Goal: Task Accomplishment & Management: Manage account settings

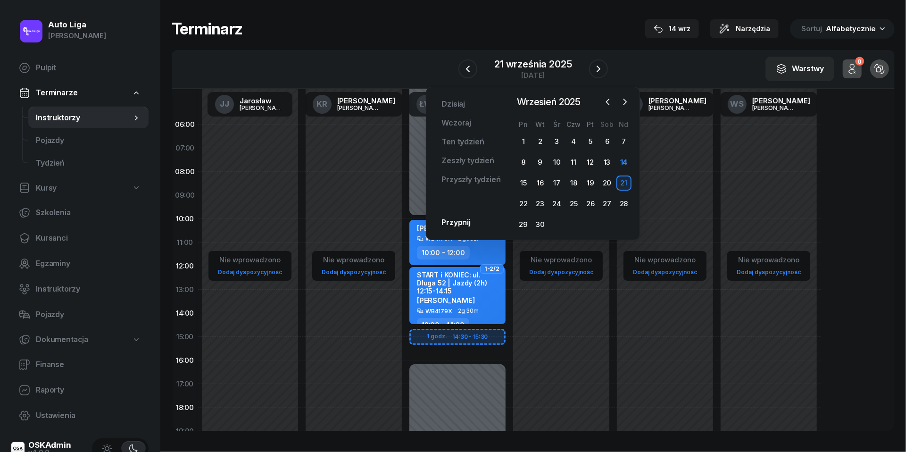
click at [323, 76] on div "W Wybierz [PERSON_NAME] KR [PERSON_NAME] ŁW [PERSON_NAME] RP [PERSON_NAME] TK […" at bounding box center [533, 69] width 723 height 39
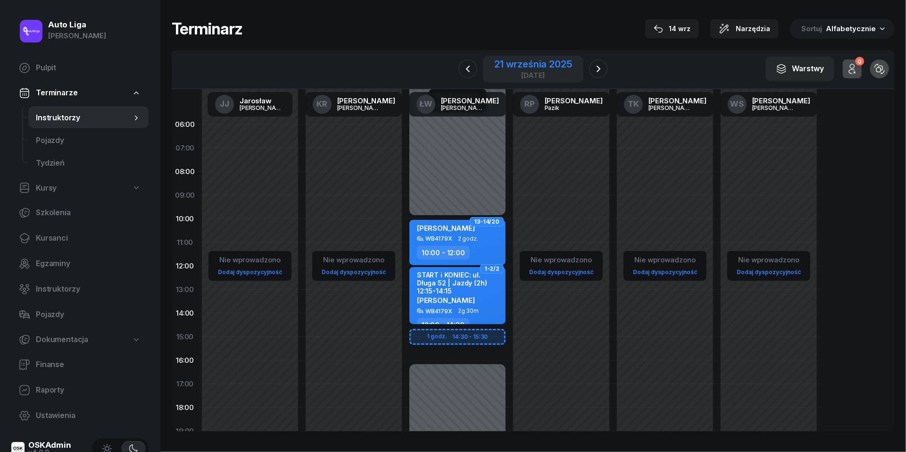
click at [541, 59] on div "21 września 2025" at bounding box center [532, 63] width 77 height 9
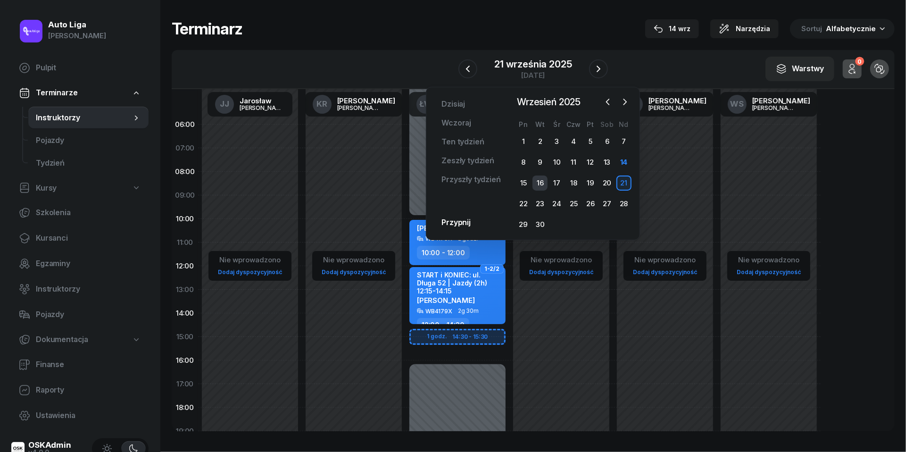
click at [541, 180] on div "16" at bounding box center [540, 182] width 15 height 15
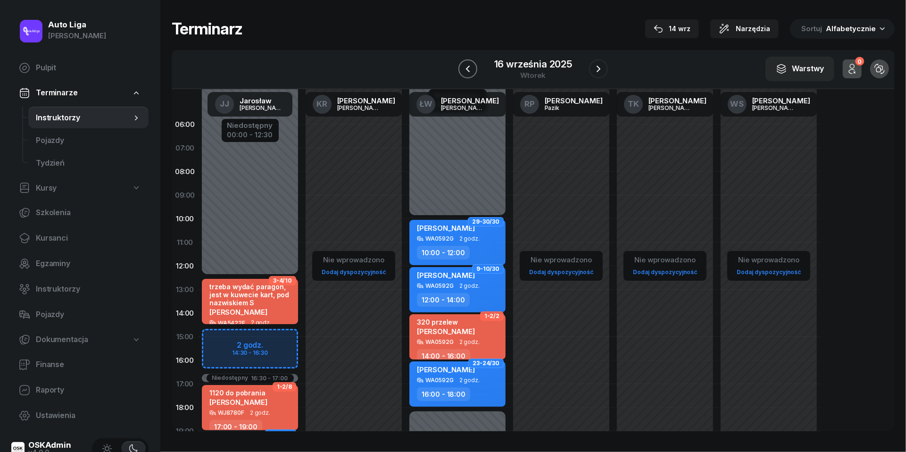
click at [470, 68] on icon "button" at bounding box center [467, 68] width 11 height 11
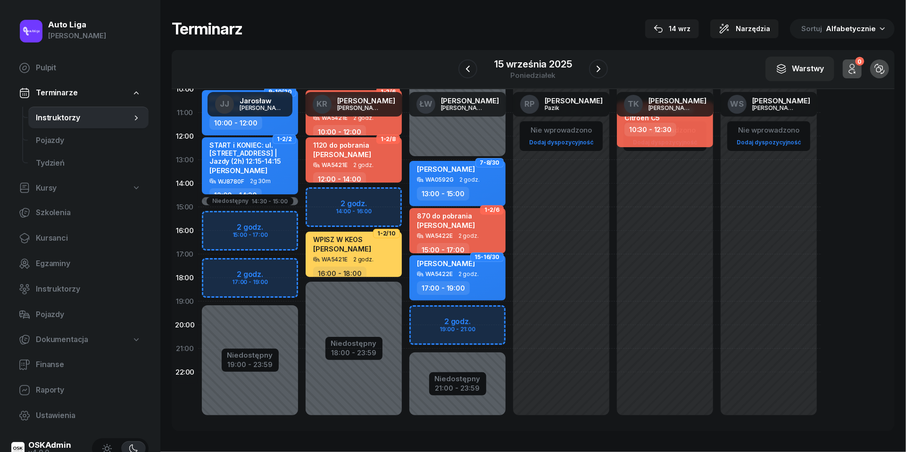
scroll to position [129, 0]
click at [427, 318] on div "Niedostępny 00:00 - 13:00 Niedostępny 21:00 - 23:59 2 godz. 19:00 - 21:00 7-8/3…" at bounding box center [458, 207] width 104 height 448
select select "19"
select select "21"
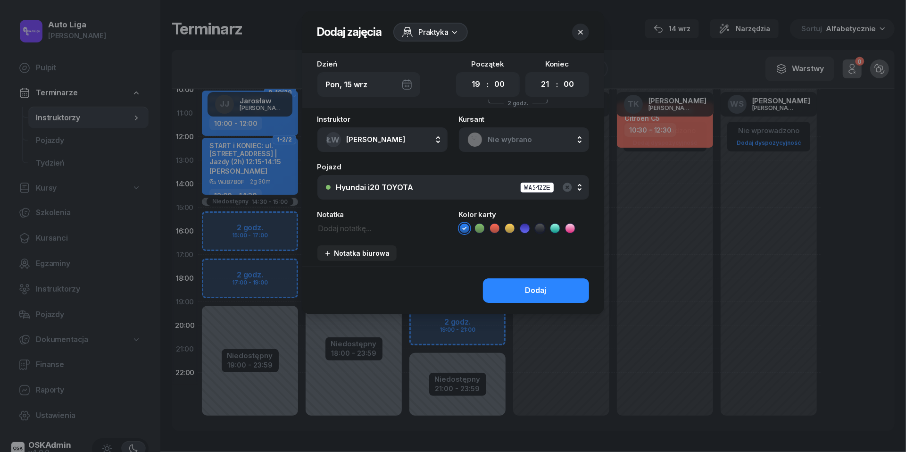
click at [353, 227] on textarea at bounding box center [382, 228] width 130 height 12
click at [318, 229] on textarea "do 15:00 da znać" at bounding box center [382, 228] width 130 height 12
type textarea "[PERSON_NAME] do 15:00 da znać"
click at [573, 189] on div "Hyundai i20 TOYOTA WA5422E" at bounding box center [458, 188] width 244 height 12
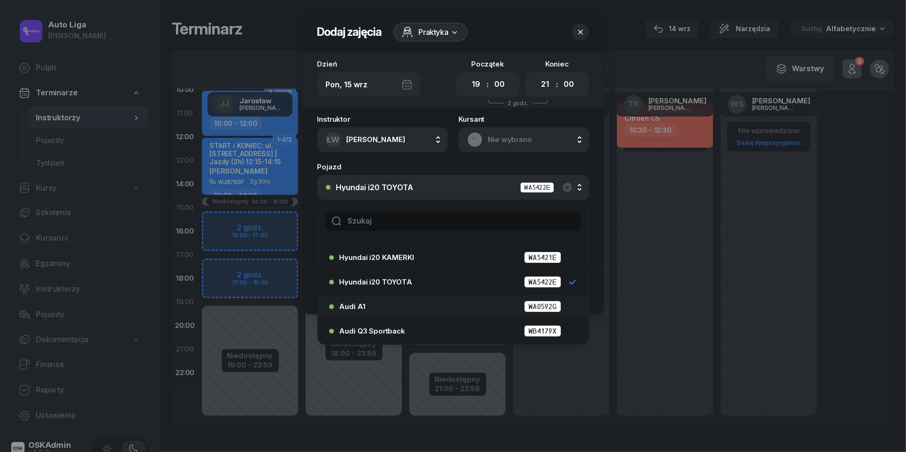
scroll to position [43, 0]
click at [381, 326] on div "Audi Q3 Sportback WB4179X" at bounding box center [456, 331] width 232 height 12
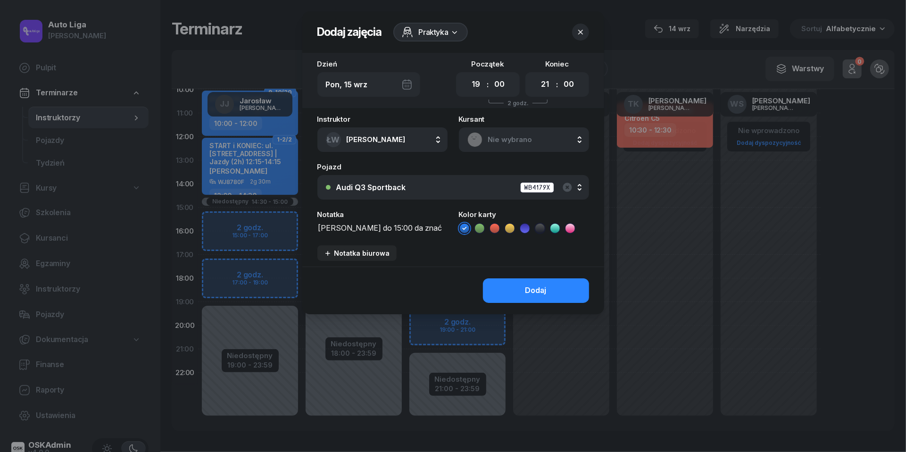
click at [491, 224] on icon at bounding box center [494, 228] width 9 height 9
click at [519, 289] on button "Dodaj" at bounding box center [536, 290] width 106 height 25
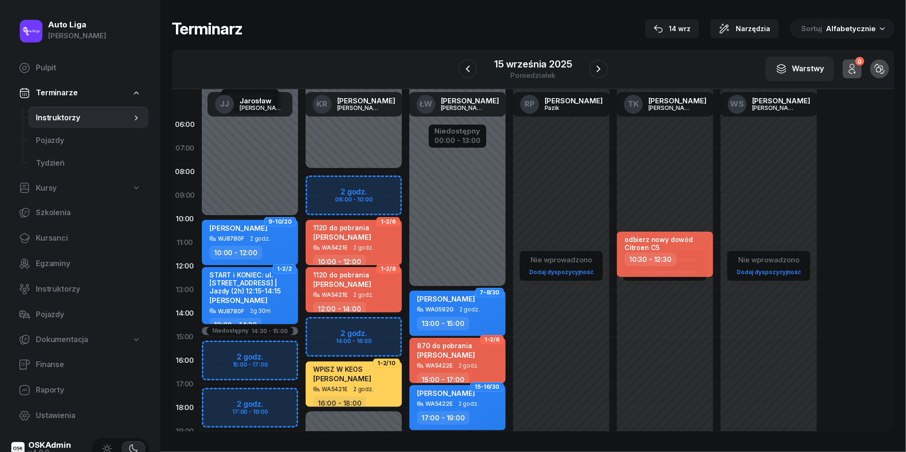
scroll to position [0, 0]
click at [46, 234] on span "Kursanci" at bounding box center [88, 238] width 105 height 12
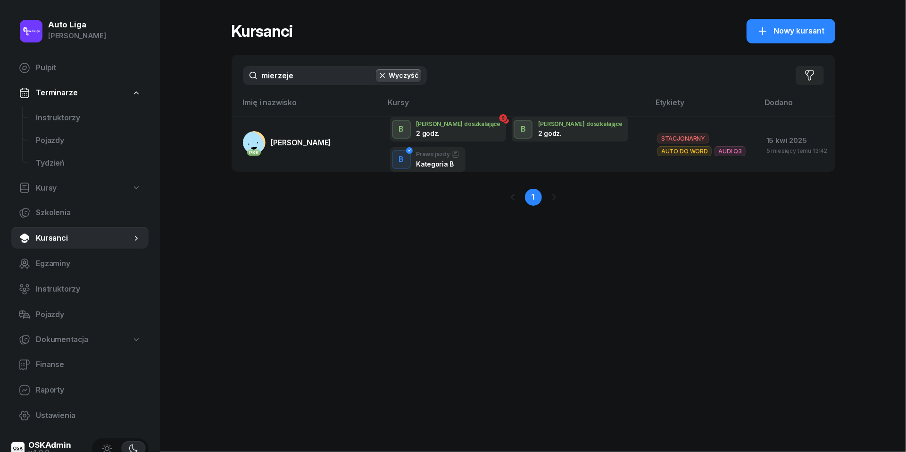
click at [316, 82] on input "mierzeje" at bounding box center [335, 75] width 184 height 19
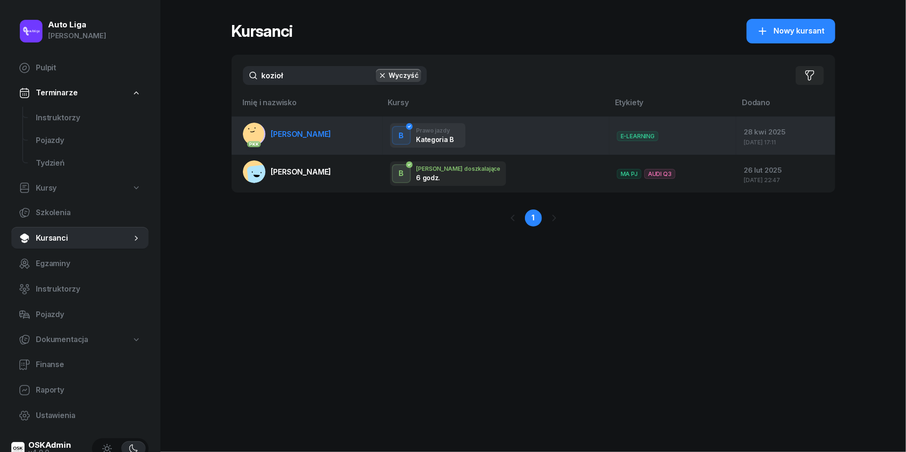
type input "kozioł"
click at [300, 143] on link "PKK Katarzyna Kozioł" at bounding box center [287, 134] width 89 height 23
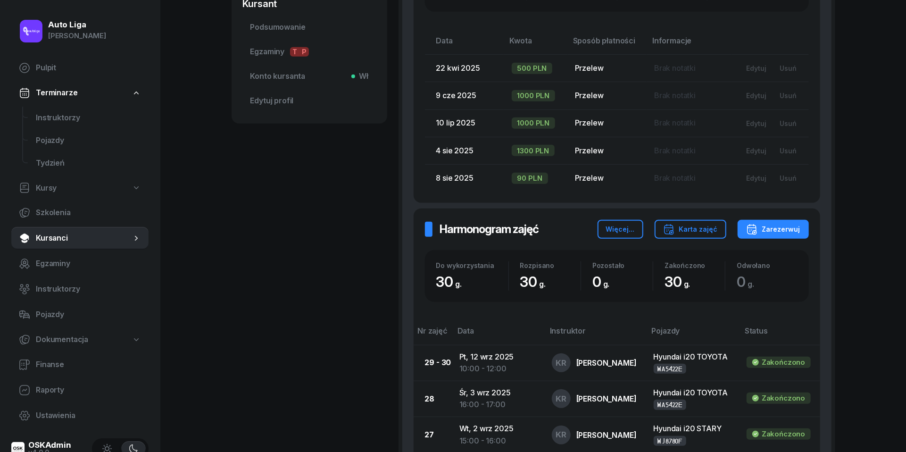
scroll to position [461, 0]
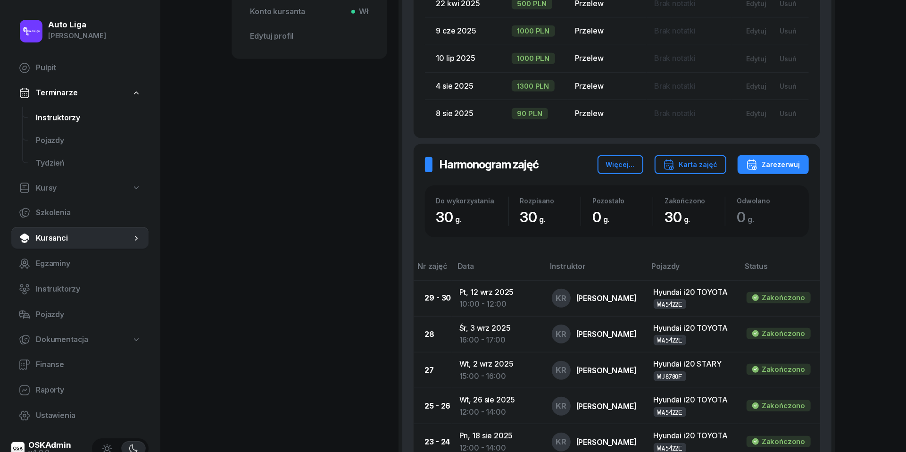
click at [61, 107] on link "Instruktorzy" at bounding box center [88, 118] width 120 height 23
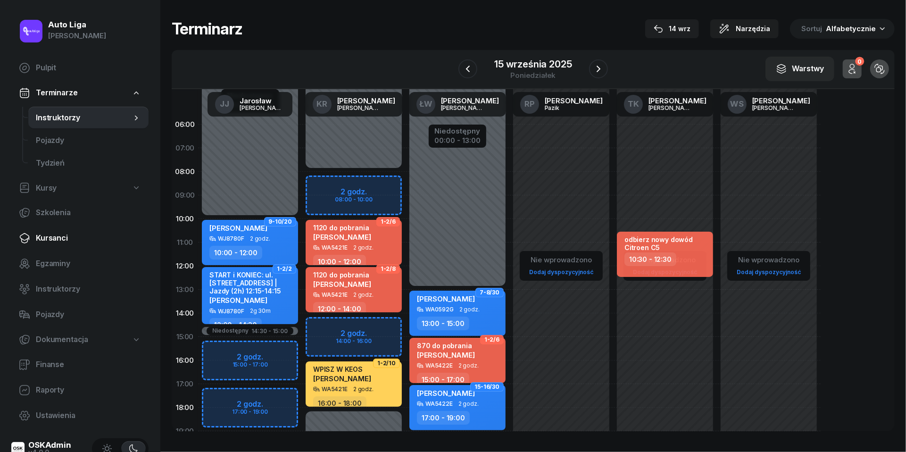
click at [63, 244] on link "Kursanci" at bounding box center [79, 238] width 137 height 23
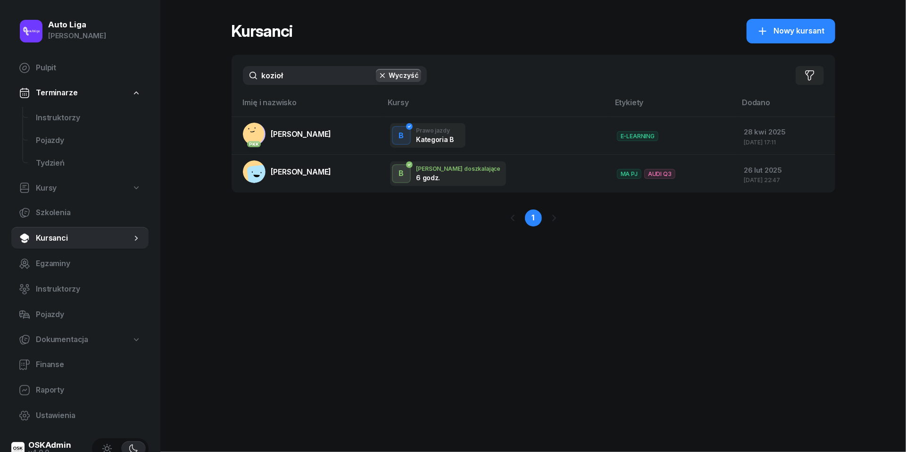
click at [302, 70] on input "kozioł" at bounding box center [335, 75] width 184 height 19
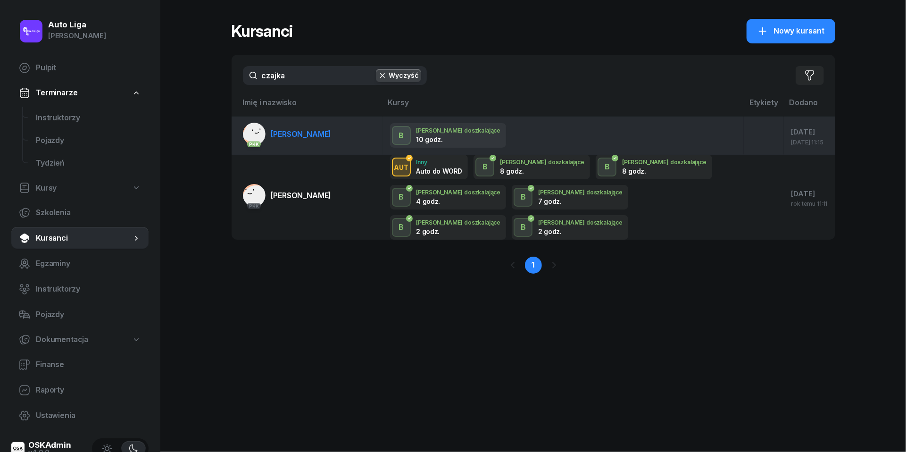
type input "czajka"
click at [297, 133] on span "[PERSON_NAME]" at bounding box center [301, 133] width 60 height 9
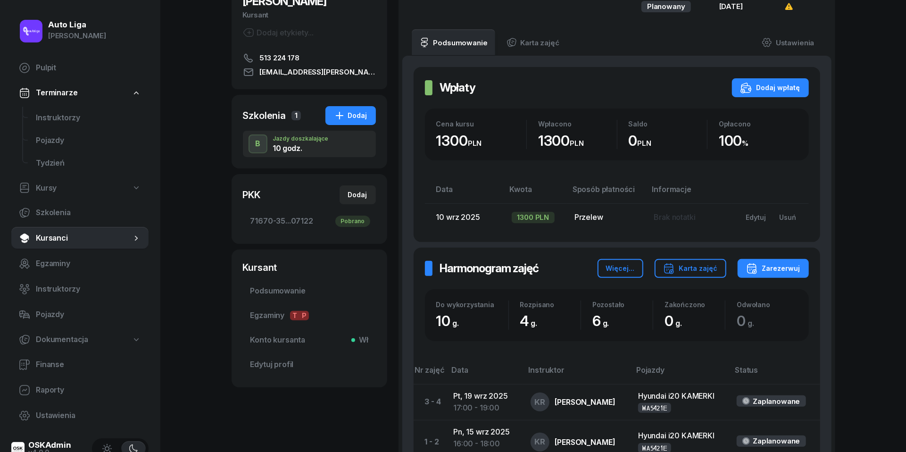
scroll to position [155, 0]
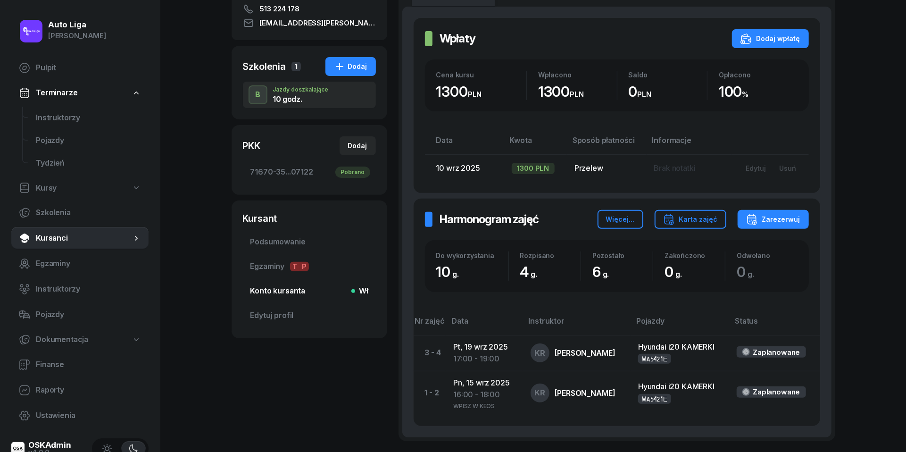
click at [275, 285] on span "Konto kursanta Wł" at bounding box center [309, 291] width 118 height 12
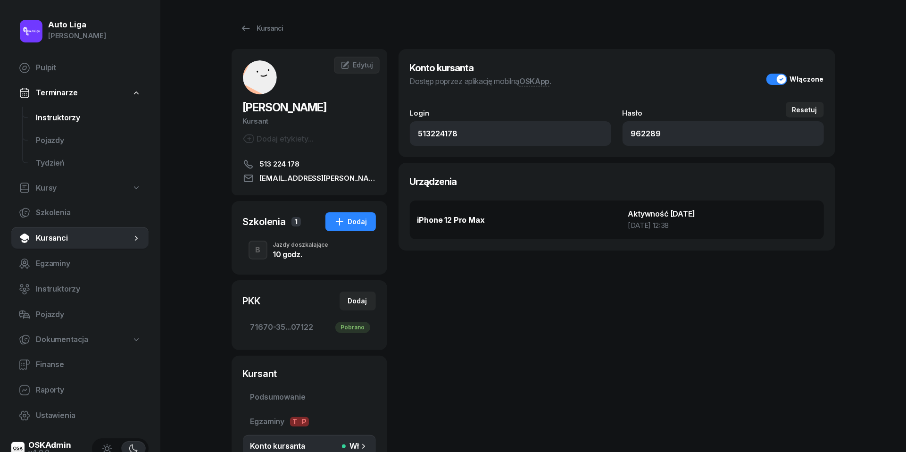
click at [67, 125] on link "Instruktorzy" at bounding box center [88, 118] width 120 height 23
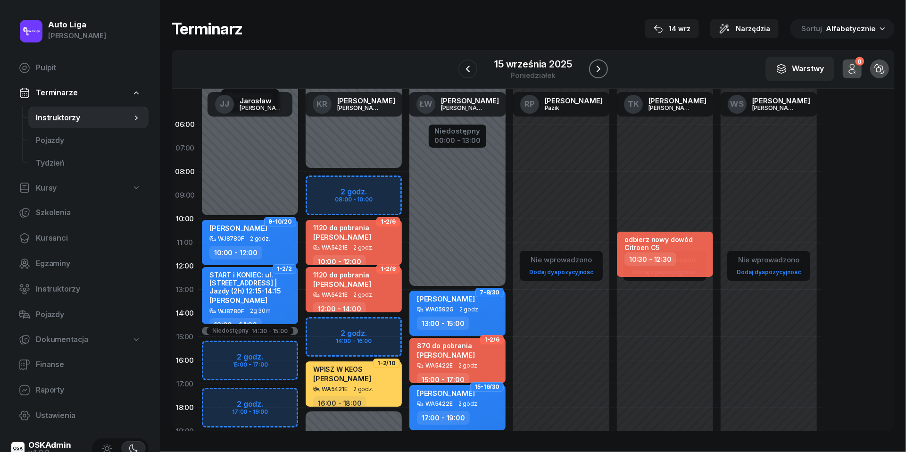
click at [595, 67] on icon "button" at bounding box center [598, 68] width 11 height 11
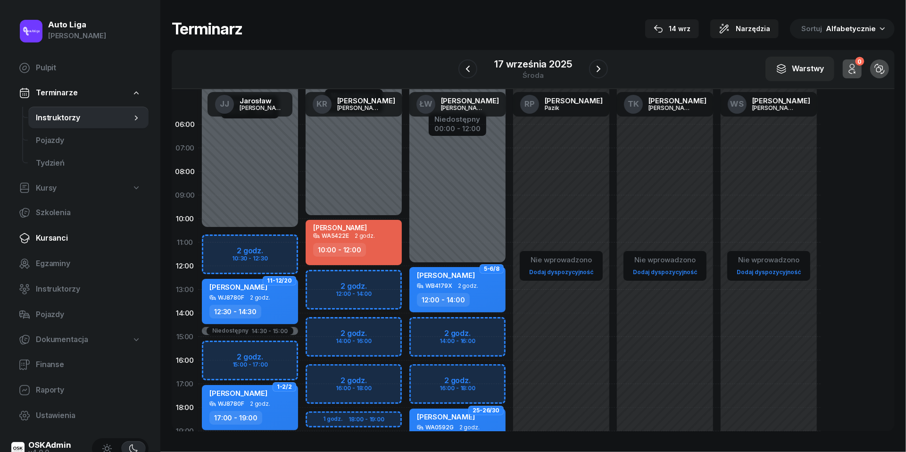
click at [58, 236] on span "Kursanci" at bounding box center [88, 238] width 105 height 12
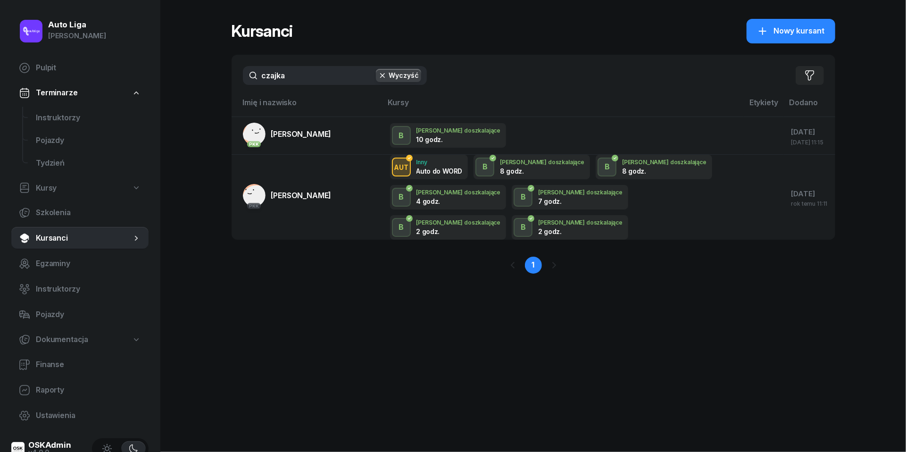
click at [302, 69] on input "czajka" at bounding box center [335, 75] width 184 height 19
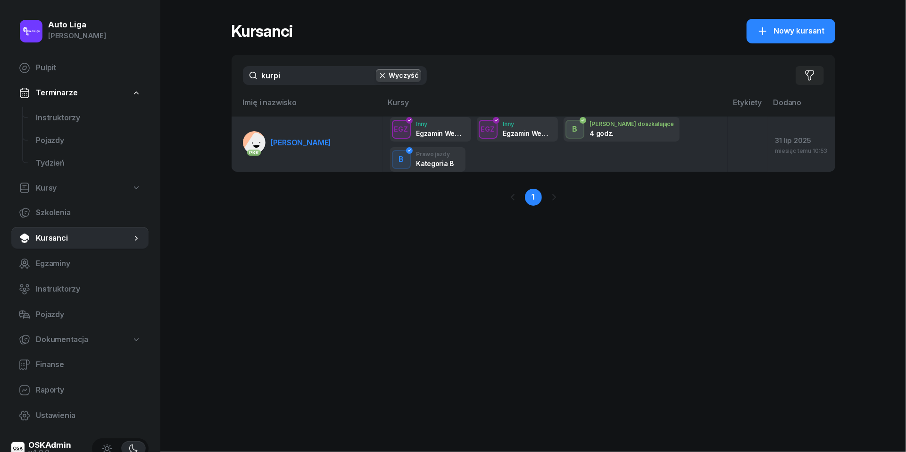
type input "kurpi"
click at [302, 138] on span "[PERSON_NAME]" at bounding box center [301, 142] width 60 height 9
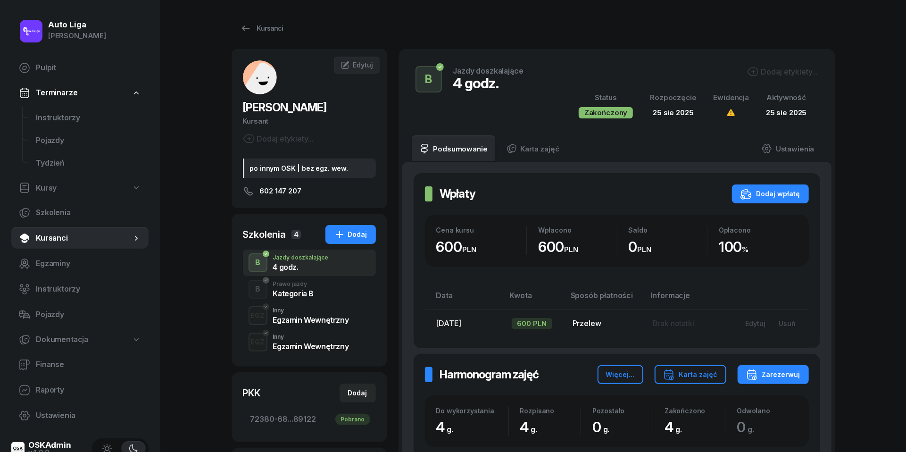
click at [331, 289] on div "B Prawo jazdy Kategoria B" at bounding box center [309, 289] width 133 height 26
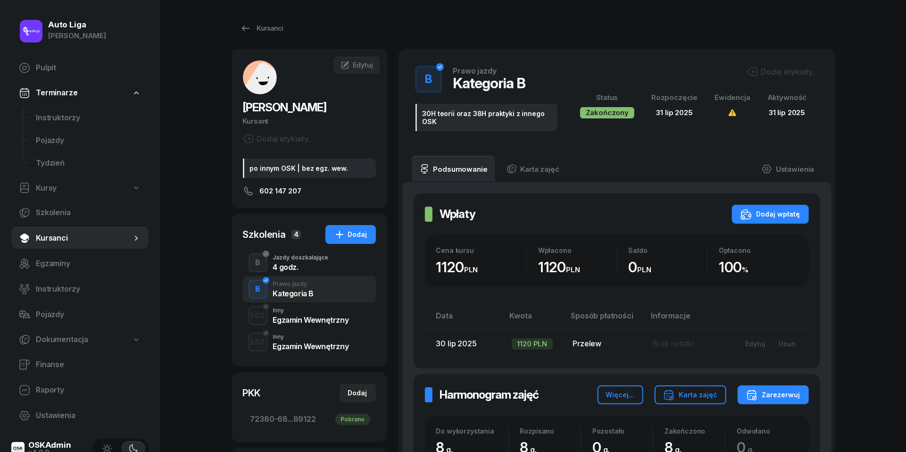
click at [323, 310] on div "Inny" at bounding box center [311, 311] width 76 height 6
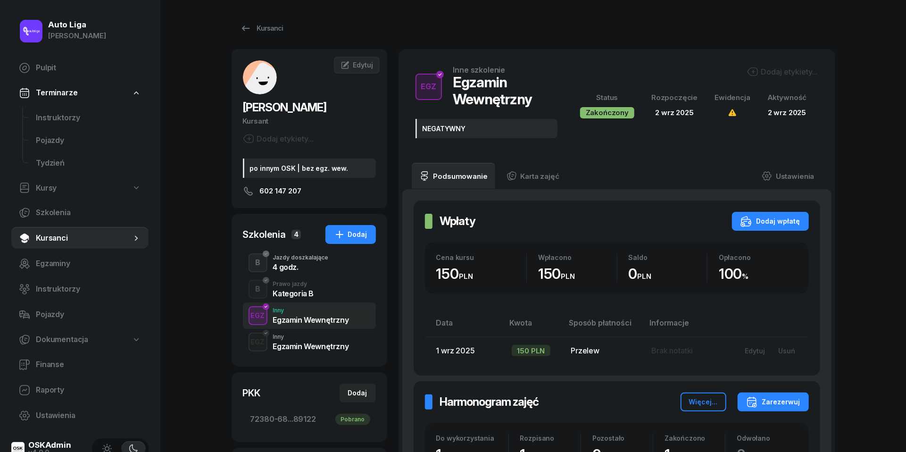
click at [321, 336] on div "Inny" at bounding box center [311, 337] width 76 height 6
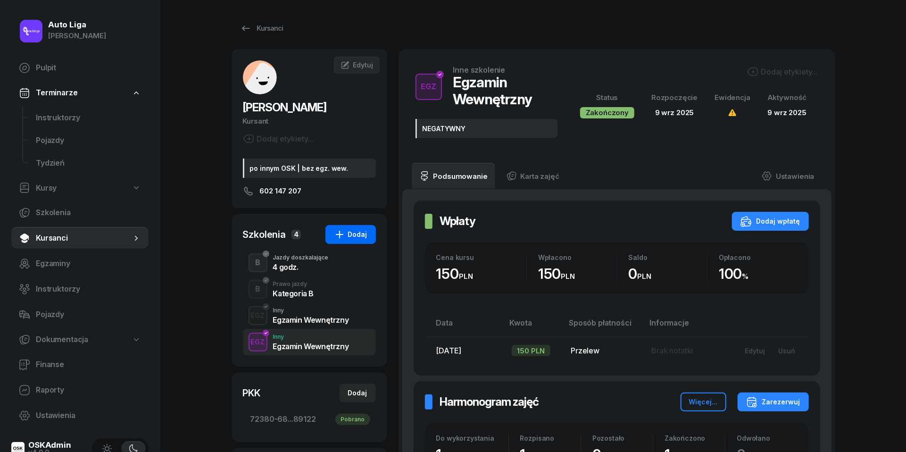
click at [361, 236] on div "Dodaj" at bounding box center [350, 234] width 33 height 11
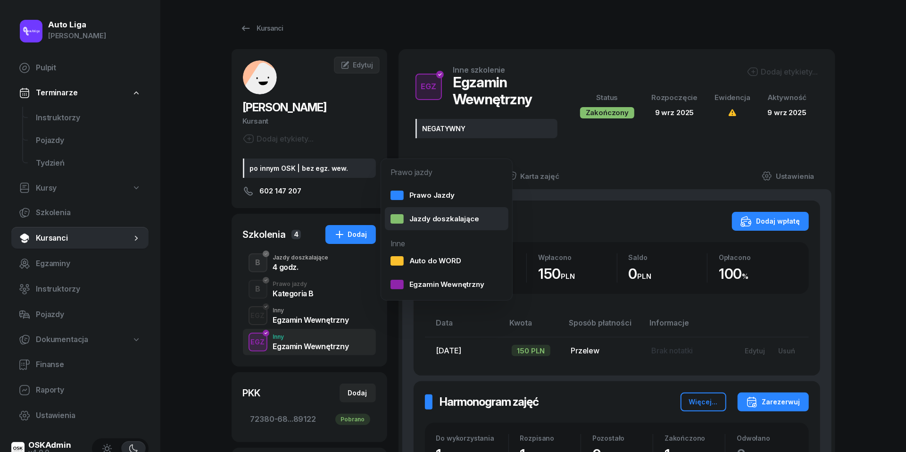
click at [438, 210] on link "Jazdy doszkalające" at bounding box center [447, 219] width 124 height 24
select select "B"
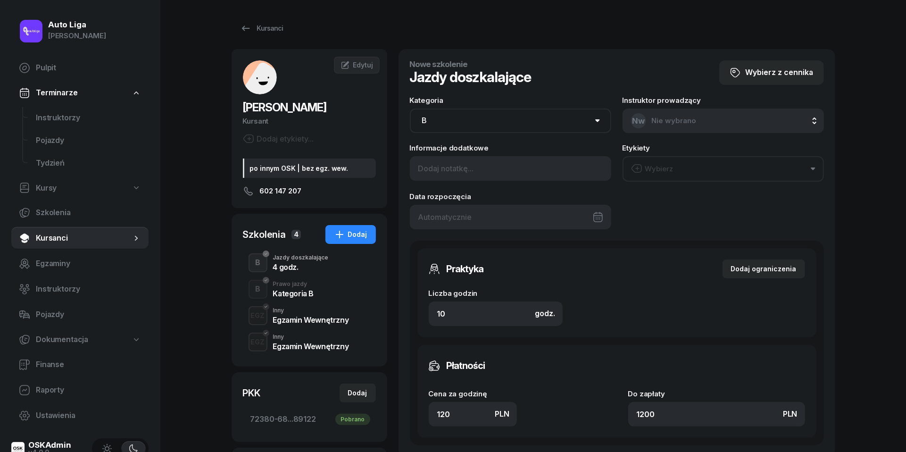
click at [525, 212] on div at bounding box center [510, 217] width 201 height 25
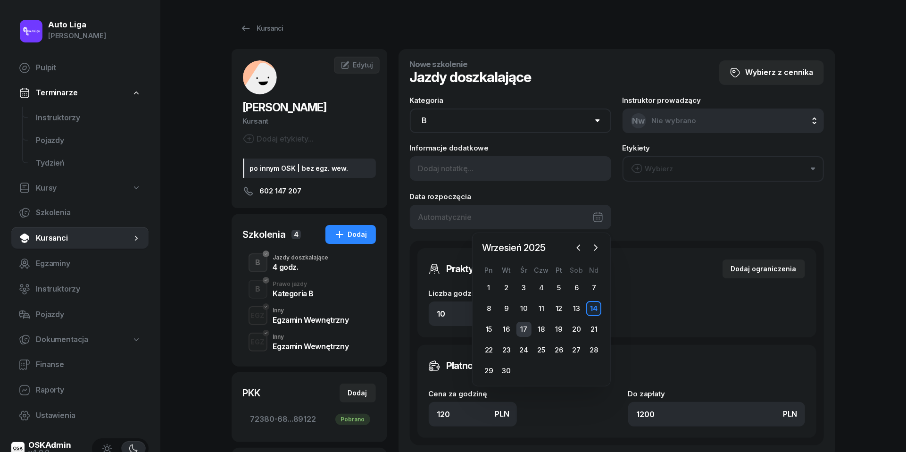
click at [518, 322] on div "17" at bounding box center [523, 329] width 15 height 15
type input "17/09/2025"
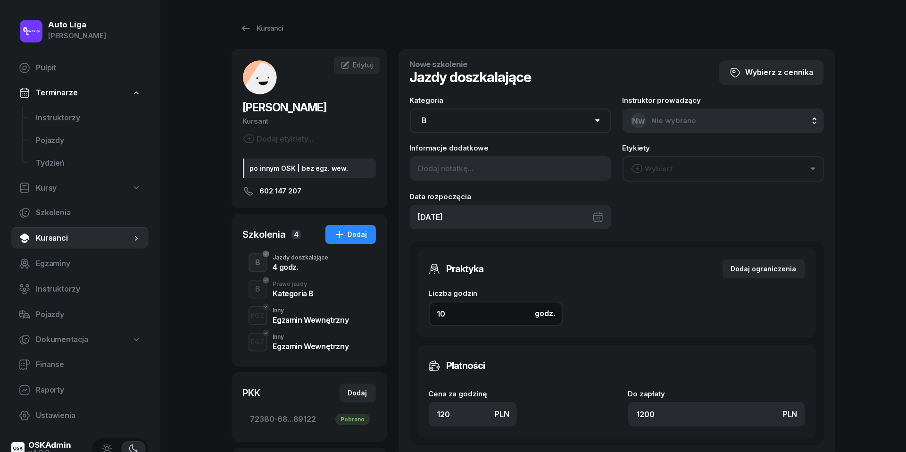
click at [482, 321] on input "10" at bounding box center [496, 313] width 134 height 25
type input "4"
type input "480"
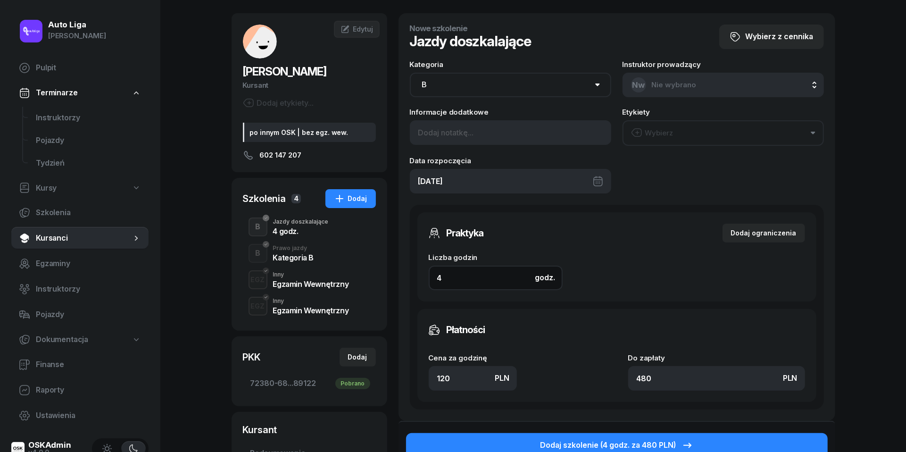
scroll to position [48, 0]
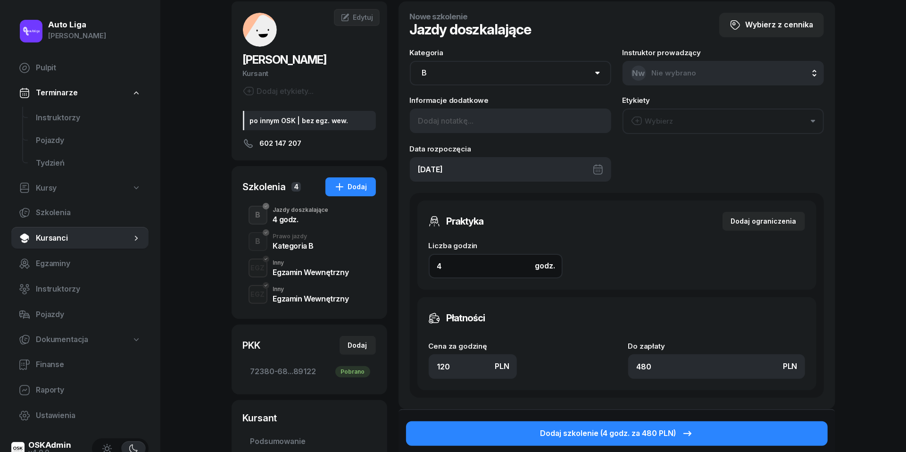
type input "4"
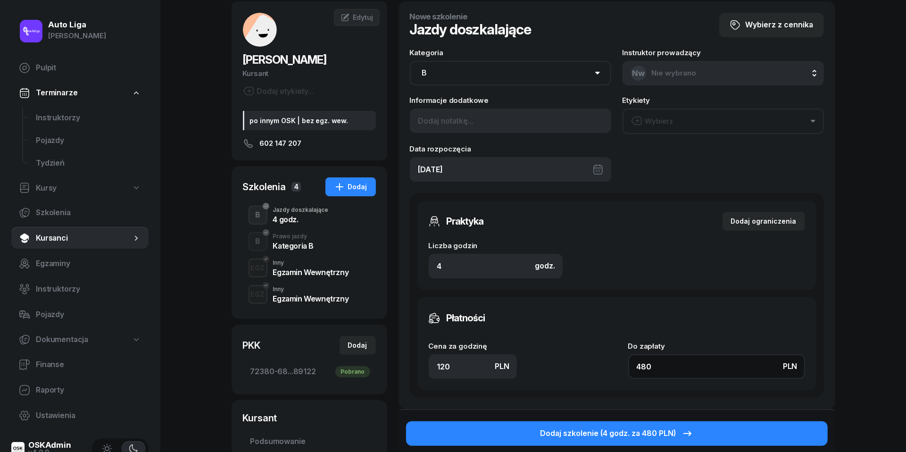
click at [666, 358] on input "480" at bounding box center [716, 366] width 177 height 25
type input "1.50"
type input "6"
type input "15"
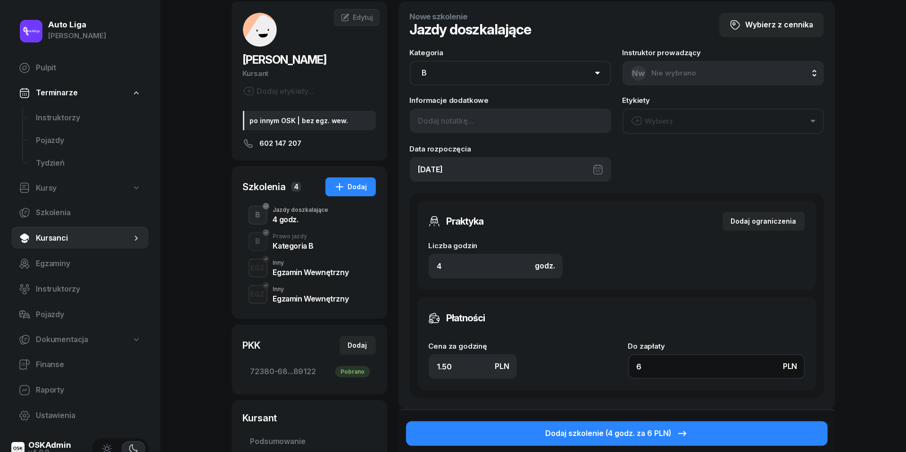
type input "60"
type input "150"
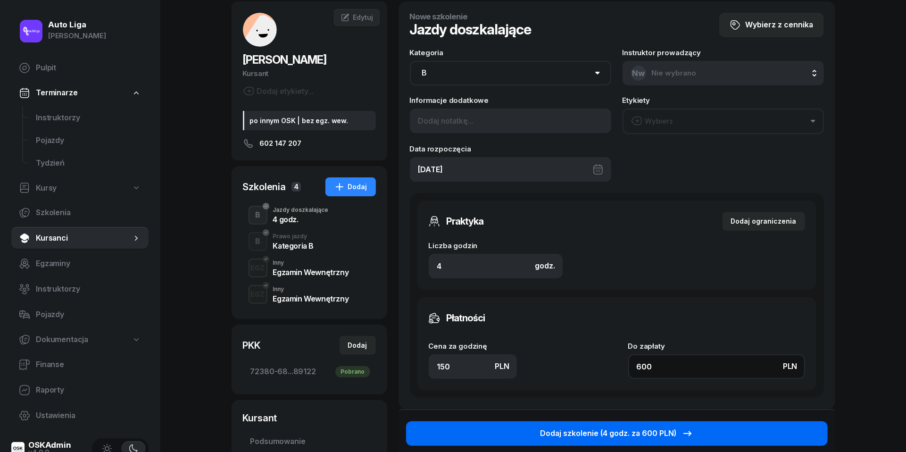
type input "600"
click at [637, 438] on button "Dodaj szkolenie (4 godz. za 600 PLN)" at bounding box center [617, 433] width 422 height 25
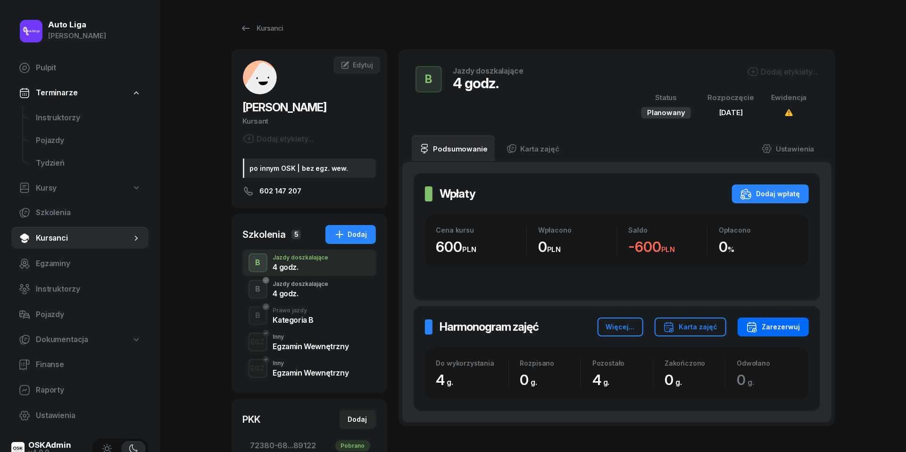
click at [784, 333] on button "Zarezerwuj" at bounding box center [773, 326] width 71 height 19
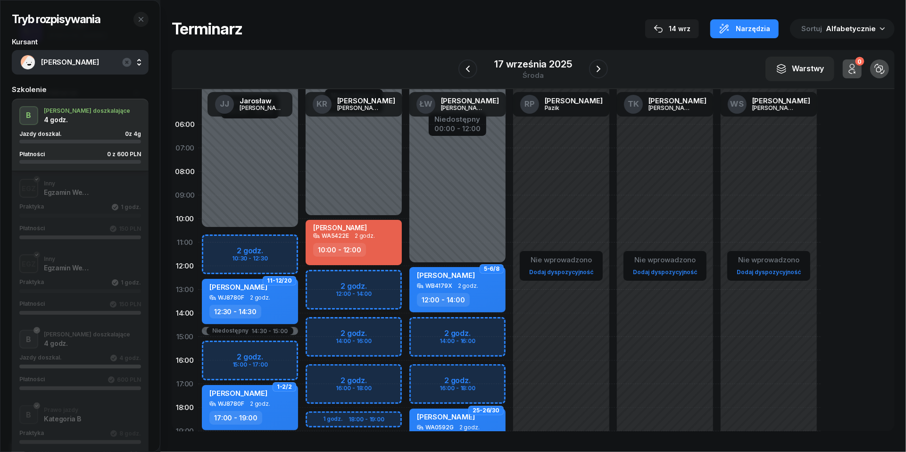
click at [370, 229] on div "Kurpińska Laura" at bounding box center [354, 228] width 83 height 9
select select "10"
select select "12"
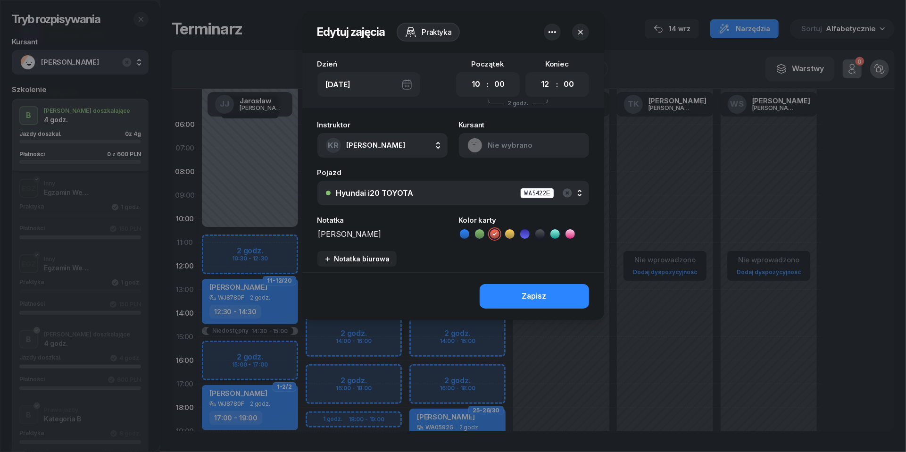
click at [551, 29] on icon "button" at bounding box center [552, 31] width 11 height 11
click at [550, 55] on link "Usuń" at bounding box center [548, 62] width 124 height 24
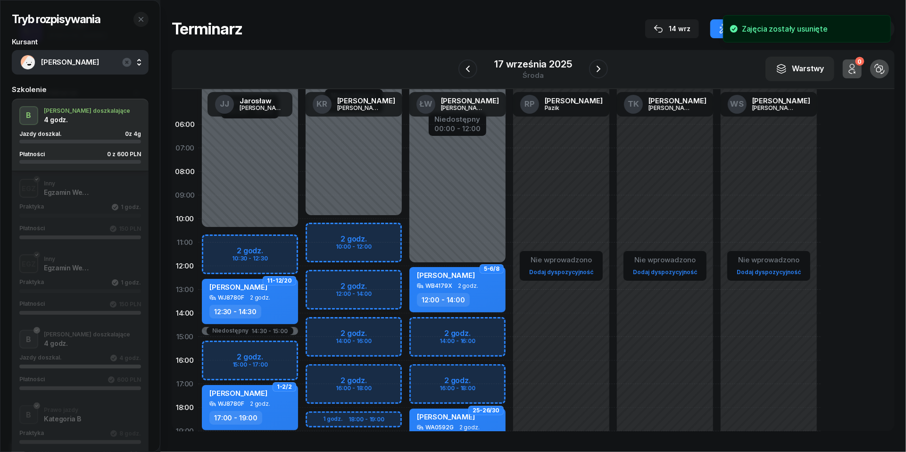
click at [334, 235] on div "Niedostępny 00:00 - 10:00 Niedostępny 19:00 - 23:59 2 godz. 10:00 - 12:00 2 god…" at bounding box center [354, 337] width 104 height 448
select select "10"
select select "12"
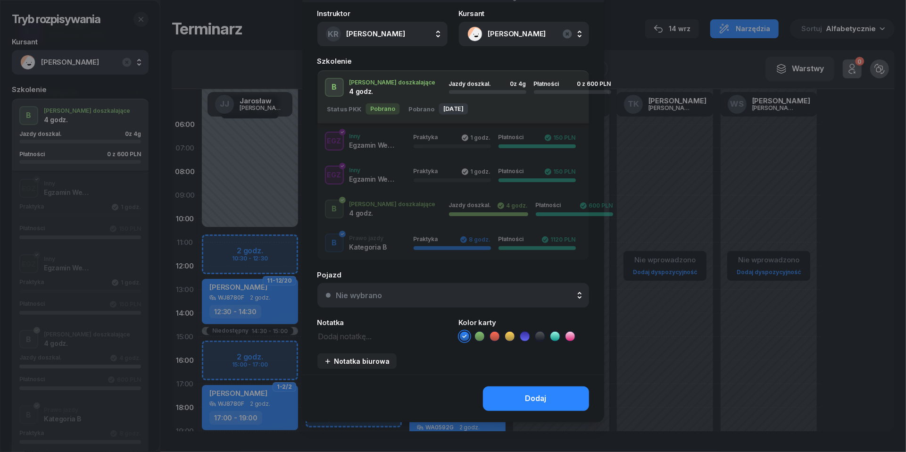
scroll to position [105, 0]
click at [391, 293] on div "Nie wybrano" at bounding box center [458, 296] width 244 height 8
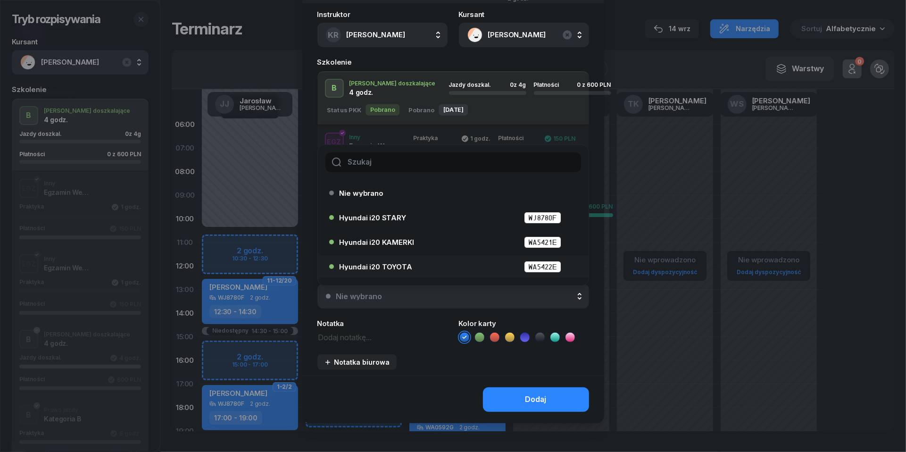
click at [391, 263] on span "Hyundai i20 TOYOTA" at bounding box center [376, 266] width 73 height 7
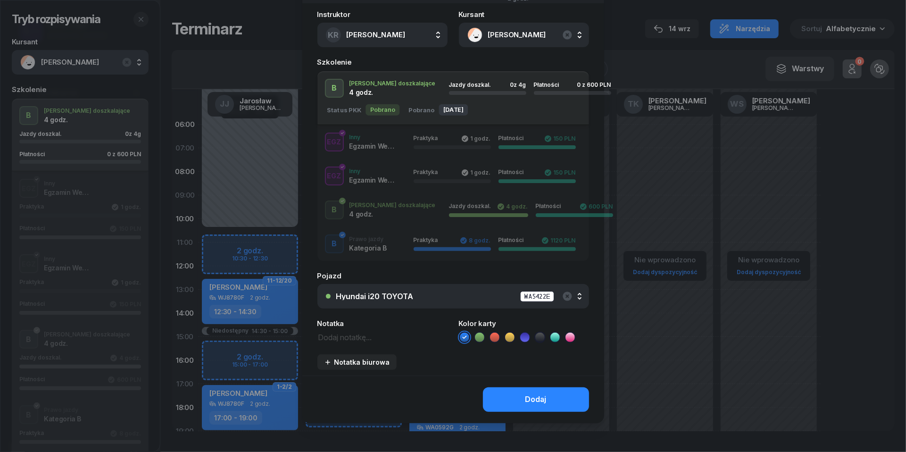
click at [348, 331] on textarea at bounding box center [382, 337] width 130 height 12
type textarea "600 do pobrania"
click at [494, 334] on icon at bounding box center [494, 337] width 9 height 9
click at [525, 401] on div "Dodaj" at bounding box center [535, 399] width 21 height 12
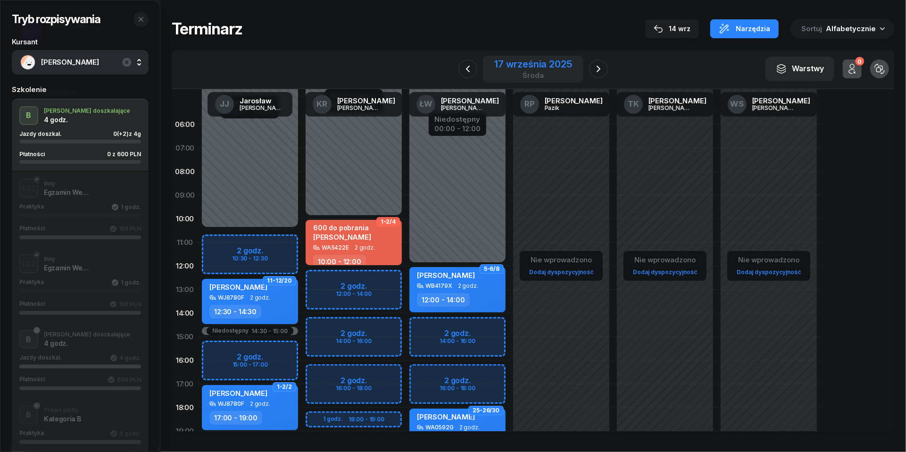
click at [526, 76] on div "środa" at bounding box center [532, 75] width 77 height 7
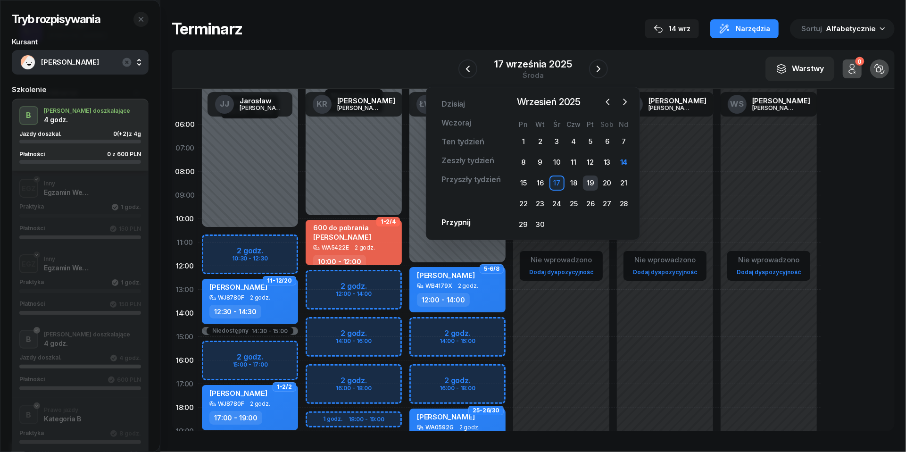
click at [591, 178] on div "19" at bounding box center [590, 182] width 15 height 15
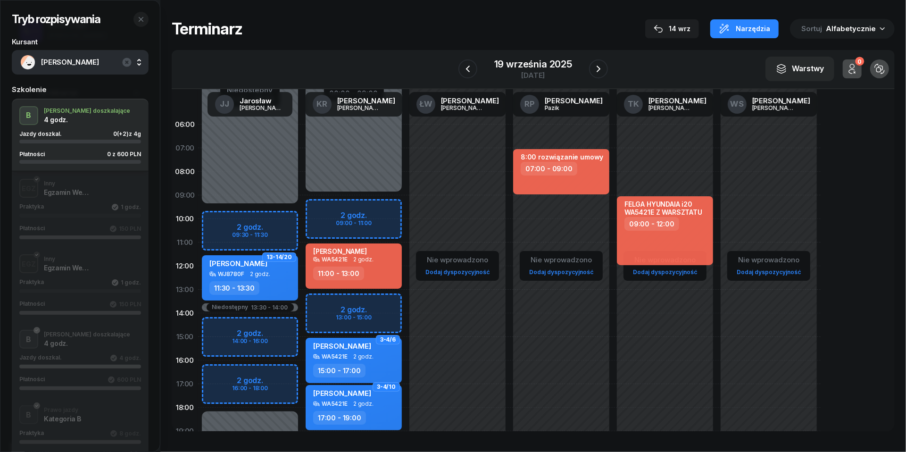
click at [376, 268] on div "11:00 - 13:00" at bounding box center [354, 273] width 83 height 14
select select "11"
select select "13"
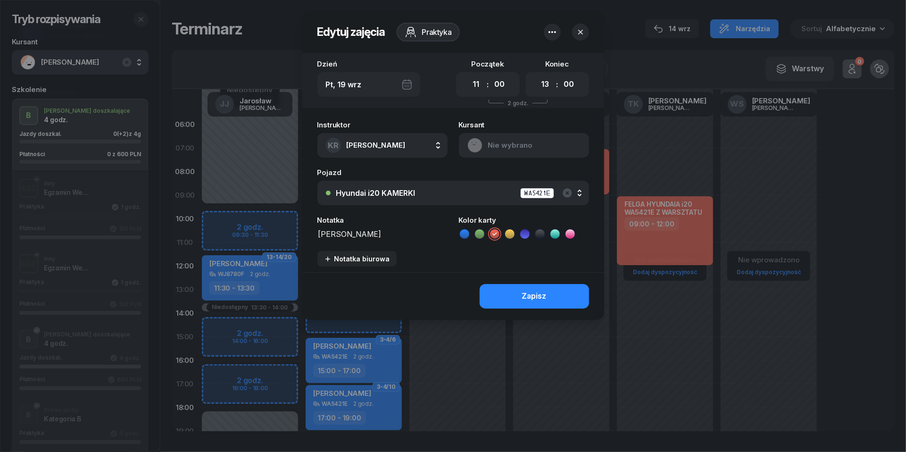
click at [558, 31] on button "button" at bounding box center [552, 32] width 17 height 17
click at [555, 56] on link "Usuń" at bounding box center [548, 62] width 124 height 24
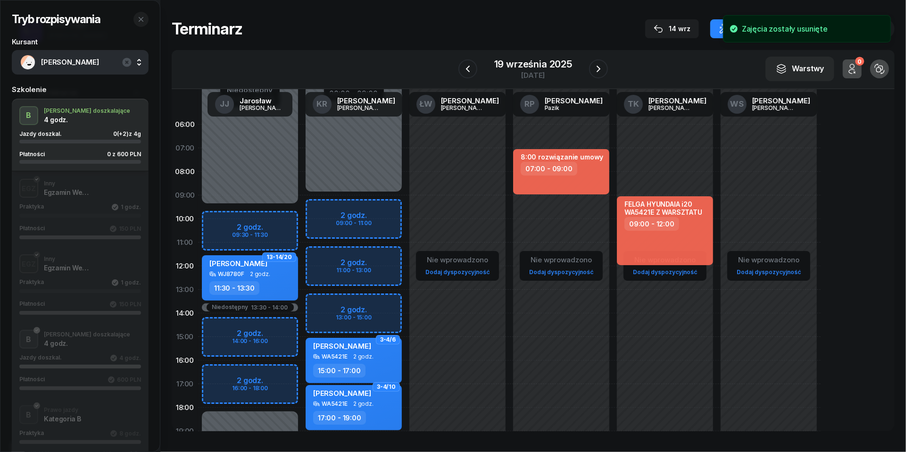
click at [323, 258] on div "Niedostępny 00:00 - 09:00 Niedostępny 19:00 - 23:59 3-4/6 Alina Vilkova WA5421E…" at bounding box center [354, 337] width 104 height 448
select select "11"
select select "13"
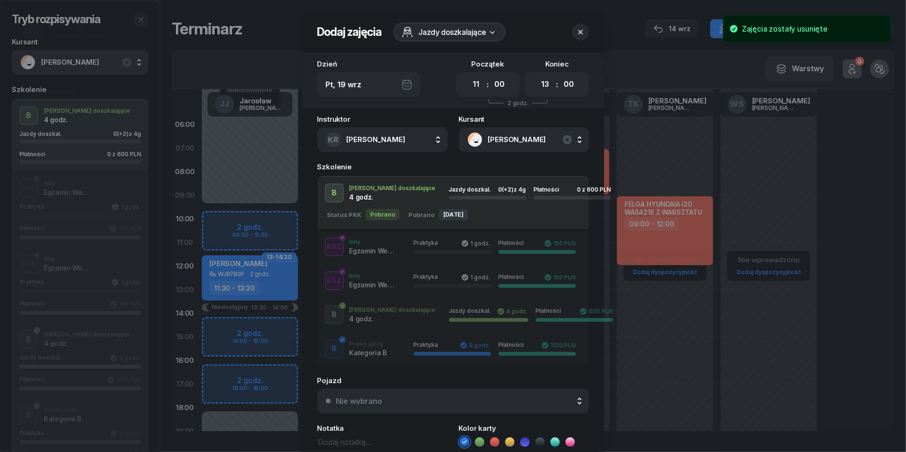
click at [448, 404] on button "Nie wybrano" at bounding box center [453, 401] width 272 height 25
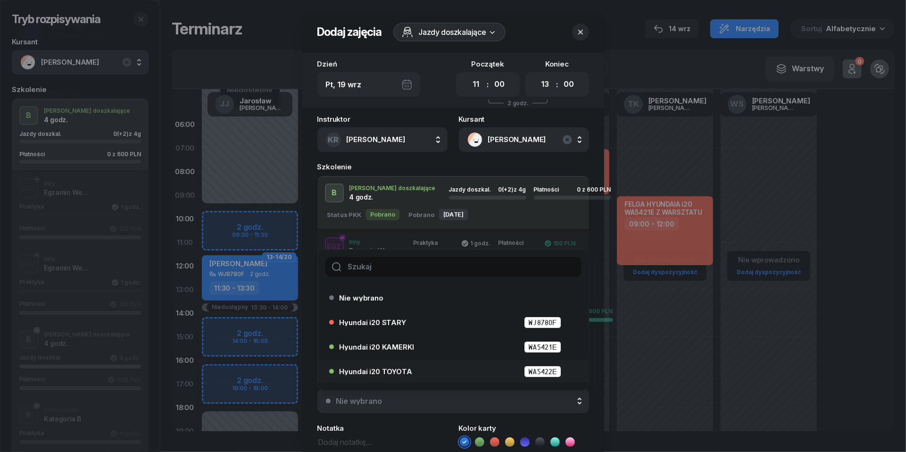
click at [440, 366] on div "Hyundai i20 TOYOTA WA5422E" at bounding box center [456, 372] width 232 height 12
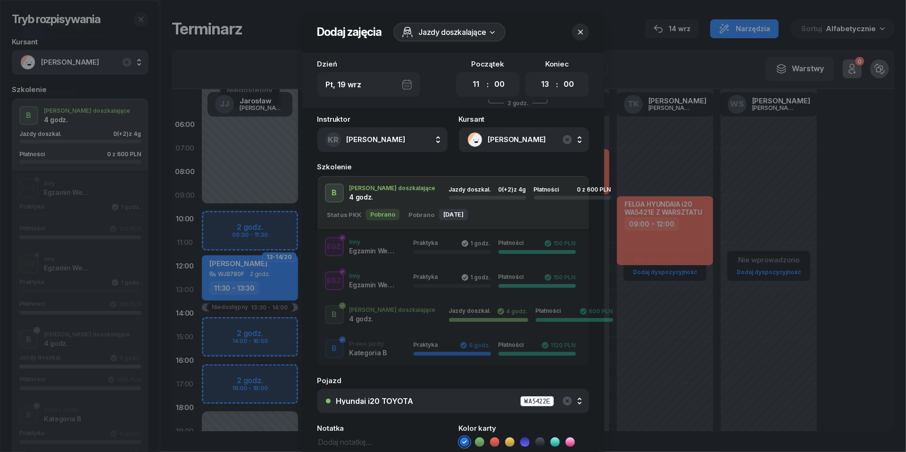
scroll to position [102, 0]
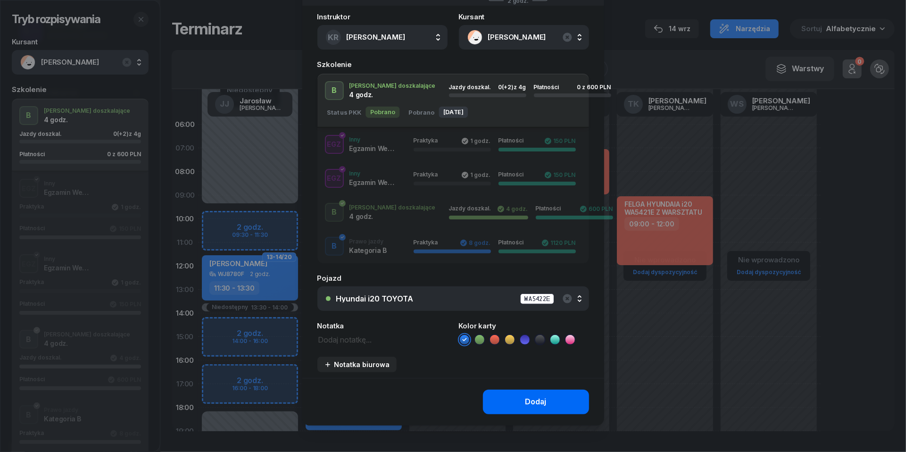
click at [517, 401] on button "Dodaj" at bounding box center [536, 402] width 106 height 25
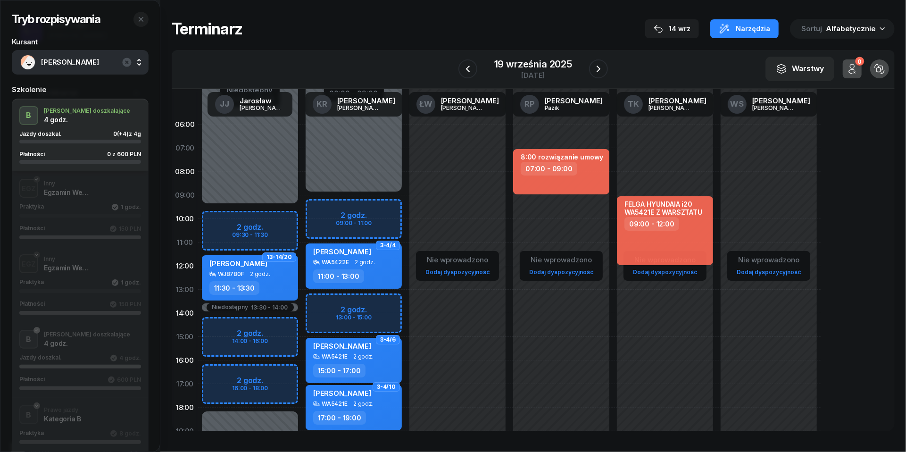
click at [376, 273] on div "11:00 - 13:00" at bounding box center [354, 276] width 83 height 14
select select "11"
select select "13"
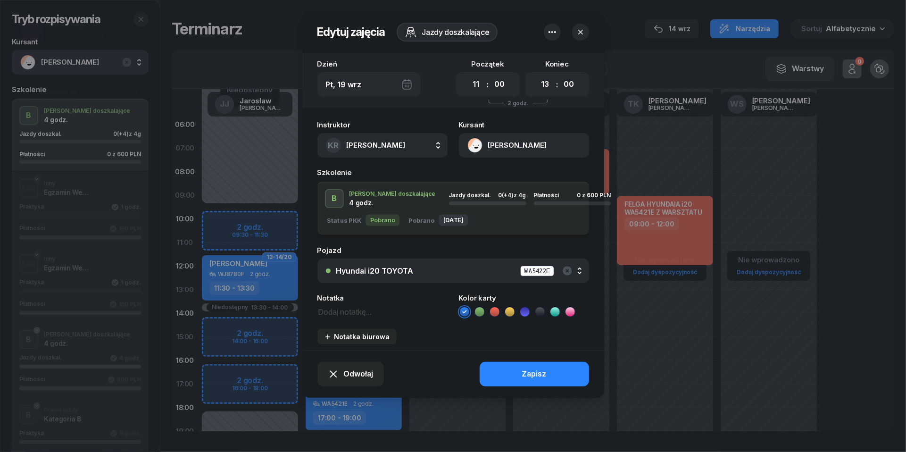
click at [389, 273] on div "Hyundai i20 TOYOTA" at bounding box center [374, 271] width 77 height 8
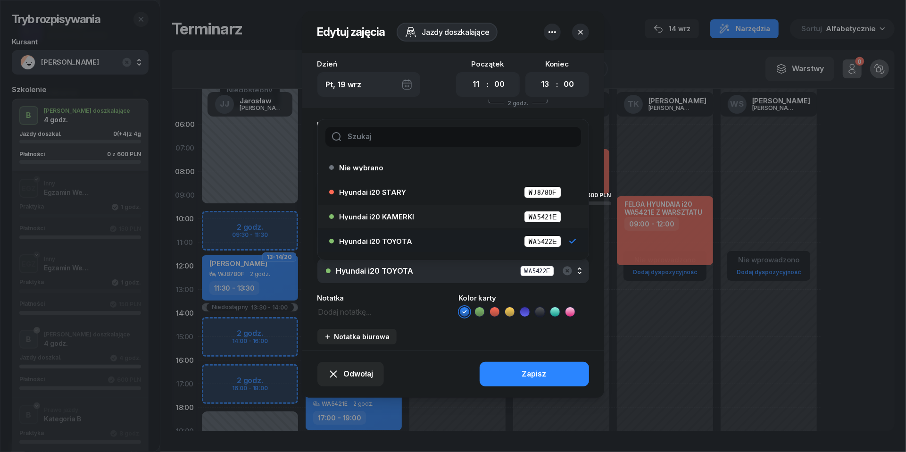
click at [389, 219] on span "Hyundai i20 KAMERKI" at bounding box center [377, 216] width 75 height 7
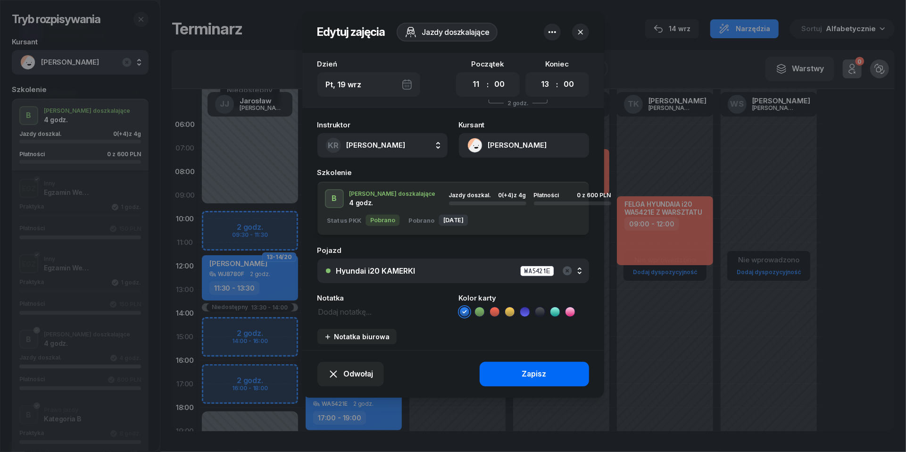
click at [561, 371] on button "Zapisz" at bounding box center [534, 374] width 109 height 25
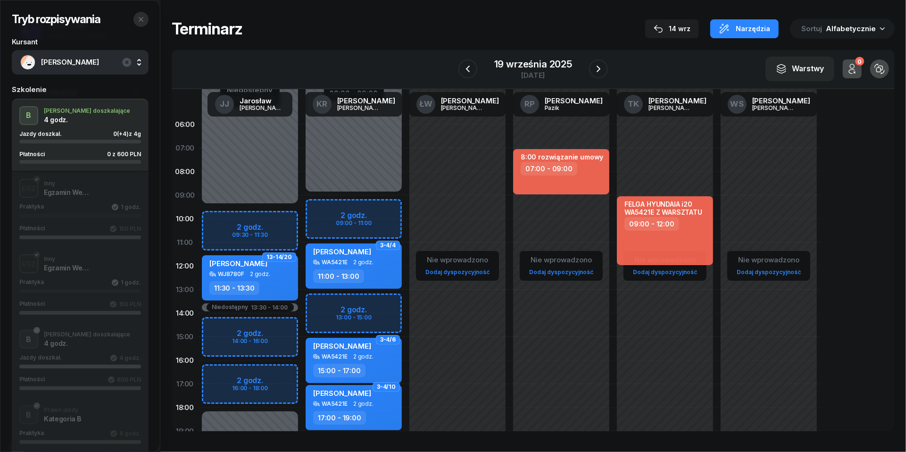
click at [142, 19] on icon "button" at bounding box center [141, 20] width 8 height 8
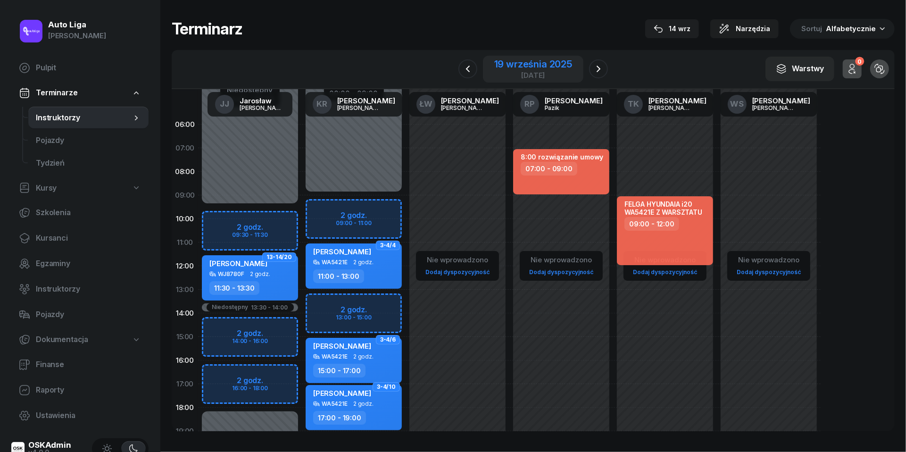
click at [525, 72] on div "[DATE]" at bounding box center [533, 75] width 78 height 7
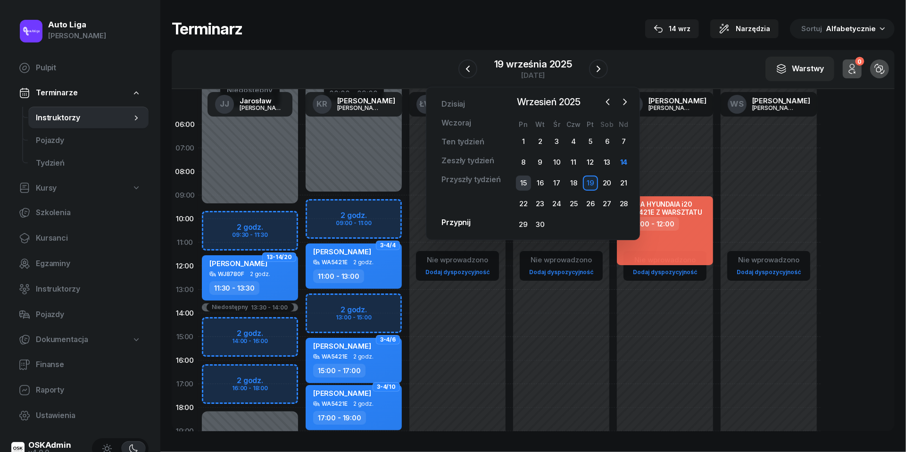
click at [524, 183] on div "15" at bounding box center [523, 182] width 15 height 15
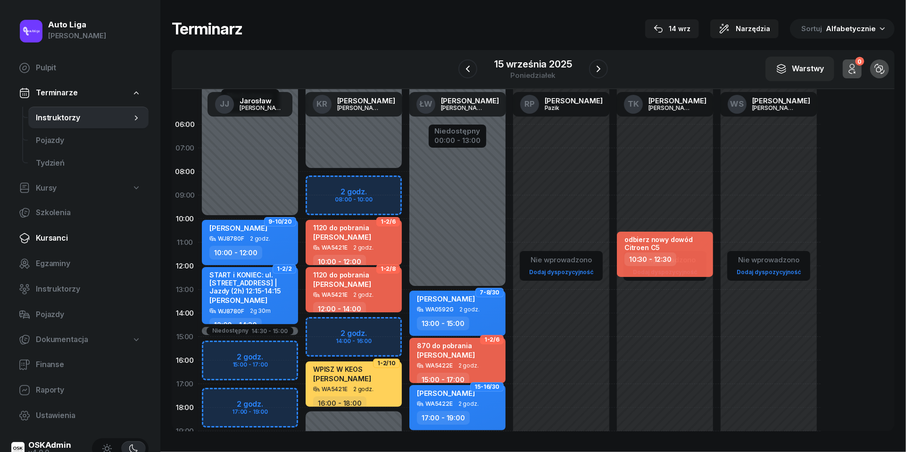
click at [49, 239] on span "Kursanci" at bounding box center [88, 238] width 105 height 12
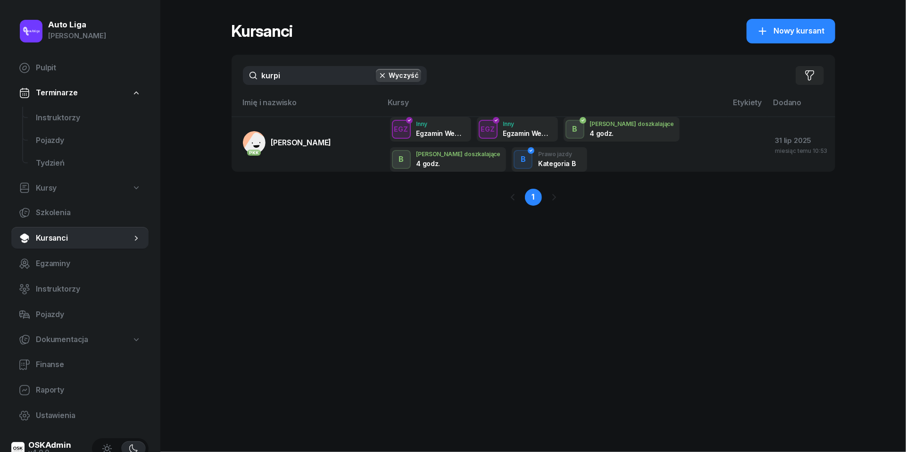
click at [285, 80] on input "kurpi" at bounding box center [335, 75] width 184 height 19
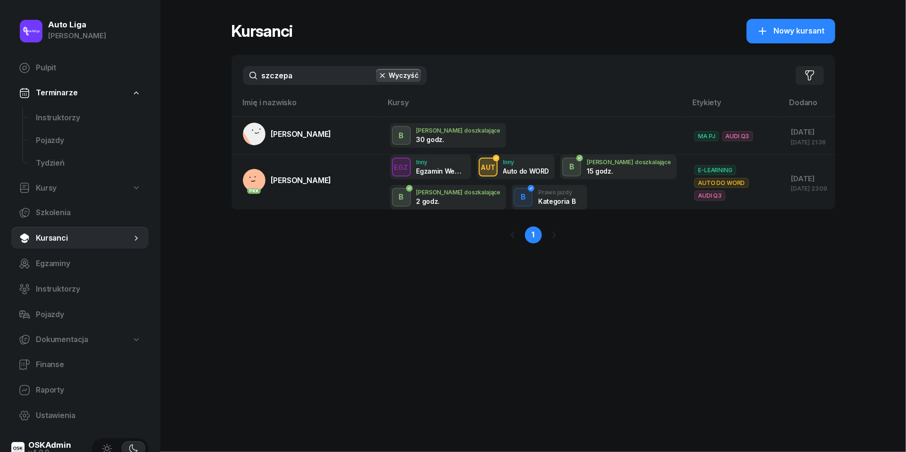
type input "szczera"
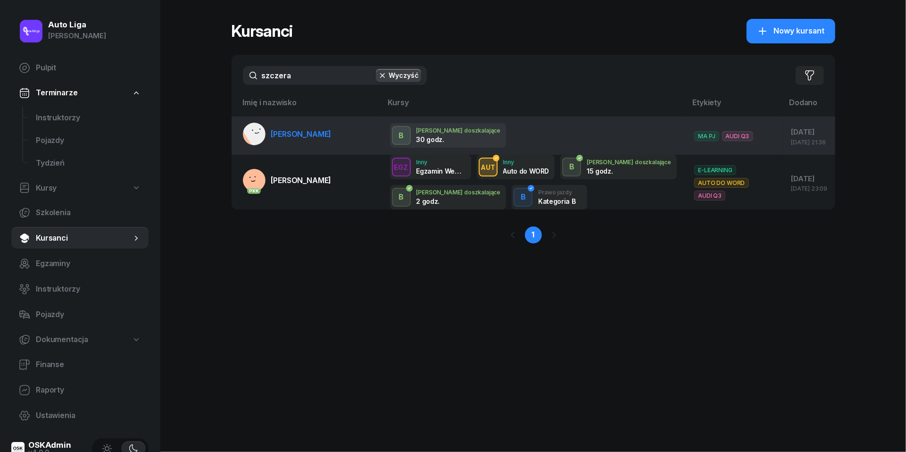
drag, startPoint x: 471, startPoint y: 85, endPoint x: 341, endPoint y: 125, distance: 135.3
click at [341, 125] on td "[PERSON_NAME]" at bounding box center [307, 136] width 151 height 38
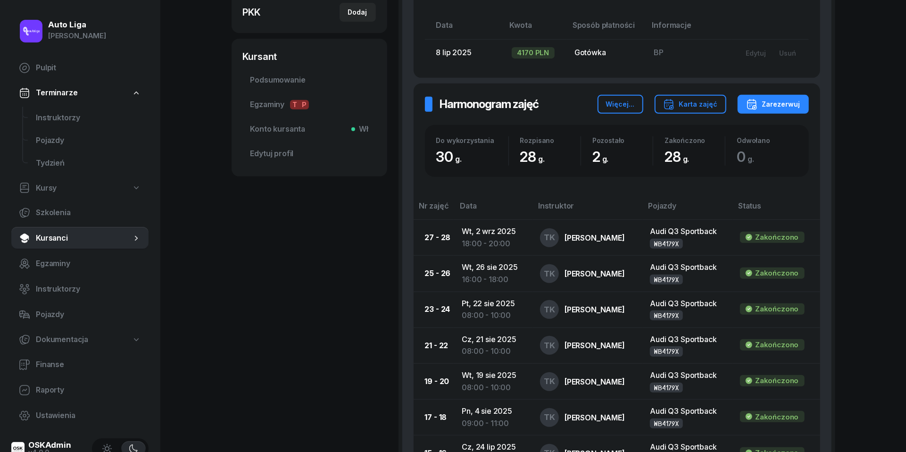
scroll to position [283, 0]
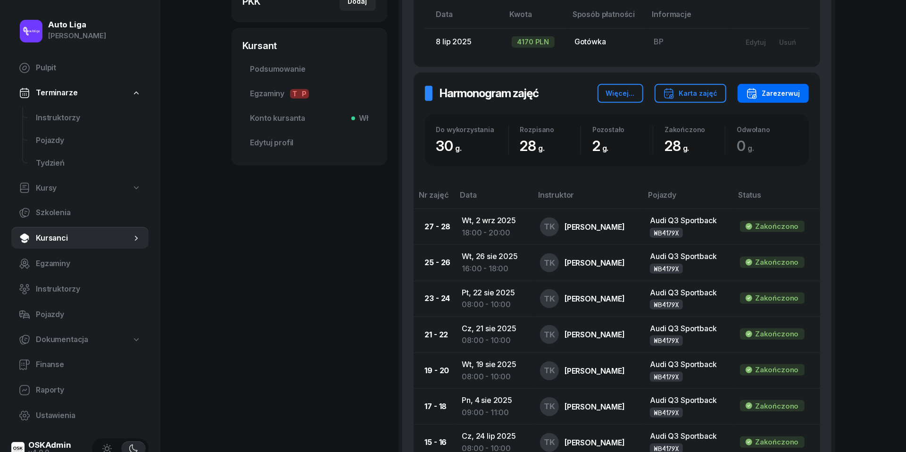
click at [778, 91] on div "Zarezerwuj" at bounding box center [773, 93] width 54 height 11
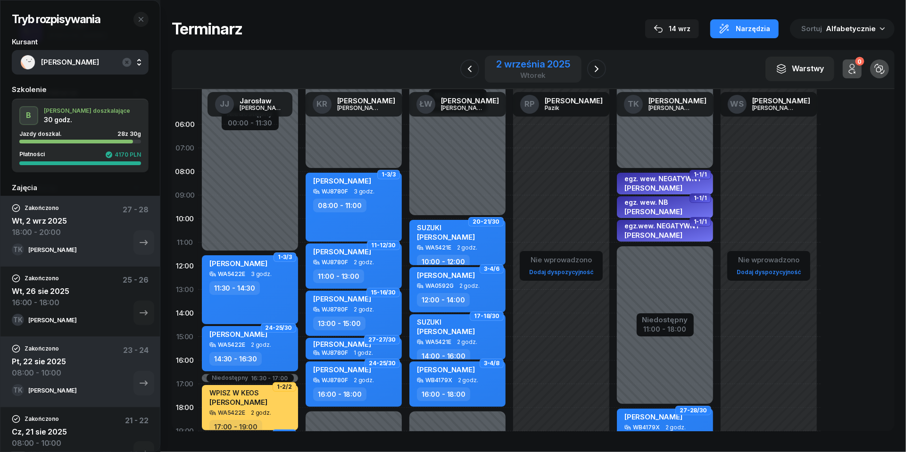
click at [516, 65] on div "2 września 2025" at bounding box center [533, 63] width 74 height 9
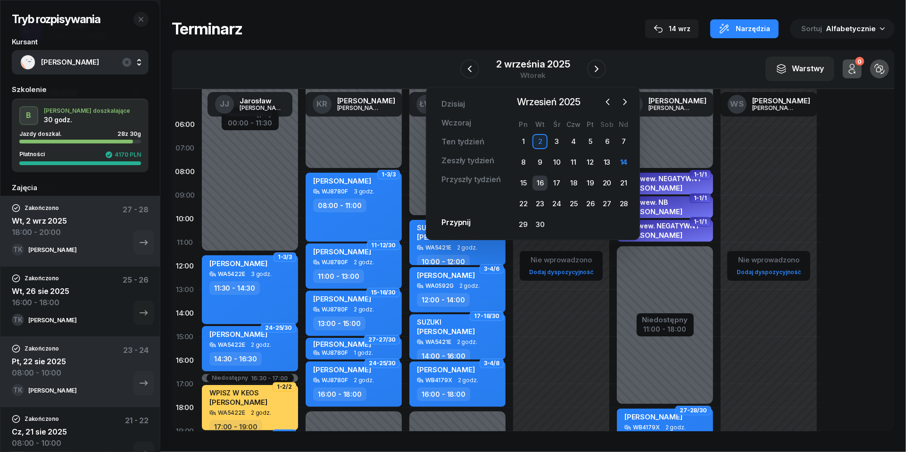
click at [538, 181] on div "16" at bounding box center [540, 182] width 15 height 15
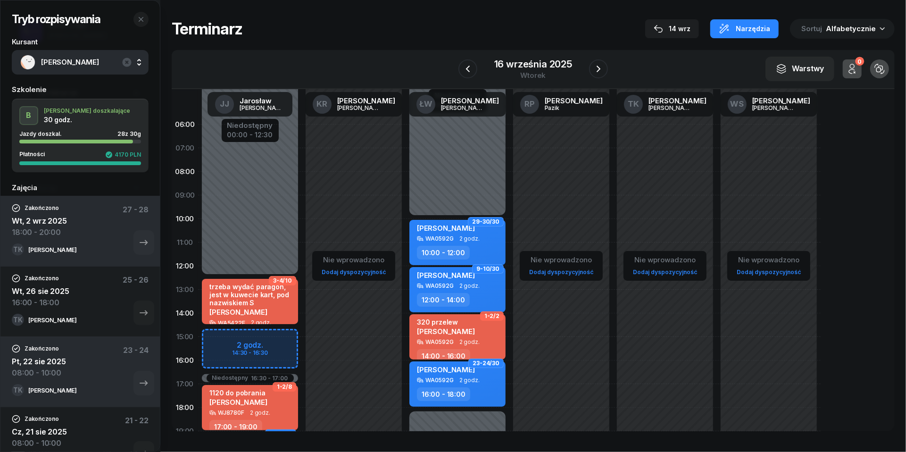
click at [681, 274] on link "Dodaj dyspozycyjność" at bounding box center [665, 271] width 72 height 11
select select "08"
select select "16"
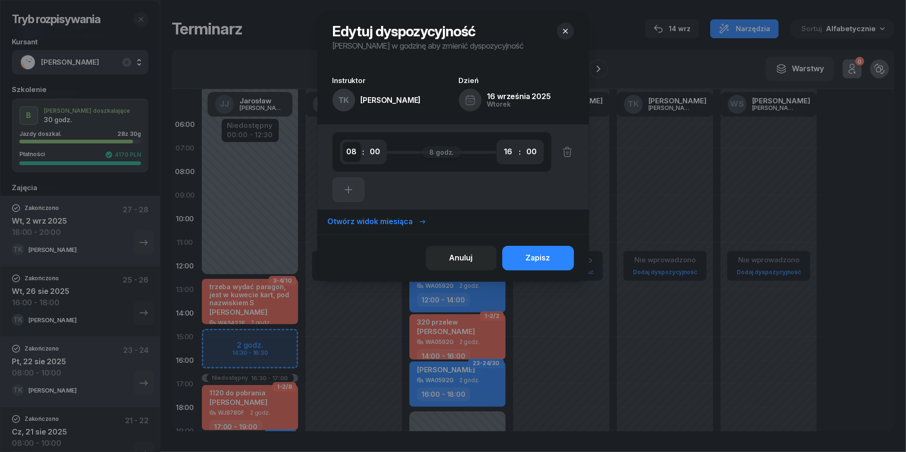
select select "18"
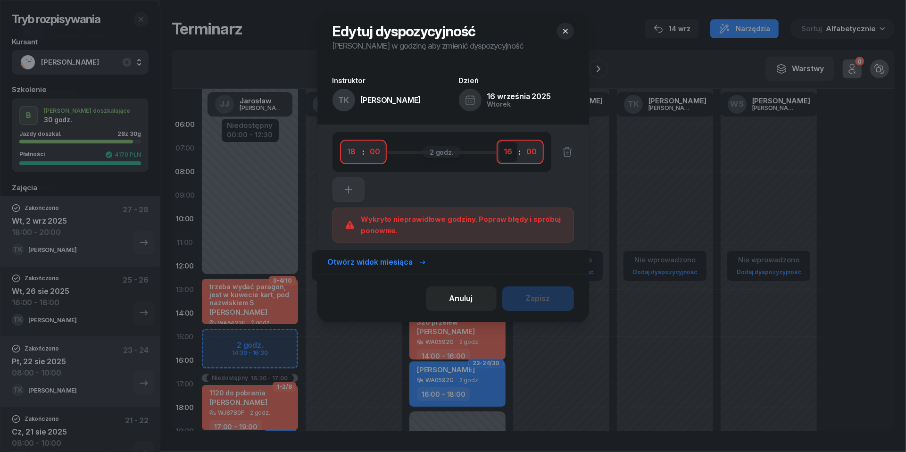
select select "20"
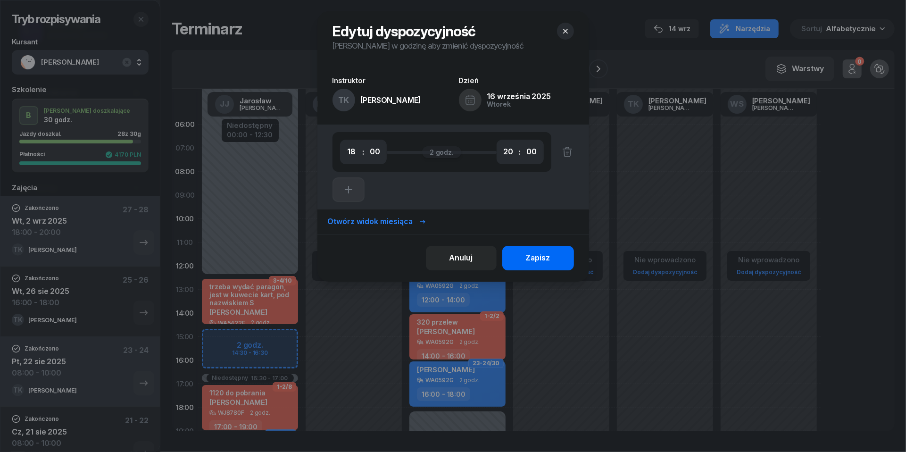
click at [546, 260] on div "Zapisz" at bounding box center [538, 258] width 25 height 12
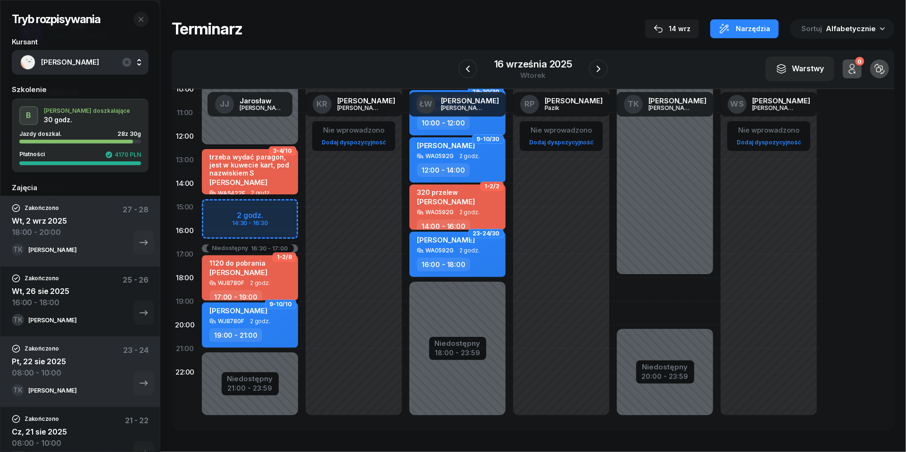
scroll to position [129, 0]
click at [641, 286] on div "Niedostępny 00:00 - 18:00 Niedostępny 20:00 - 23:59" at bounding box center [665, 207] width 104 height 448
select select "18"
select select "20"
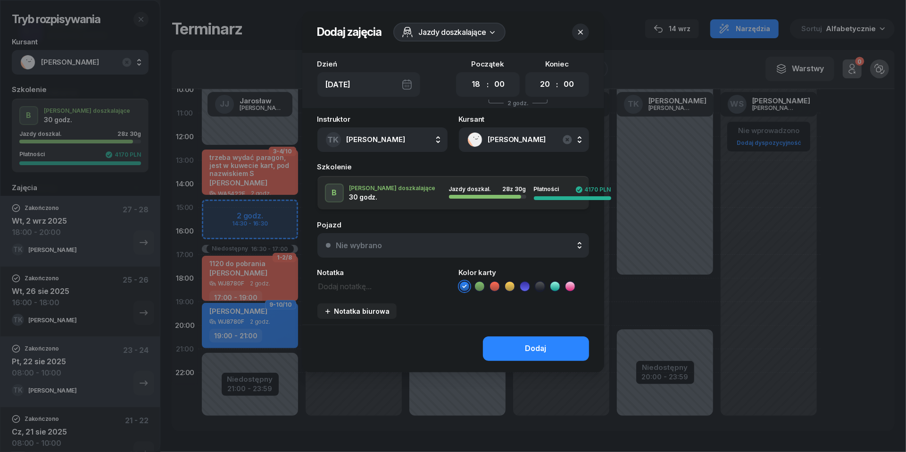
click at [402, 244] on div "Nie wybrano" at bounding box center [458, 245] width 244 height 8
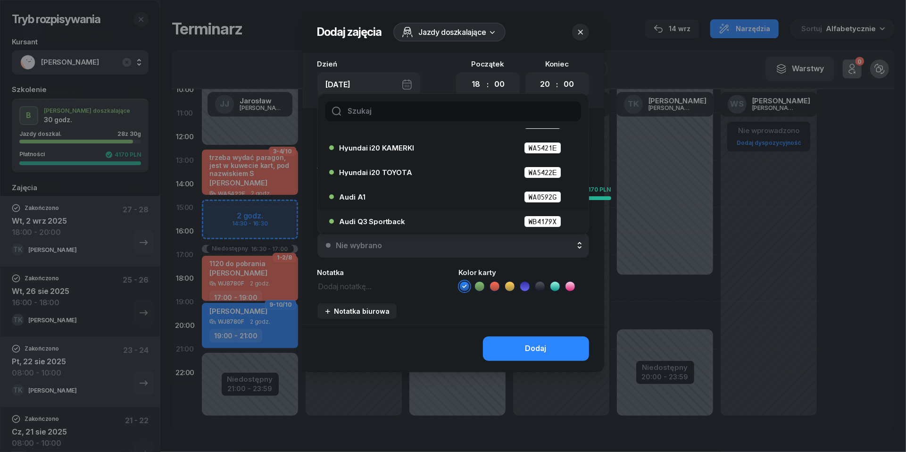
scroll to position [43, 0]
click at [399, 218] on span "Audi Q3 Sportback" at bounding box center [373, 221] width 66 height 7
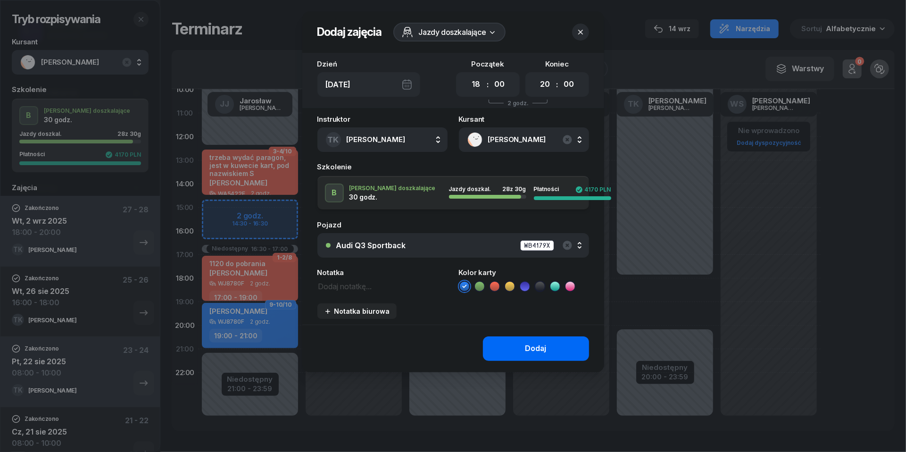
click at [548, 346] on button "Dodaj" at bounding box center [536, 348] width 106 height 25
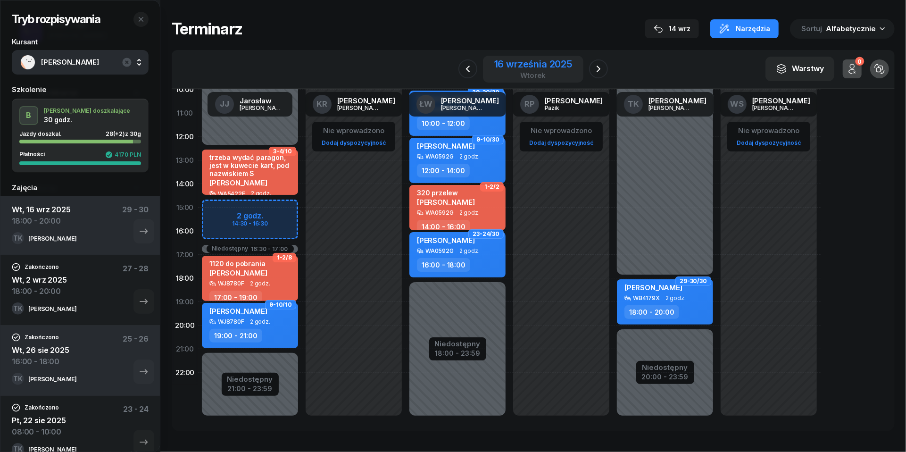
click at [534, 68] on div "16 września 2025" at bounding box center [533, 63] width 78 height 9
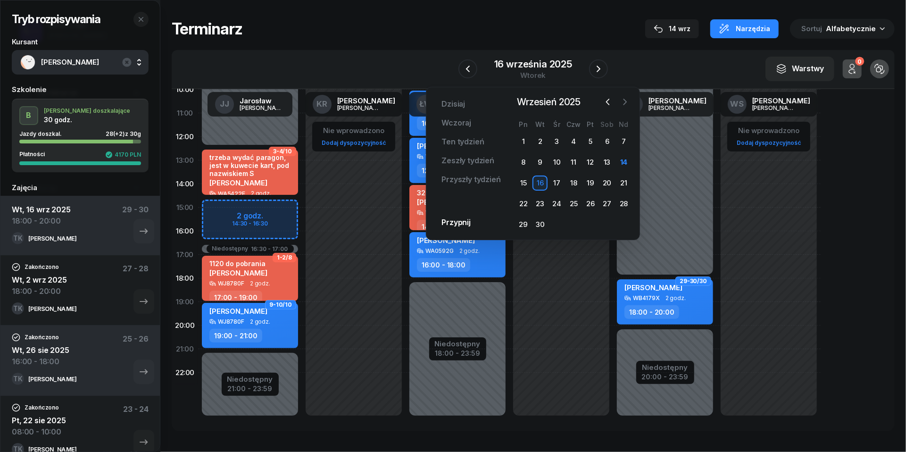
click at [623, 108] on button "button" at bounding box center [625, 102] width 14 height 14
click at [559, 141] on div "1" at bounding box center [557, 141] width 15 height 15
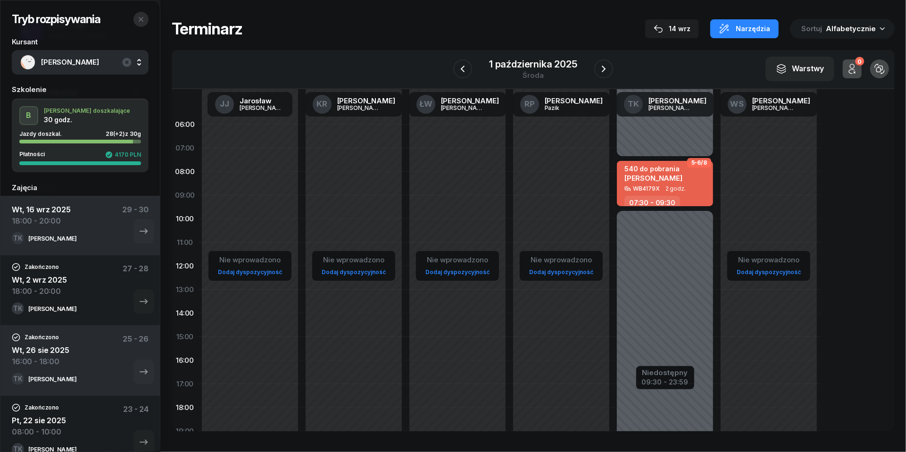
click at [144, 21] on icon "button" at bounding box center [141, 20] width 8 height 8
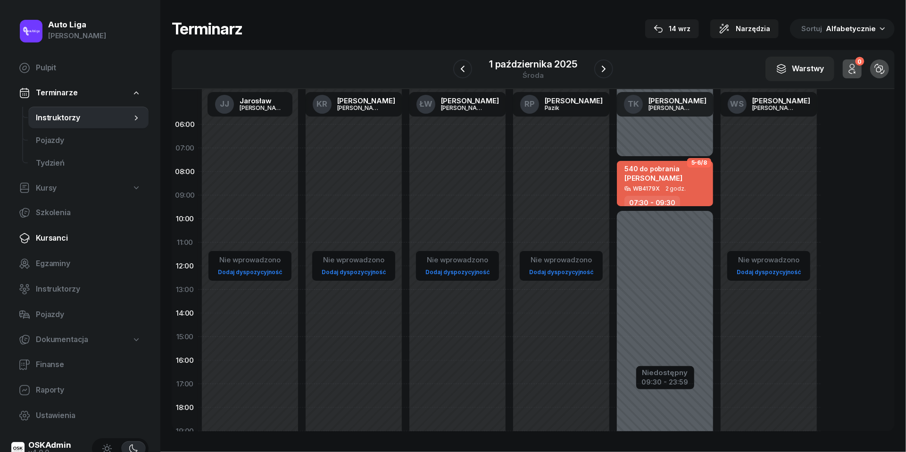
click at [58, 238] on span "Kursanci" at bounding box center [88, 238] width 105 height 12
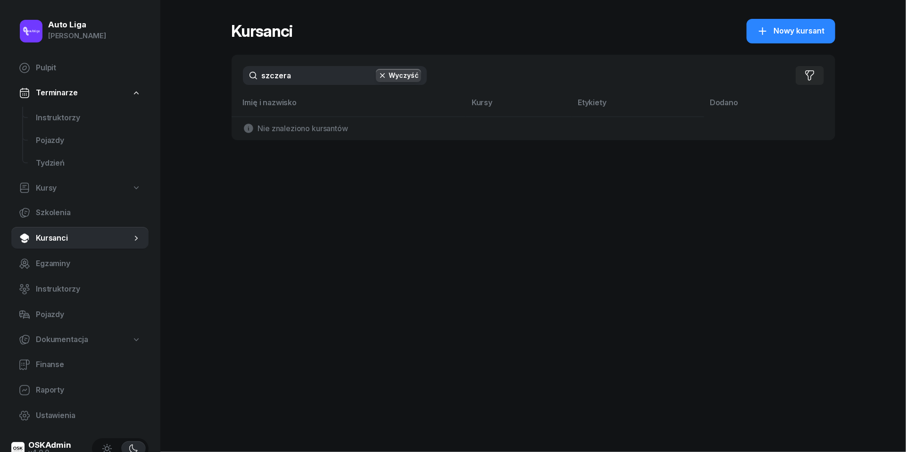
click at [291, 76] on input "szczera" at bounding box center [335, 75] width 184 height 19
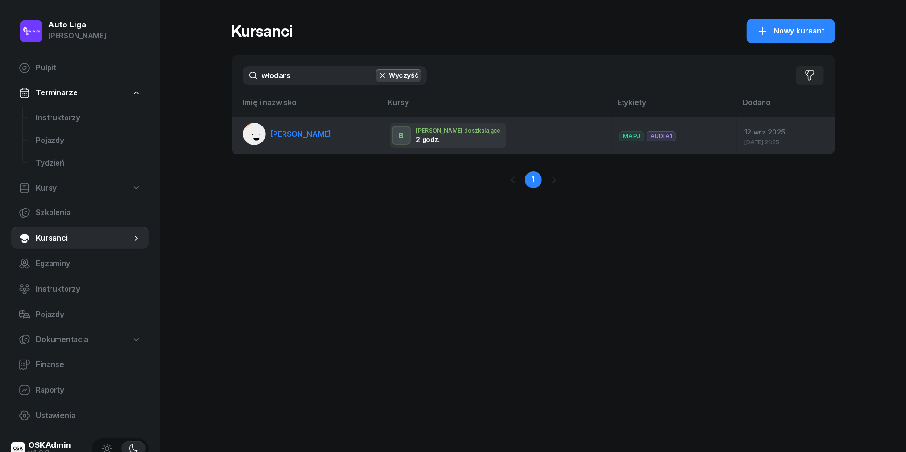
type input "włodarz"
drag, startPoint x: 261, startPoint y: 150, endPoint x: 295, endPoint y: 138, distance: 36.4
click at [295, 138] on span "[PERSON_NAME]" at bounding box center [301, 133] width 60 height 9
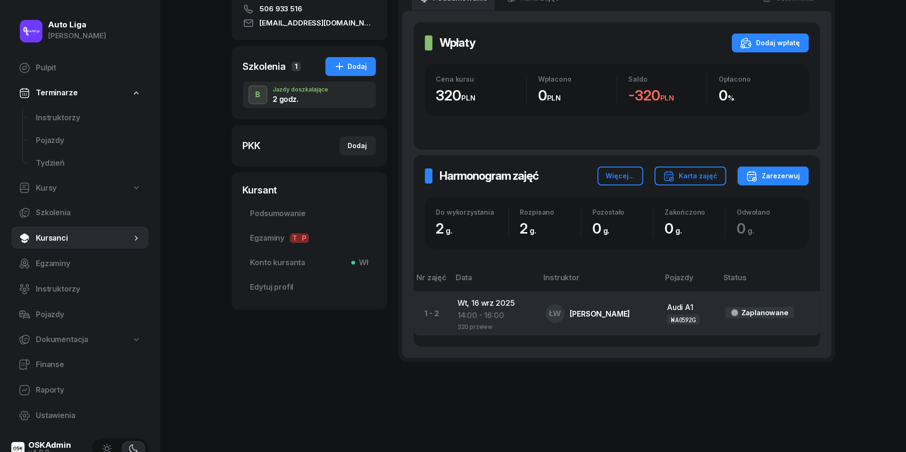
scroll to position [152, 0]
click at [495, 314] on div "14:00 - 16:00" at bounding box center [494, 316] width 73 height 12
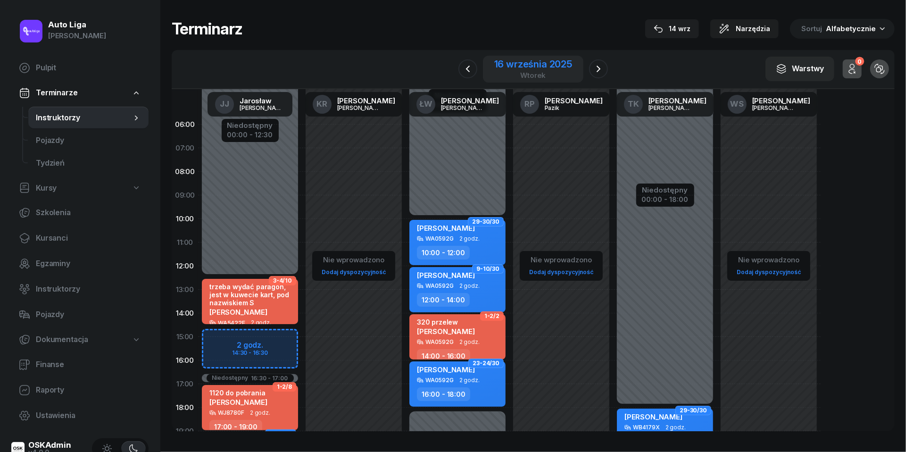
click at [536, 73] on div "wtorek" at bounding box center [533, 75] width 78 height 7
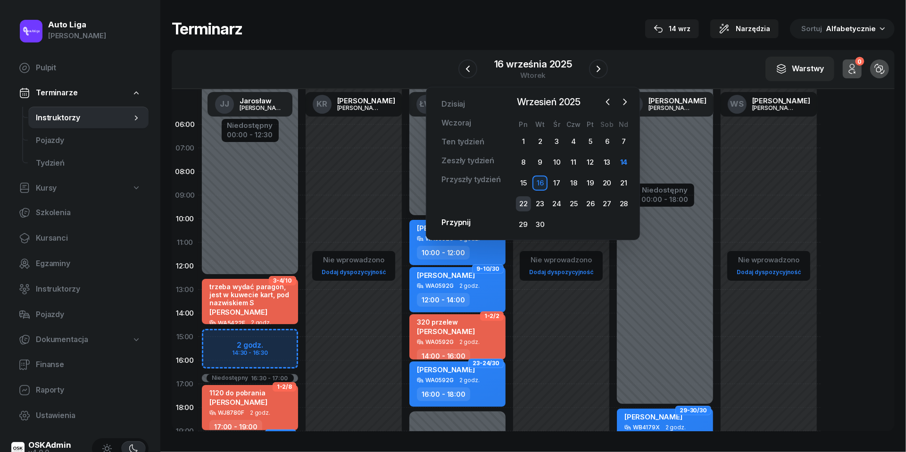
click at [526, 203] on div "22" at bounding box center [523, 203] width 15 height 15
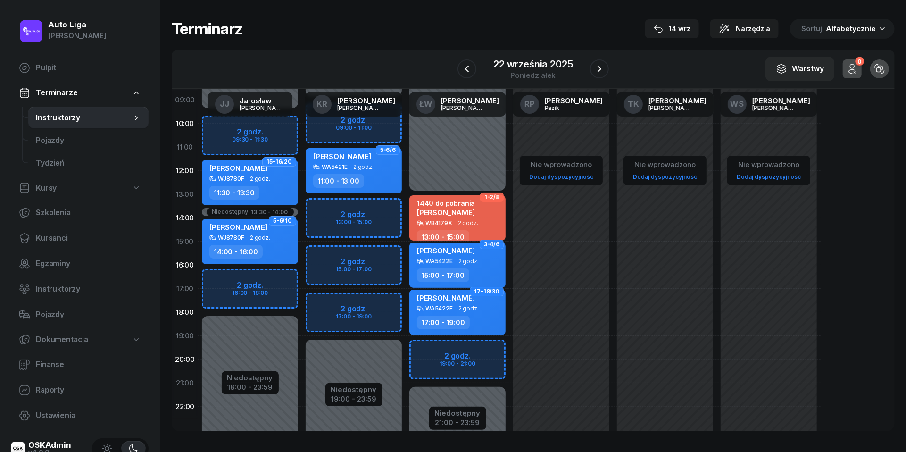
scroll to position [97, 0]
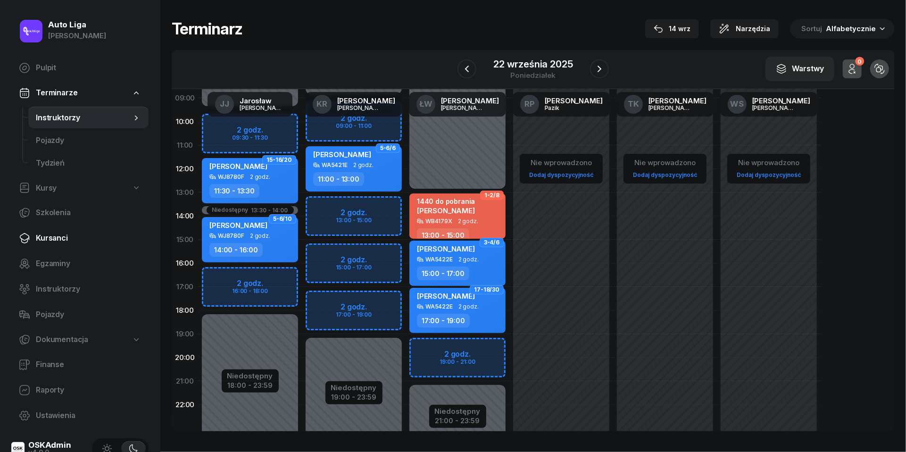
click at [60, 237] on span "Kursanci" at bounding box center [88, 238] width 105 height 12
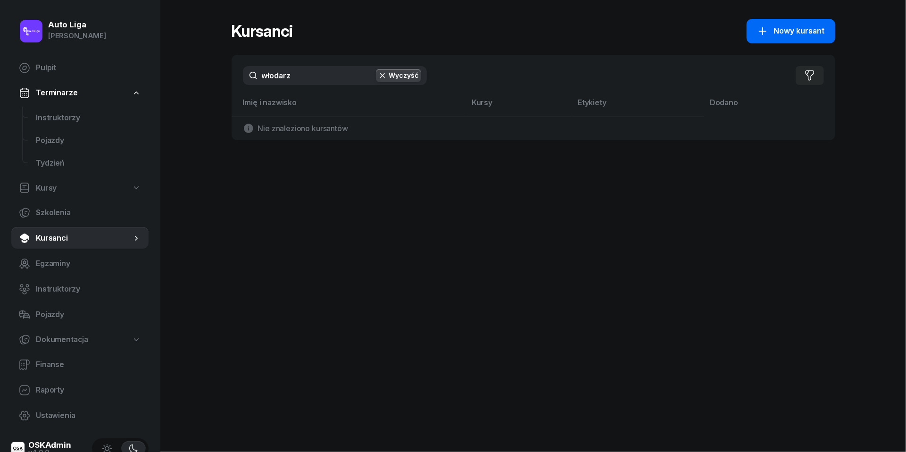
click at [776, 33] on span "Nowy kursant" at bounding box center [799, 31] width 51 height 12
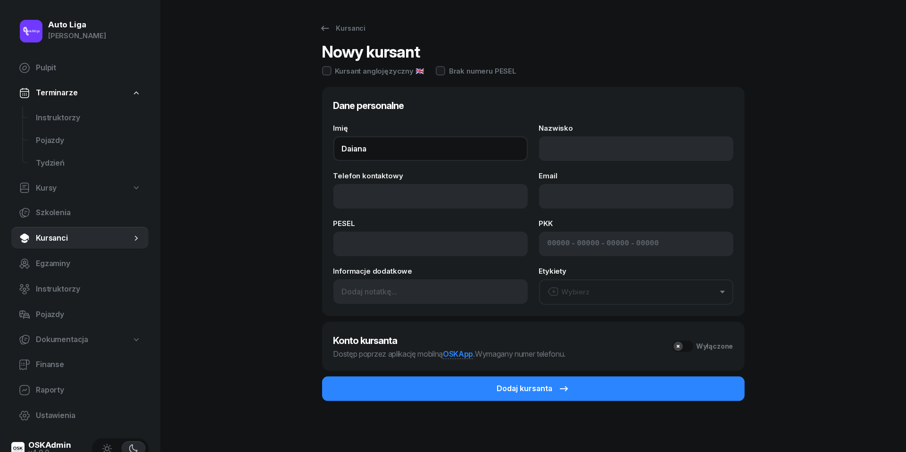
type input "Daiana"
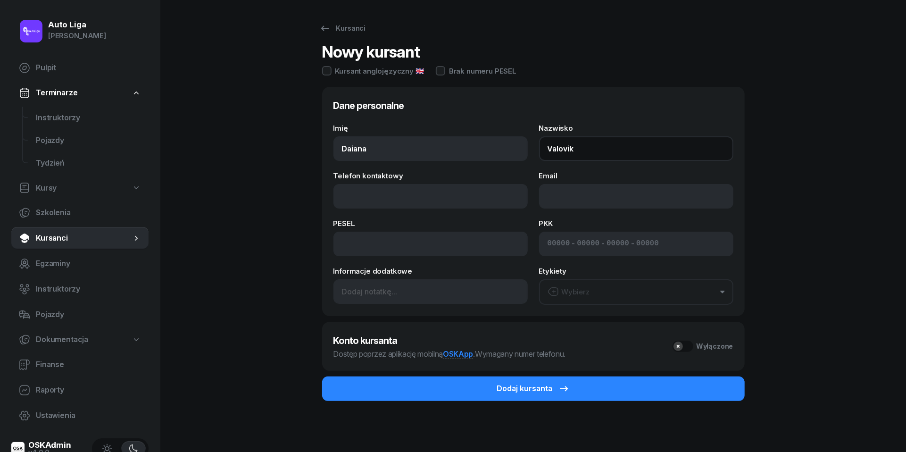
type input "Valovik"
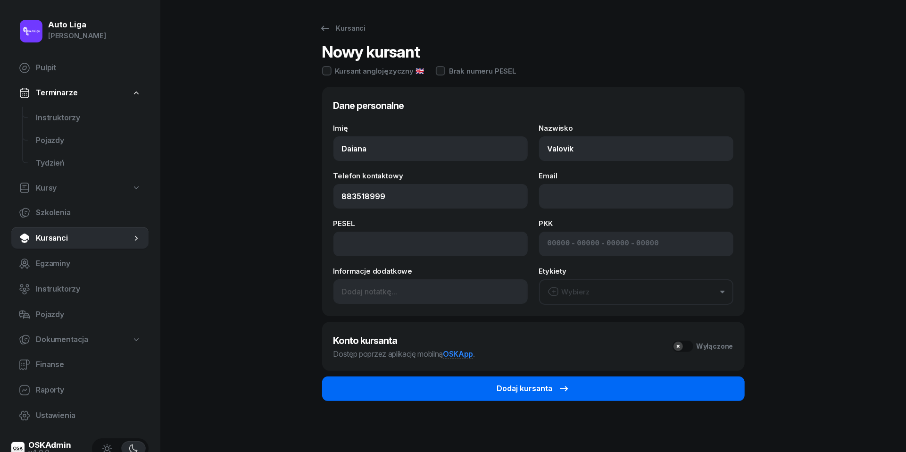
type input "883 518 999"
click at [578, 387] on button "Dodaj kursanta" at bounding box center [533, 388] width 423 height 25
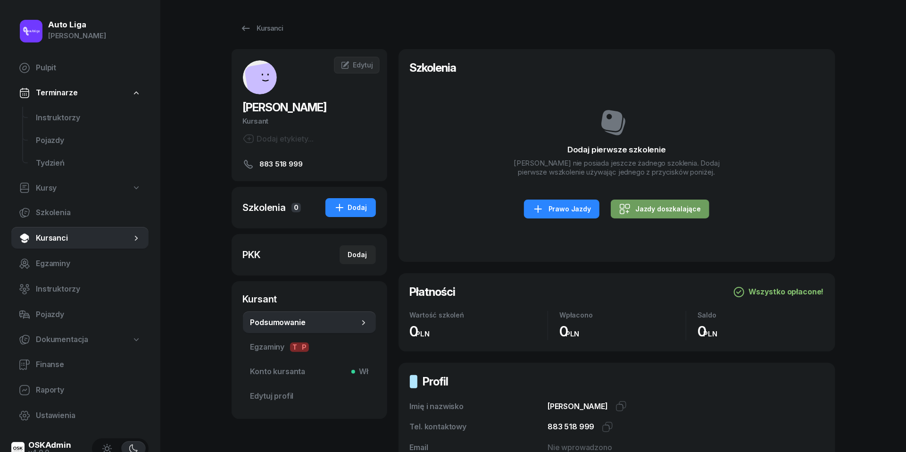
click at [674, 211] on div "Jazdy doszkalające" at bounding box center [660, 208] width 82 height 11
select select "B"
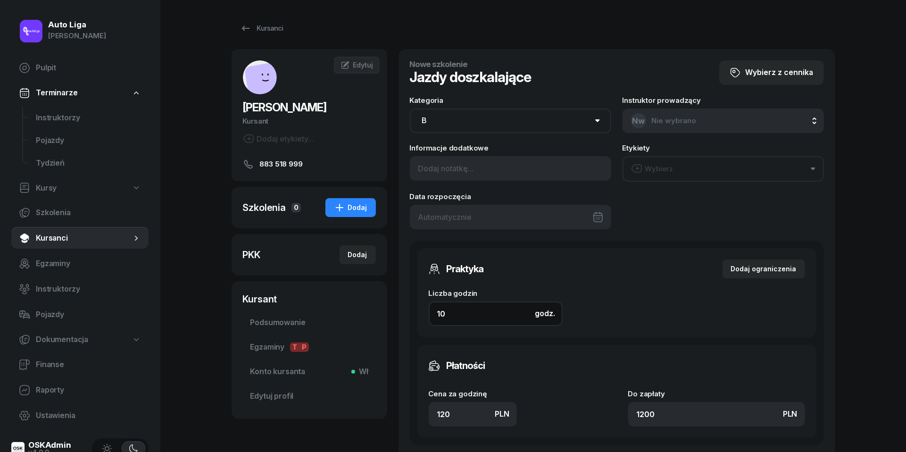
click at [453, 312] on input "10" at bounding box center [496, 313] width 134 height 25
type input "1"
type input "120"
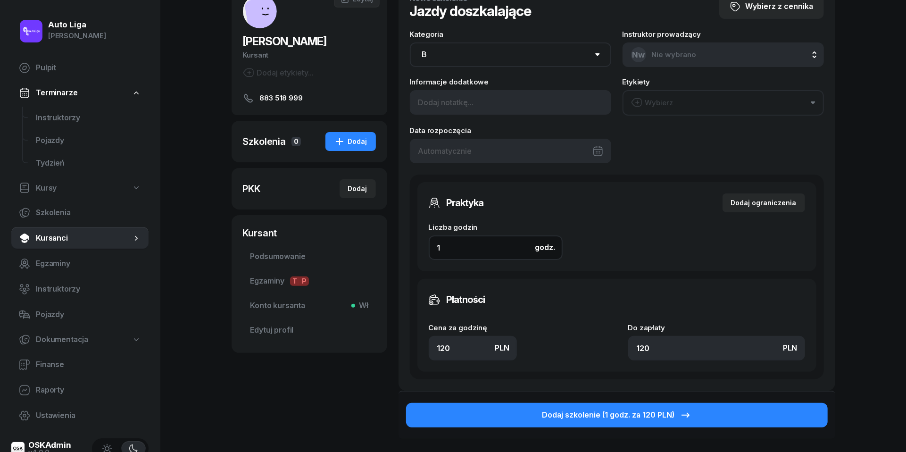
scroll to position [82, 0]
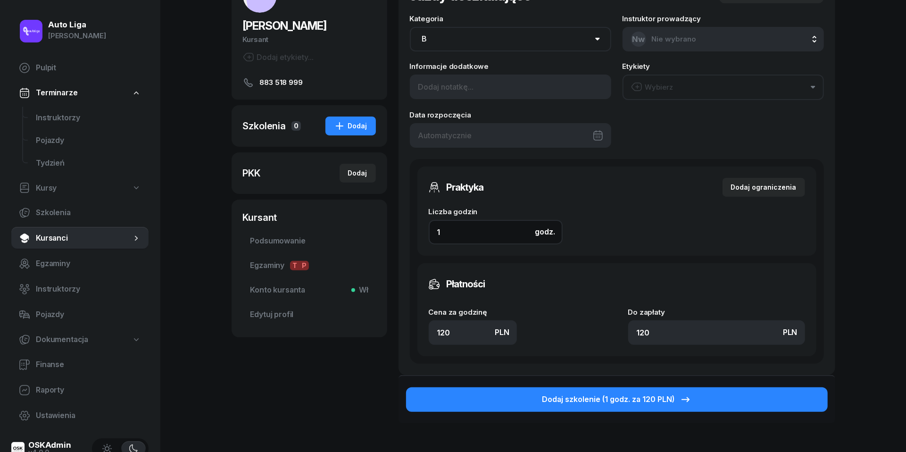
type input "1"
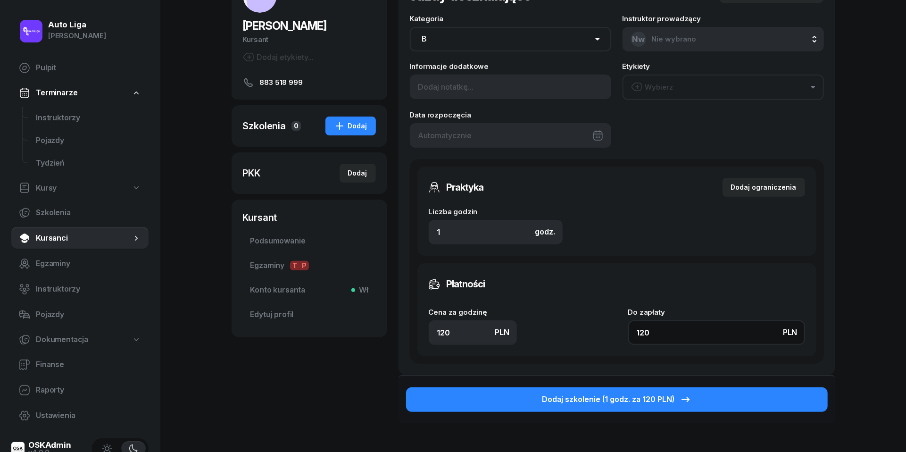
click at [693, 331] on input "120" at bounding box center [716, 332] width 177 height 25
type input "1"
type input "15"
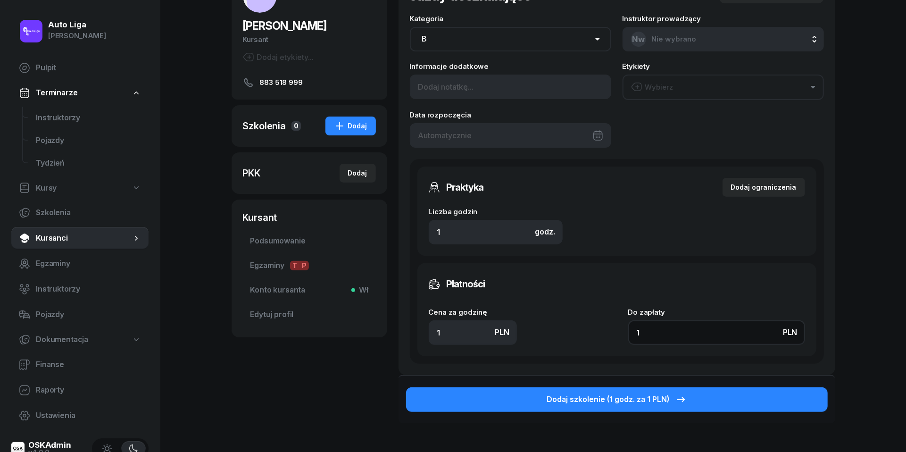
type input "15"
type input "159"
type input "15"
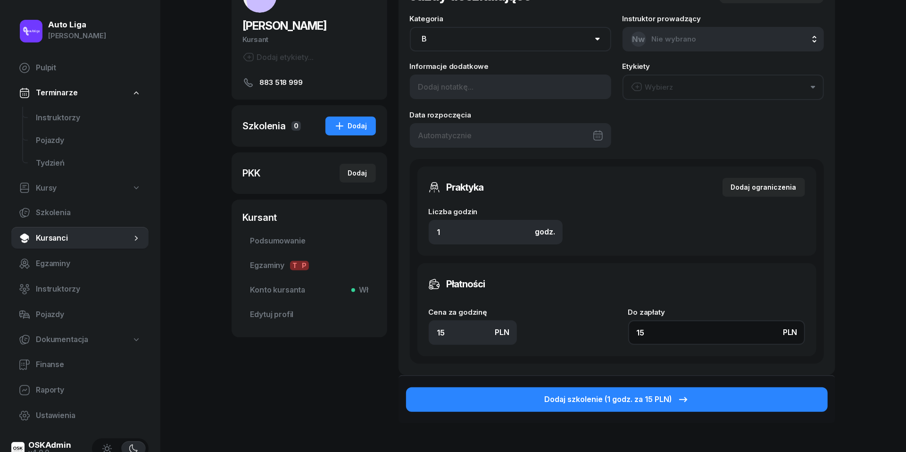
type input "150"
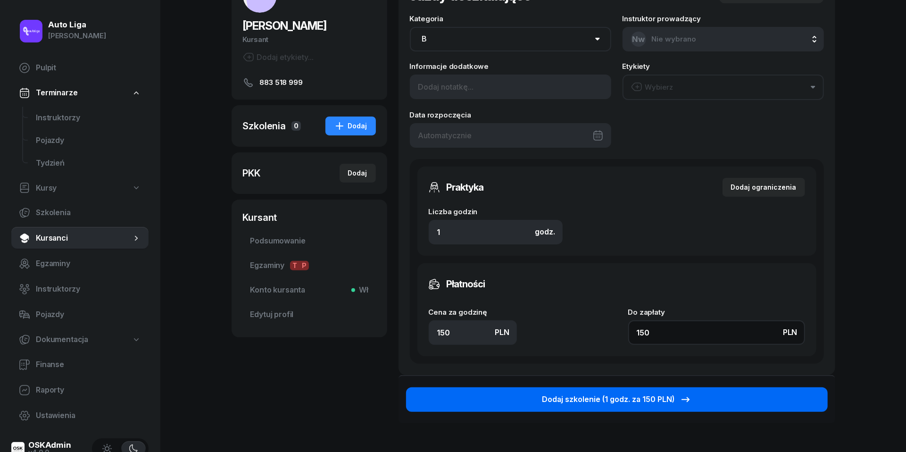
type input "150"
click at [617, 393] on div "Dodaj szkolenie (1 godz. za 150 PLN)" at bounding box center [617, 399] width 150 height 12
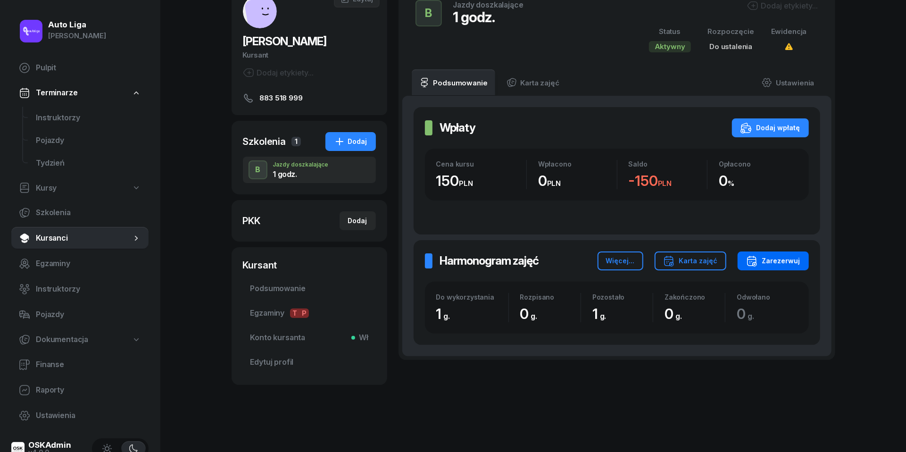
scroll to position [65, 0]
click at [791, 265] on div "Zarezerwuj" at bounding box center [773, 261] width 54 height 11
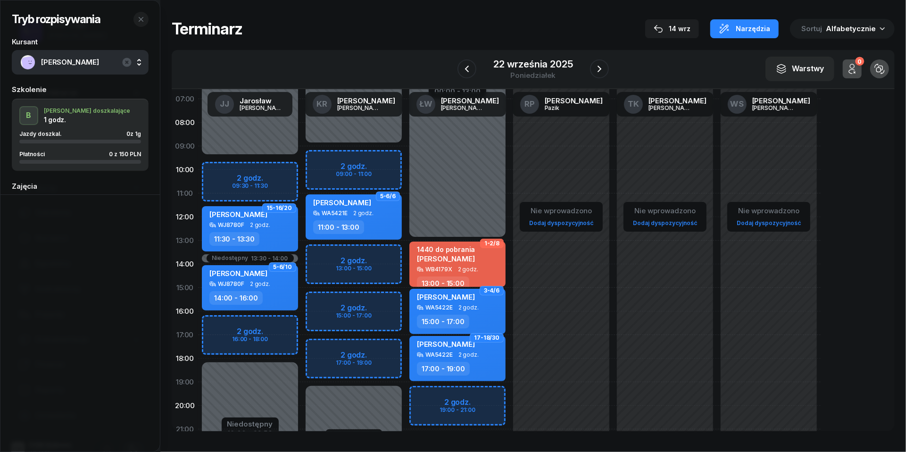
scroll to position [70, 0]
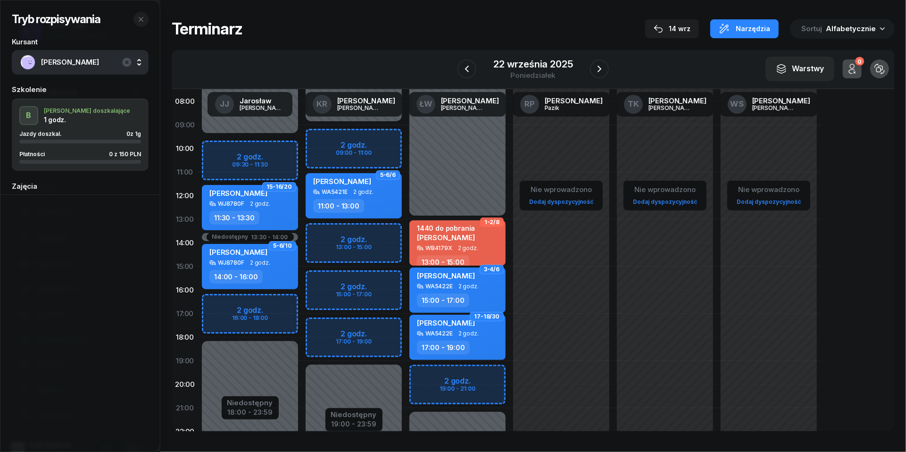
click at [331, 344] on div "Niedostępny 00:00 - 09:00 Niedostępny 19:00 - 23:59 2 godz. 09:00 - 11:00 2 god…" at bounding box center [354, 266] width 104 height 448
select select "18"
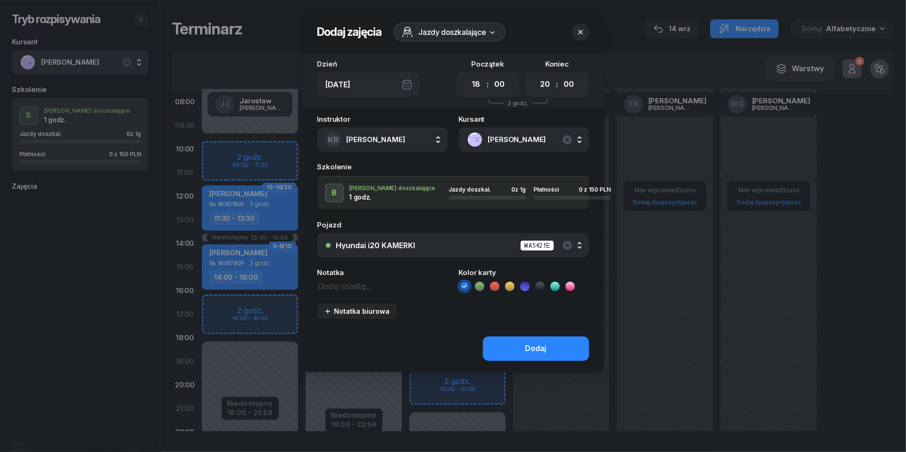
click at [555, 85] on div "00 01 02 03 04 05 06 07 08 09 10 11 12 13 14 15 16 17 18 19 20 21 22 23 : 00 05…" at bounding box center [557, 84] width 64 height 25
select select "19"
click at [353, 286] on textarea at bounding box center [382, 286] width 130 height 12
type textarea "150 do pobrania"
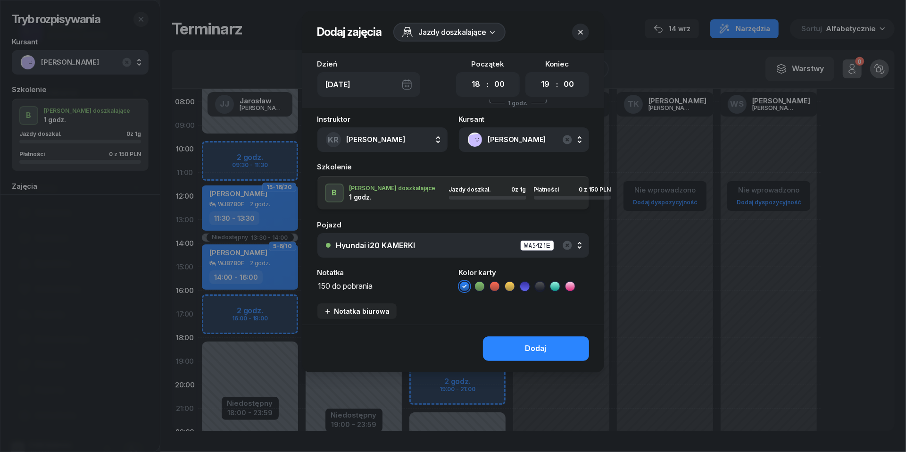
click at [495, 283] on icon at bounding box center [494, 286] width 9 height 9
click at [528, 344] on div "Dodaj" at bounding box center [535, 348] width 21 height 12
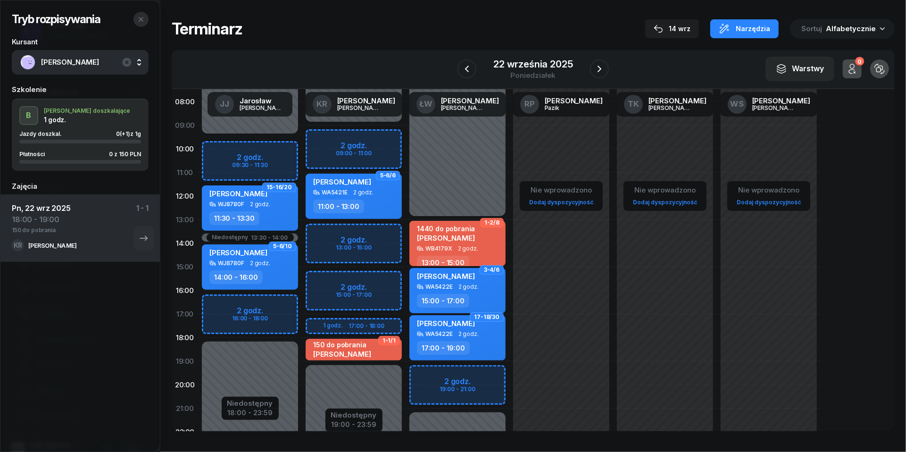
click at [142, 17] on icon "button" at bounding box center [141, 20] width 8 height 8
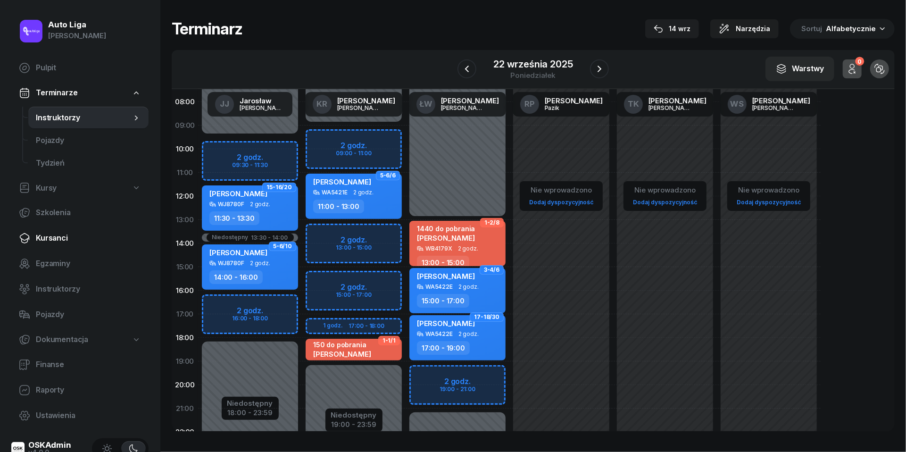
click at [55, 237] on span "Kursanci" at bounding box center [88, 238] width 105 height 12
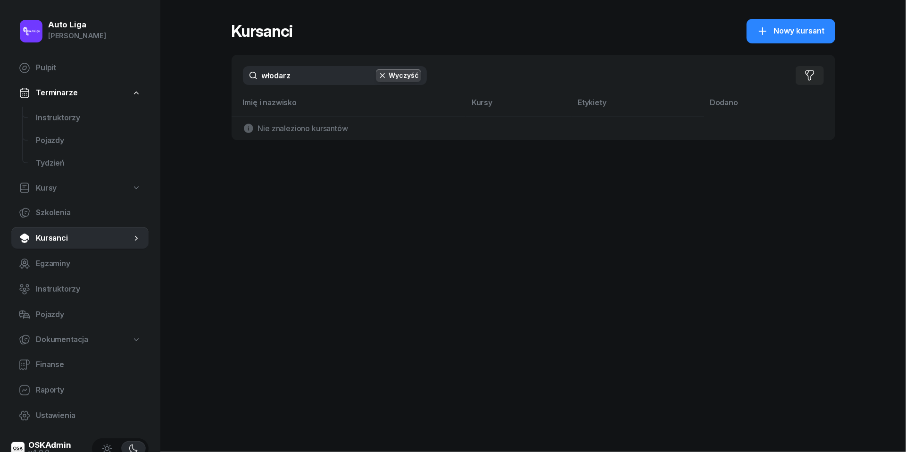
click at [321, 74] on input "włodarz" at bounding box center [335, 75] width 184 height 19
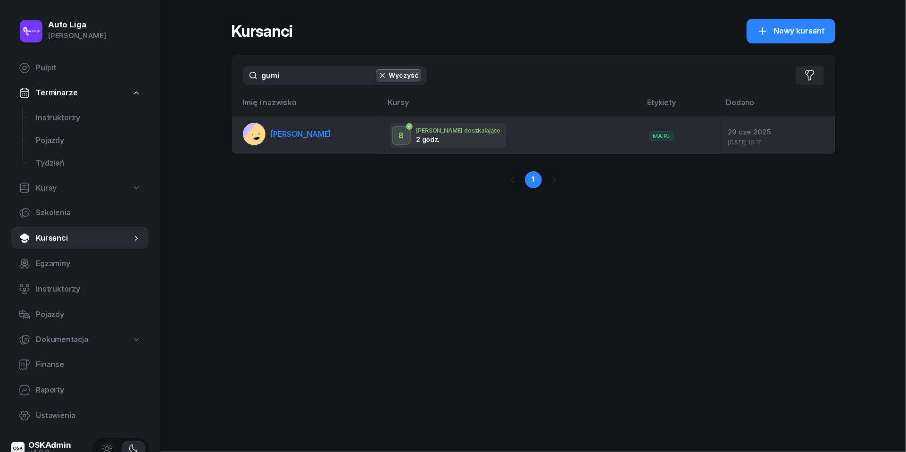
type input "gumi"
click at [305, 133] on span "Natalia Gumińska" at bounding box center [301, 133] width 60 height 9
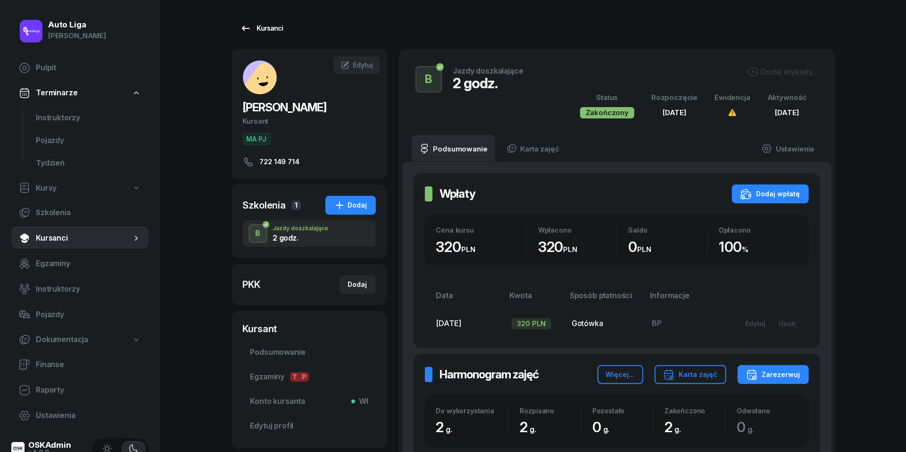
click at [263, 25] on div "Kursanci" at bounding box center [261, 28] width 43 height 11
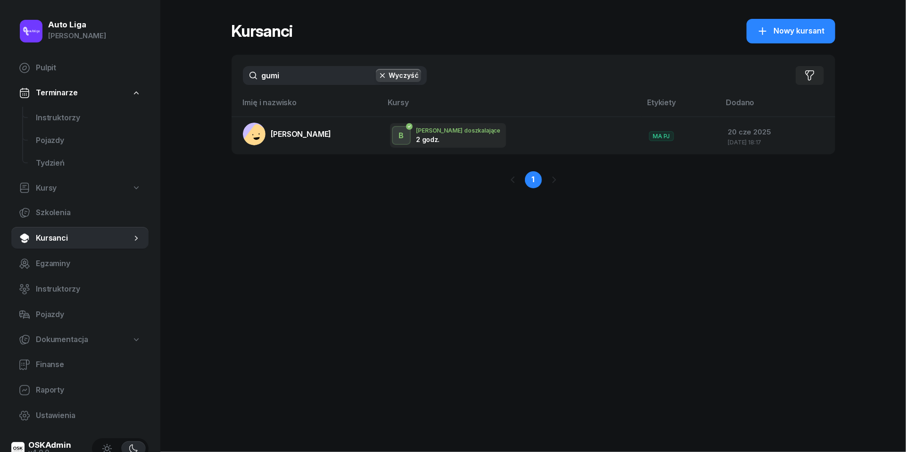
click at [274, 75] on input "gumi" at bounding box center [335, 75] width 184 height 19
type input "pastusz"
click at [44, 116] on span "Instruktorzy" at bounding box center [88, 118] width 105 height 12
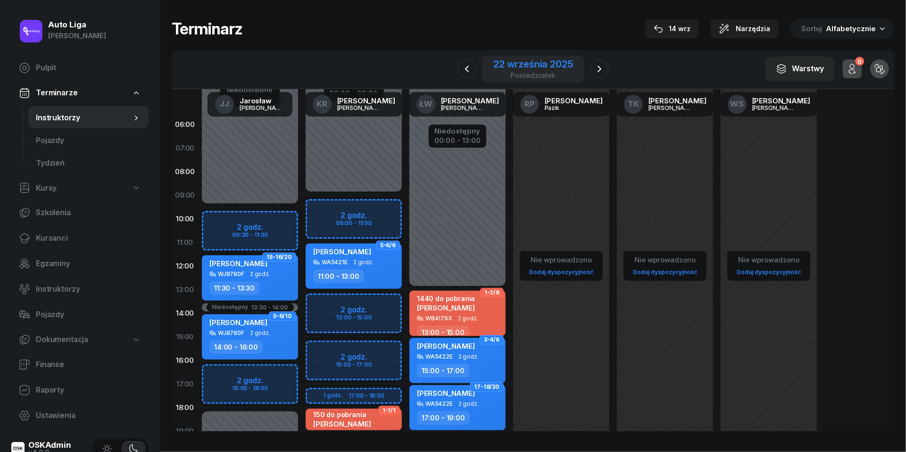
click at [531, 68] on div "22 września 2025" at bounding box center [532, 63] width 79 height 9
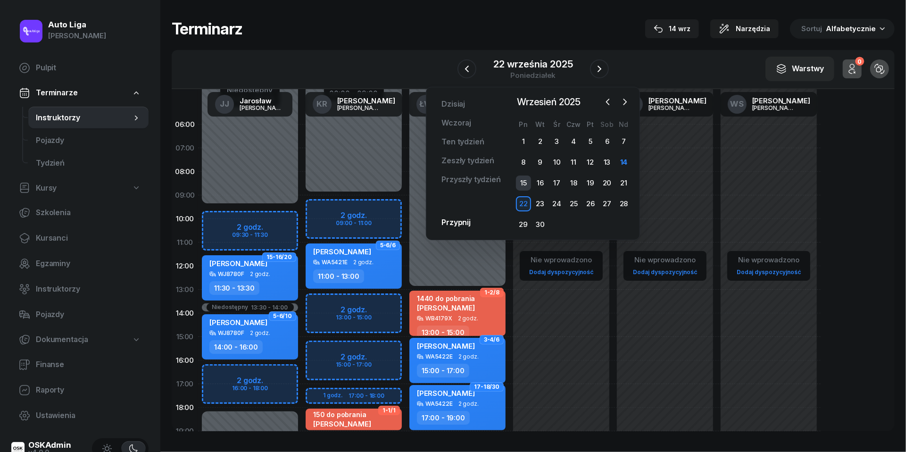
click at [521, 183] on div "15" at bounding box center [523, 182] width 15 height 15
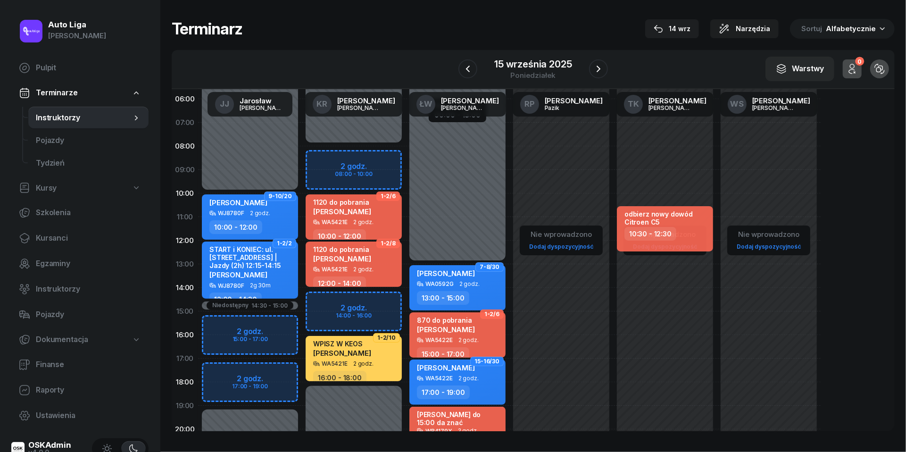
scroll to position [33, 0]
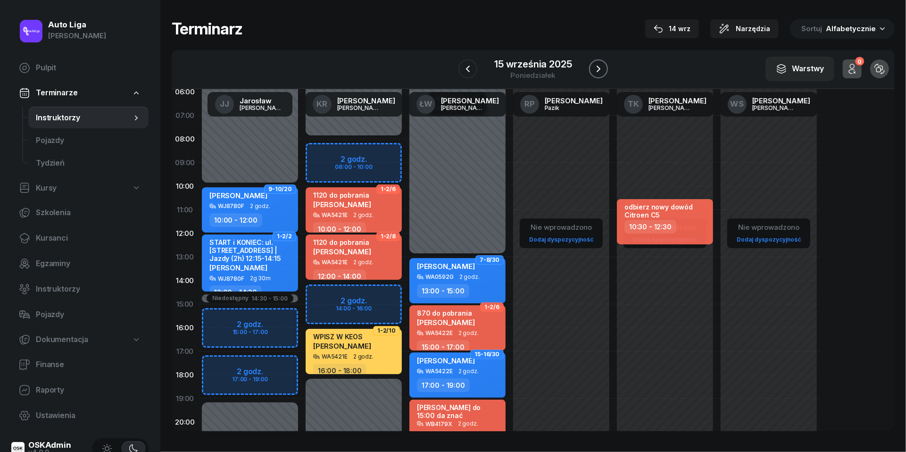
click at [595, 70] on icon "button" at bounding box center [598, 68] width 11 height 11
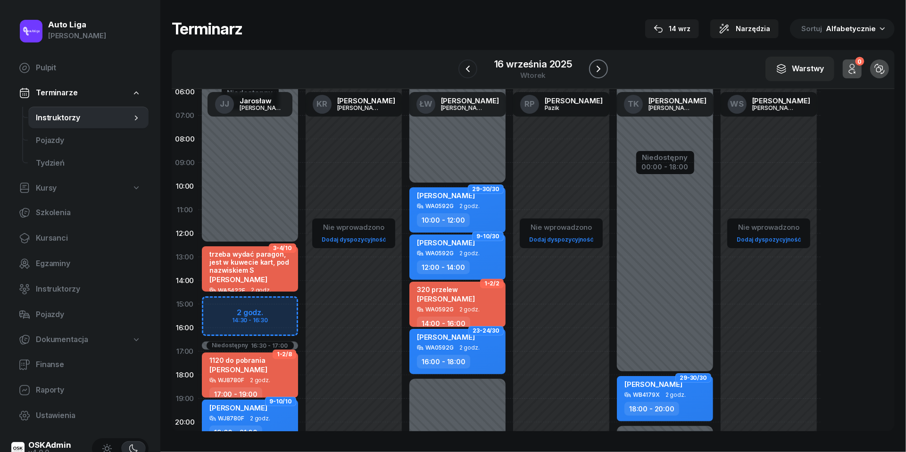
click at [595, 70] on icon "button" at bounding box center [598, 68] width 11 height 11
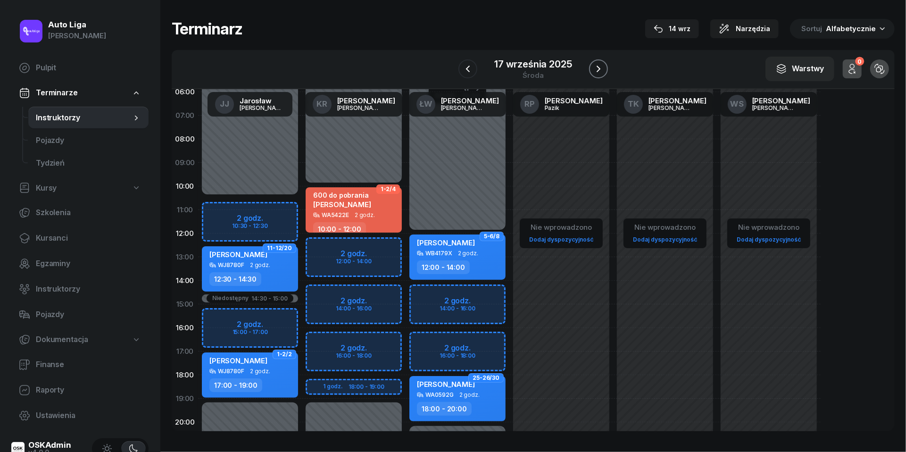
click at [595, 70] on icon "button" at bounding box center [598, 68] width 11 height 11
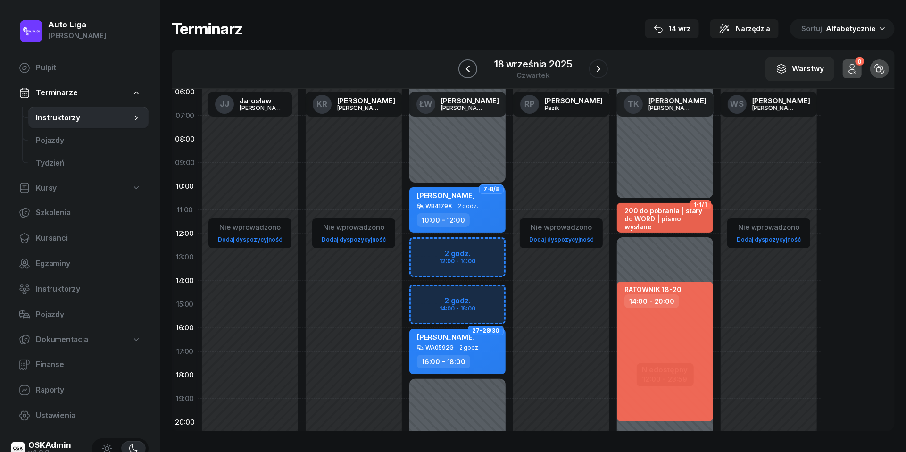
click at [465, 63] on icon "button" at bounding box center [467, 68] width 11 height 11
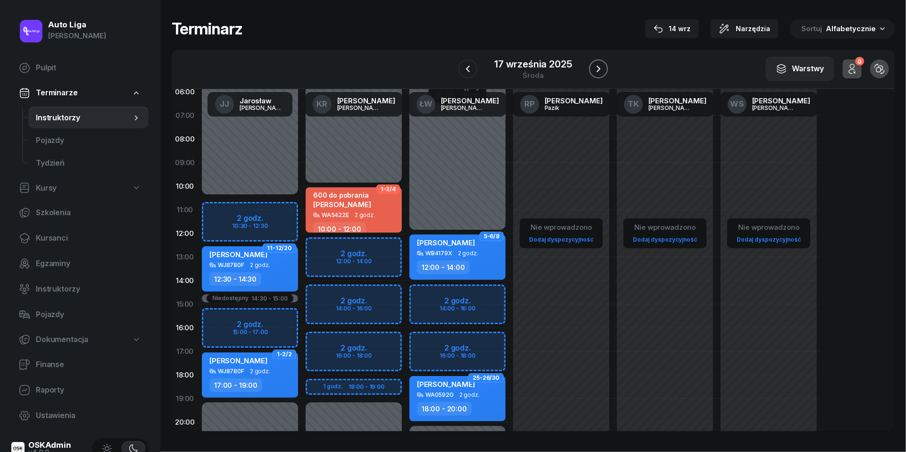
click at [600, 68] on icon "button" at bounding box center [598, 68] width 11 height 11
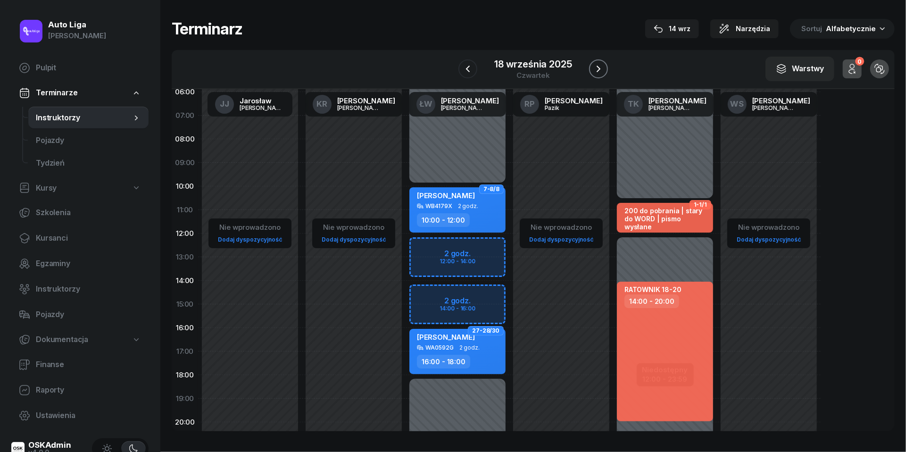
click at [600, 68] on icon "button" at bounding box center [599, 69] width 4 height 7
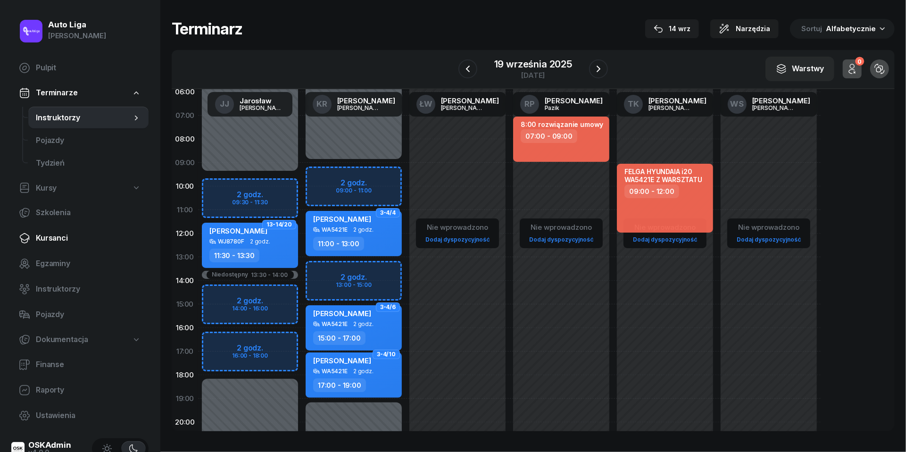
click at [54, 239] on span "Kursanci" at bounding box center [88, 238] width 105 height 12
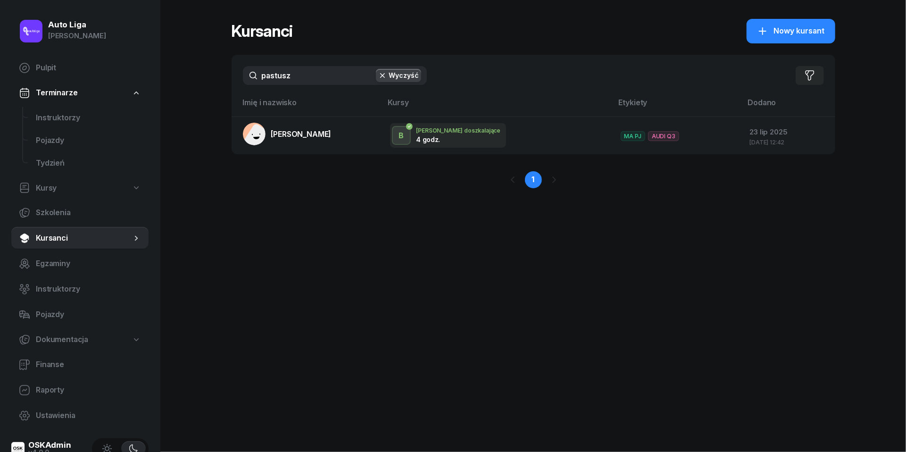
click at [322, 72] on input "pastusz" at bounding box center [335, 75] width 184 height 19
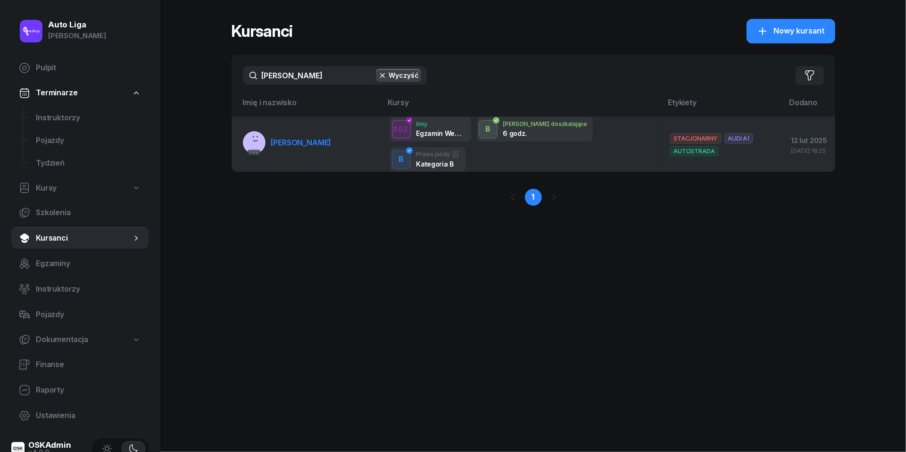
type input "[PERSON_NAME]"
click at [308, 141] on span "[PERSON_NAME]" at bounding box center [301, 142] width 60 height 9
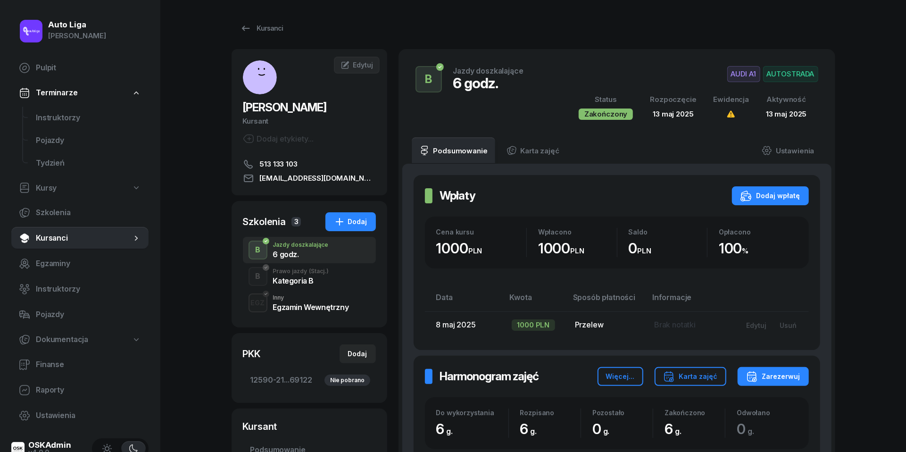
click at [299, 280] on div "Kategoria B" at bounding box center [301, 281] width 56 height 8
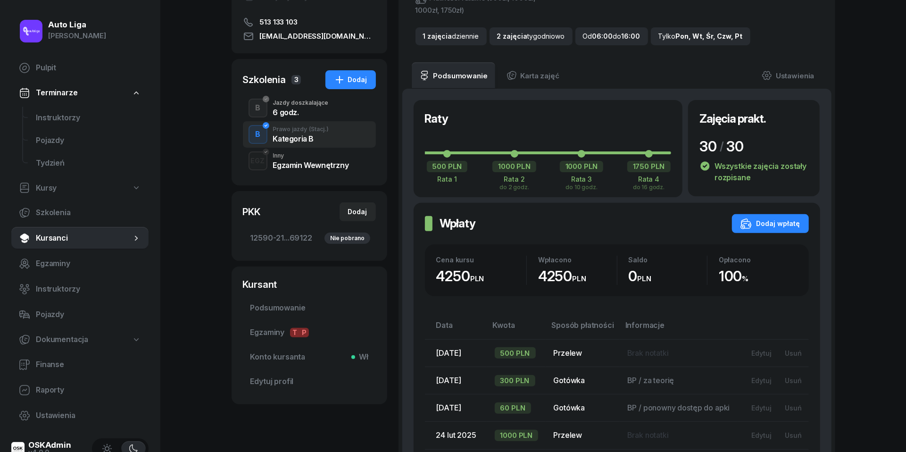
scroll to position [174, 0]
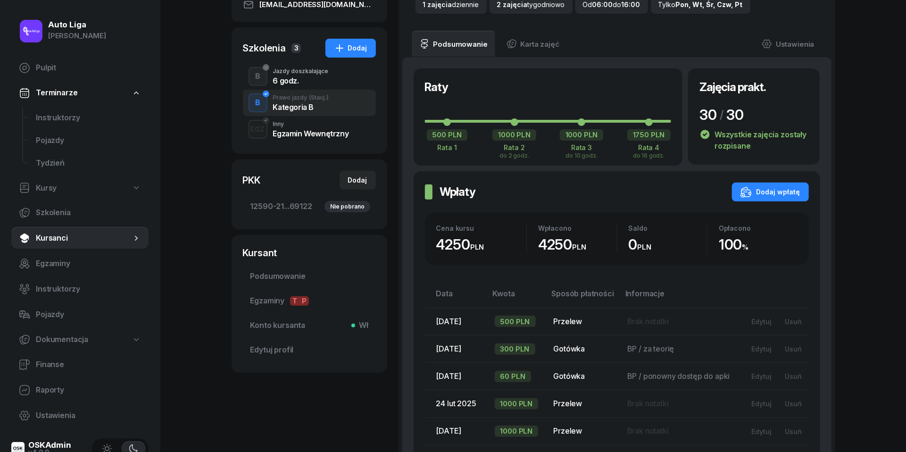
click at [294, 125] on div "Inny" at bounding box center [311, 124] width 76 height 6
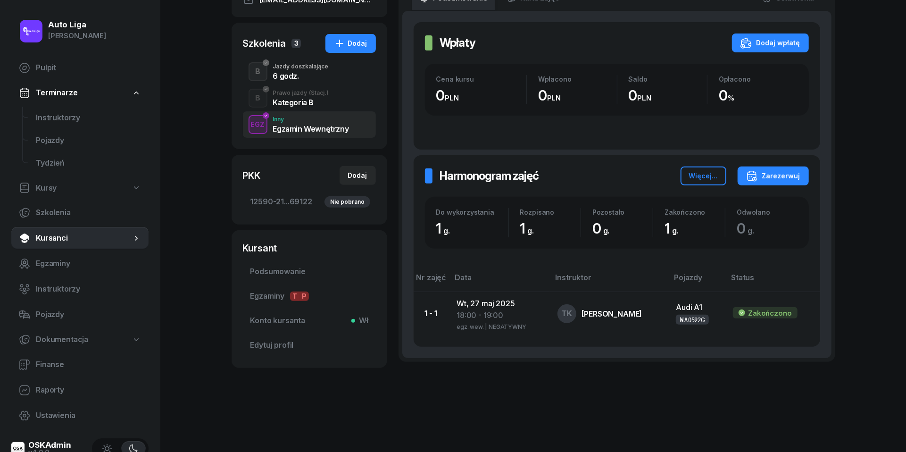
scroll to position [178, 0]
click at [268, 320] on span "Konto kursanta Wł" at bounding box center [309, 321] width 118 height 12
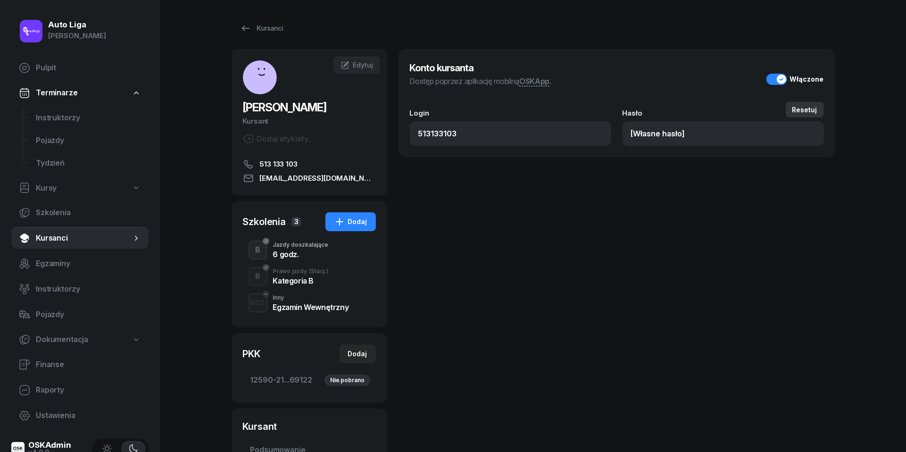
click at [813, 112] on div "Resetuj" at bounding box center [804, 110] width 25 height 8
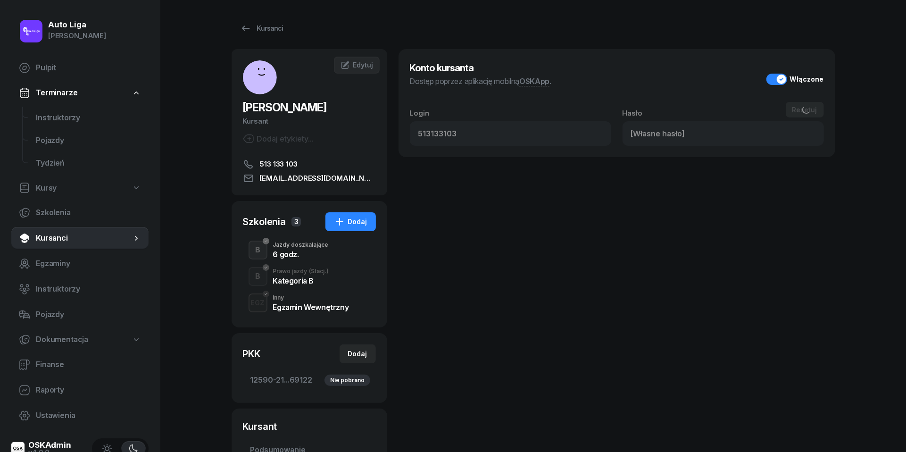
type input "928173"
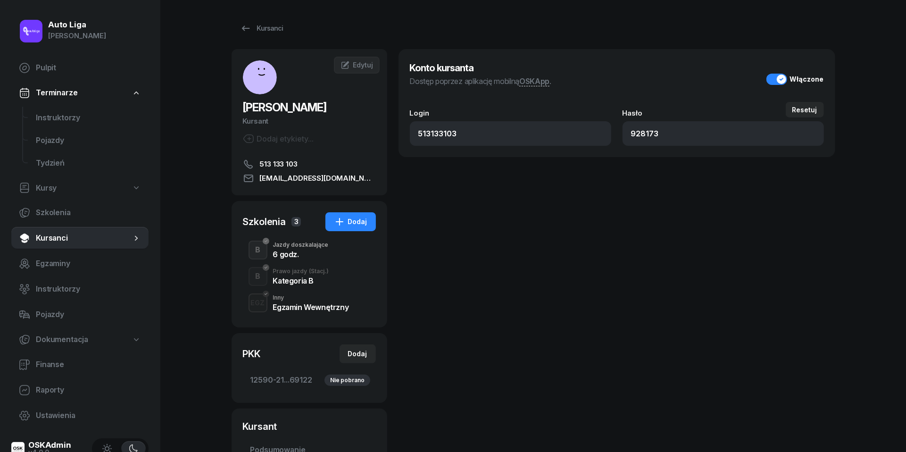
click at [296, 274] on div "Prawo jazdy (Stacj.)" at bounding box center [301, 271] width 56 height 6
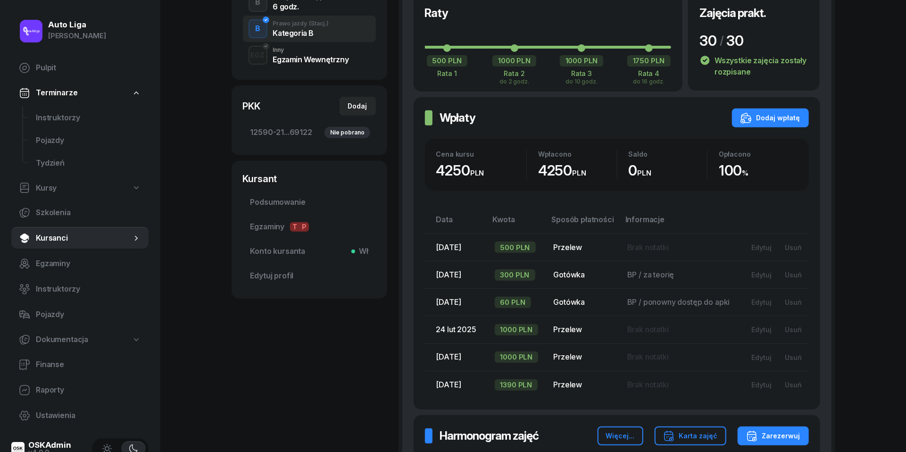
scroll to position [129, 0]
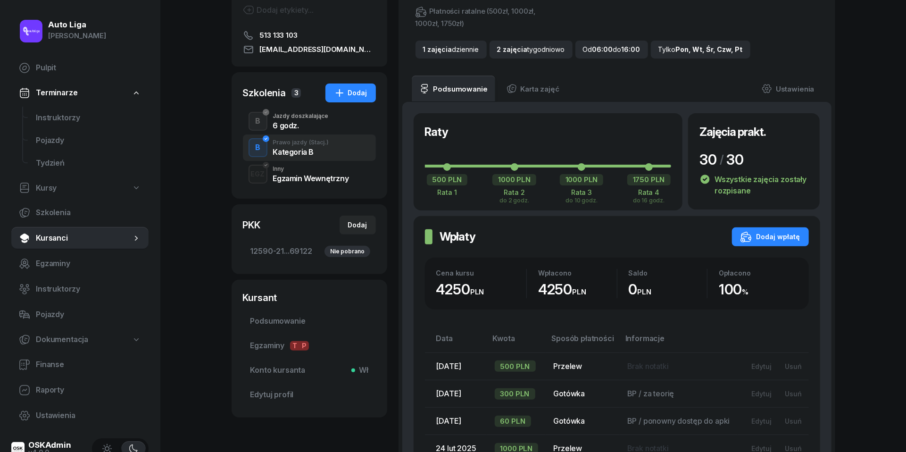
click at [311, 123] on div "6 godz." at bounding box center [301, 126] width 56 height 8
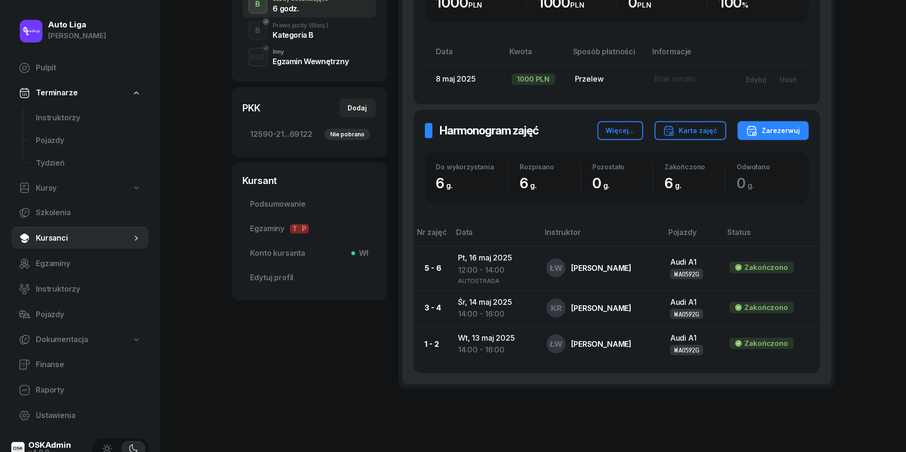
scroll to position [217, 0]
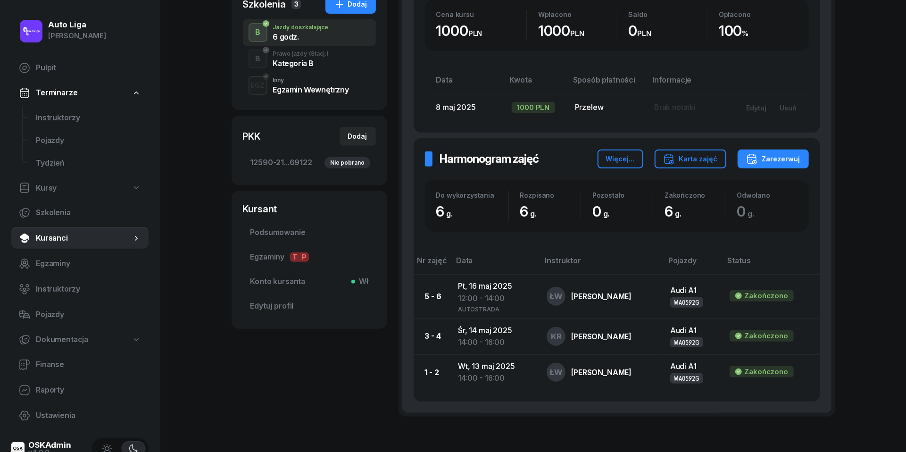
click at [291, 68] on div "B Prawo jazdy (Stacj.) Kategoria B" at bounding box center [309, 59] width 133 height 26
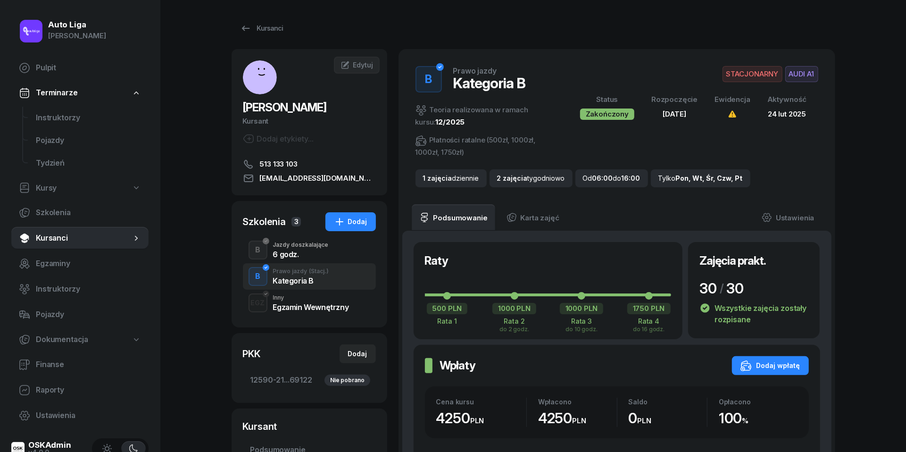
click at [282, 300] on div "Inny" at bounding box center [311, 298] width 76 height 6
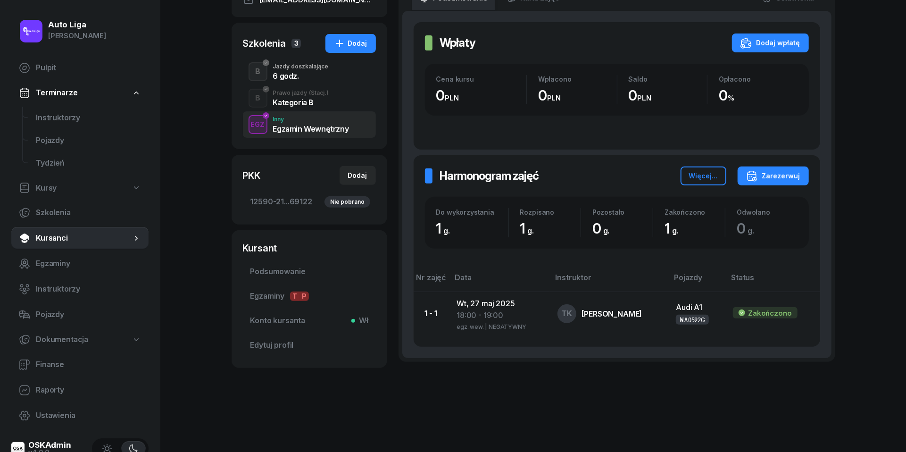
scroll to position [178, 0]
click at [307, 97] on div "Kategoria B" at bounding box center [301, 101] width 56 height 10
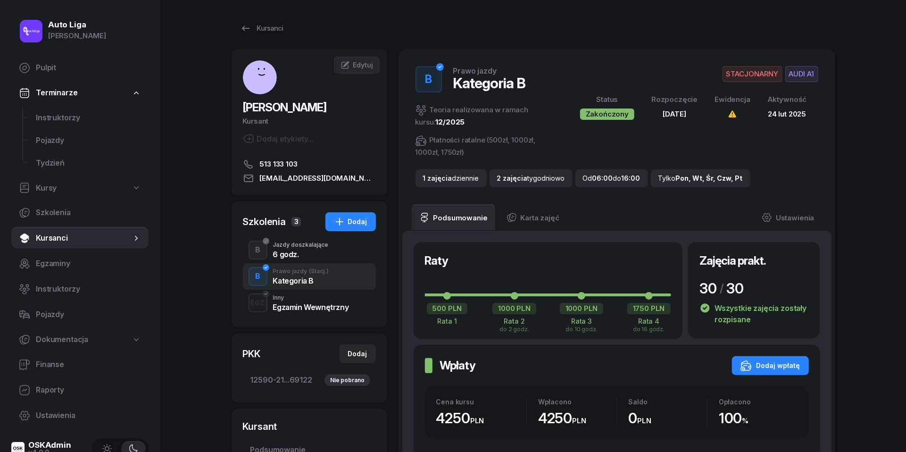
click at [293, 256] on div "6 godz." at bounding box center [301, 254] width 56 height 8
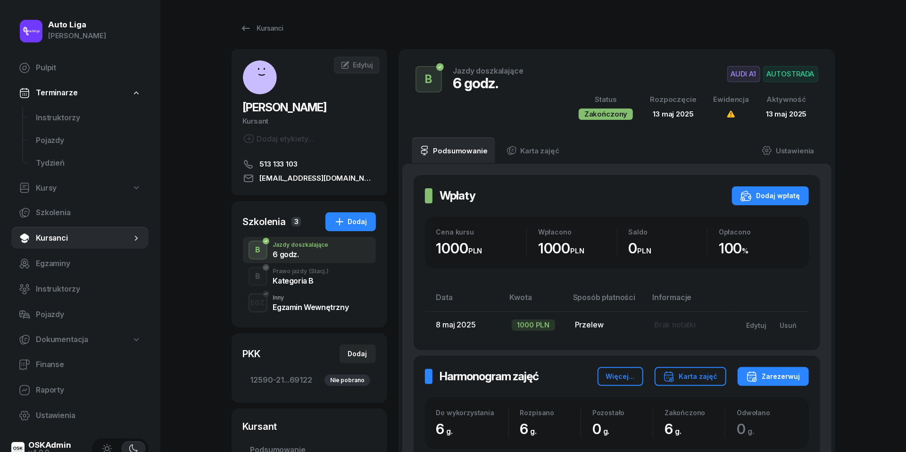
scroll to position [11, 0]
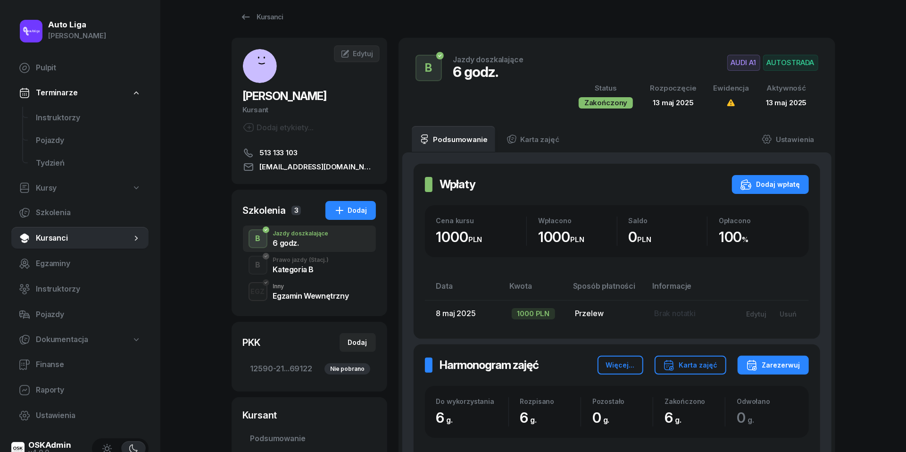
click at [297, 261] on div "Prawo jazdy (Stacj.)" at bounding box center [301, 260] width 56 height 6
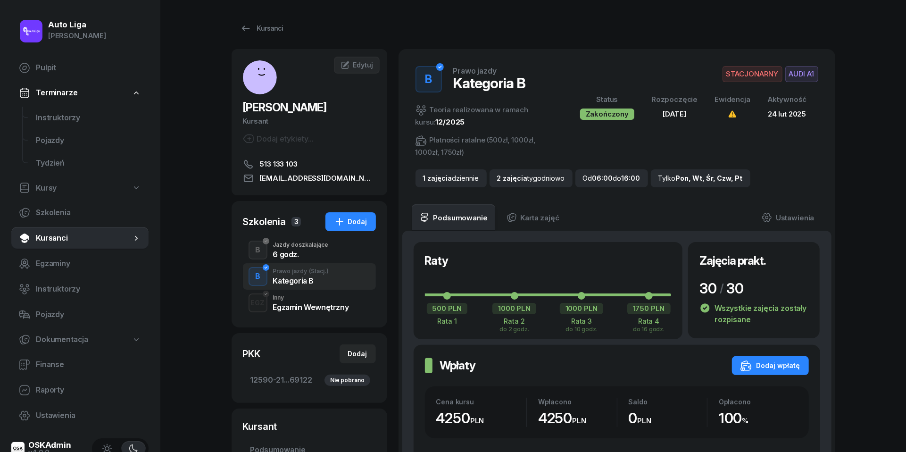
click at [286, 250] on div "6 godz." at bounding box center [301, 254] width 56 height 8
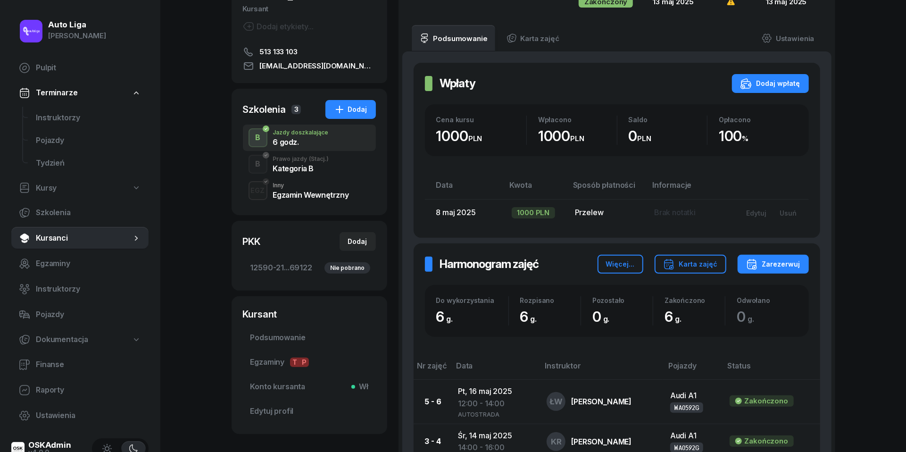
scroll to position [114, 0]
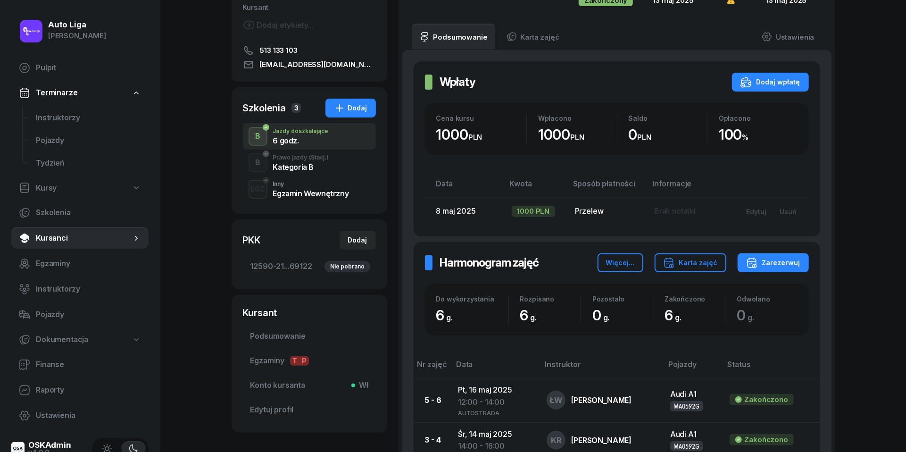
click at [325, 182] on div "Inny" at bounding box center [311, 184] width 76 height 6
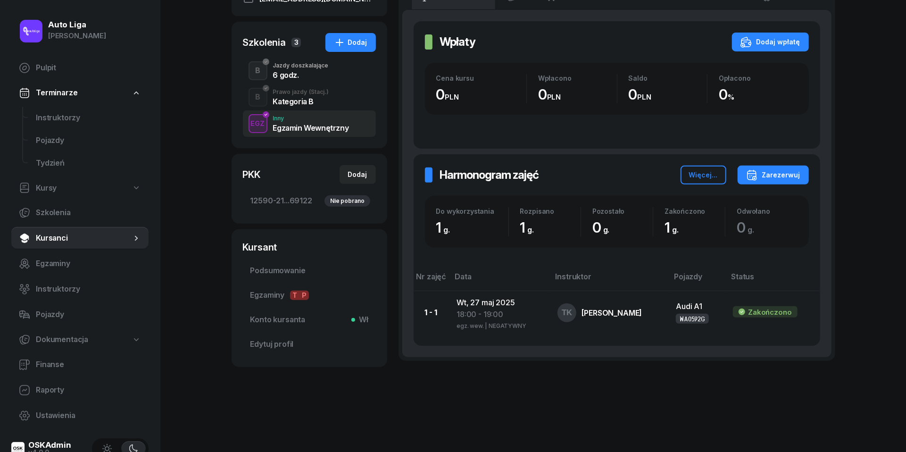
scroll to position [178, 0]
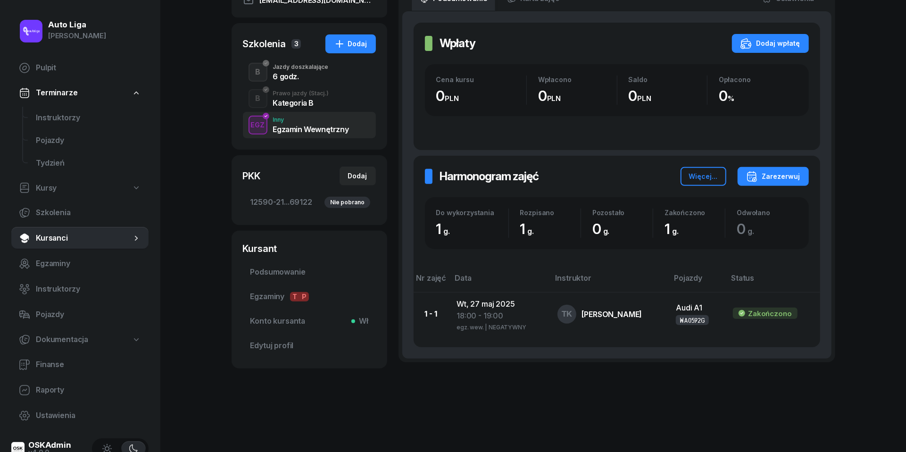
click at [308, 85] on div "B Prawo jazdy (Stacj.) Kategoria B" at bounding box center [309, 98] width 133 height 26
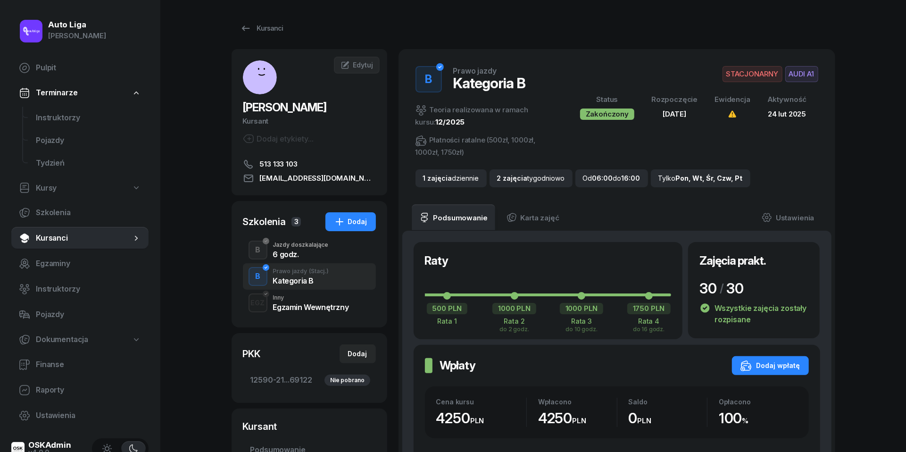
click at [307, 256] on div "6 godz." at bounding box center [301, 254] width 56 height 8
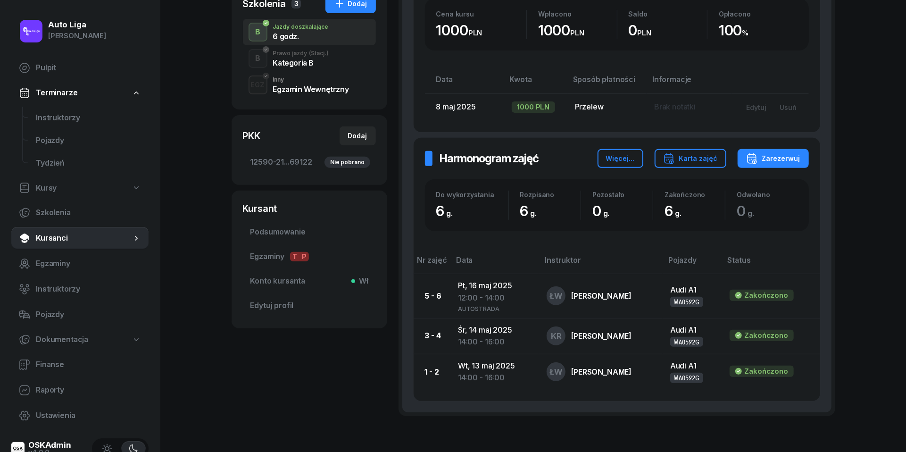
scroll to position [229, 0]
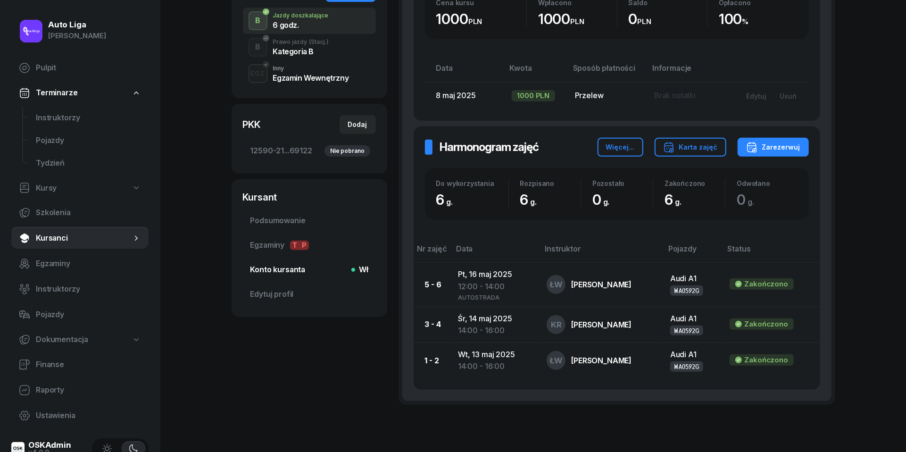
click at [272, 269] on span "Konto kursanta Wł" at bounding box center [309, 270] width 118 height 12
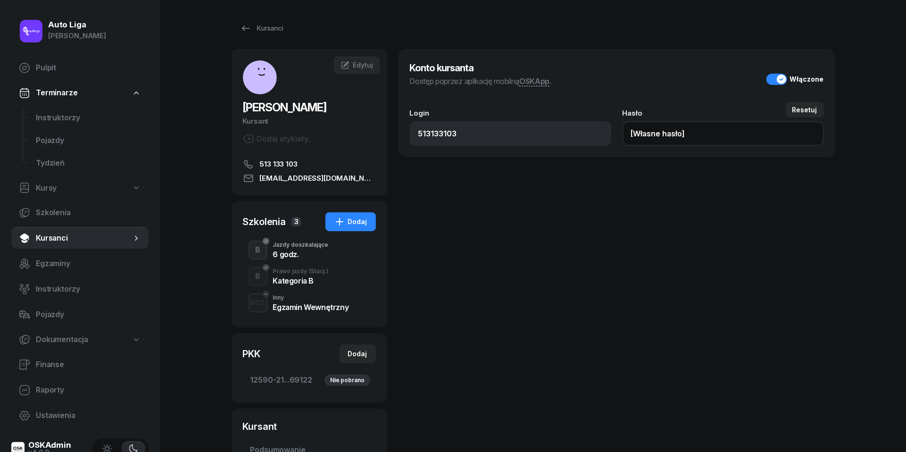
click at [677, 138] on input "[Własne hasło]" at bounding box center [723, 133] width 201 height 25
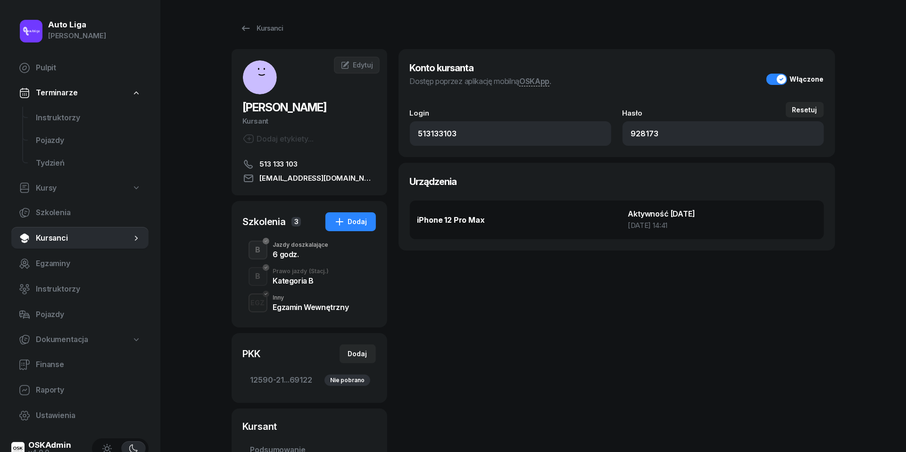
click at [54, 236] on span "Kursanci" at bounding box center [84, 238] width 96 height 12
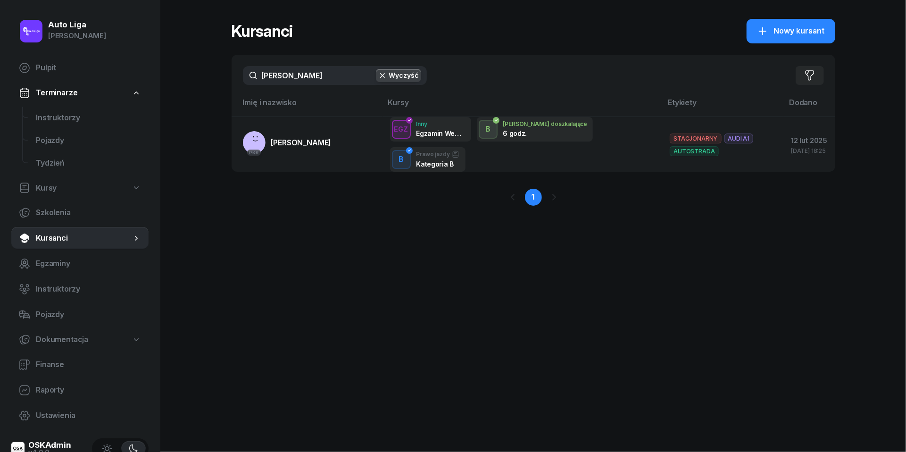
click at [323, 76] on input "[PERSON_NAME]" at bounding box center [335, 75] width 184 height 19
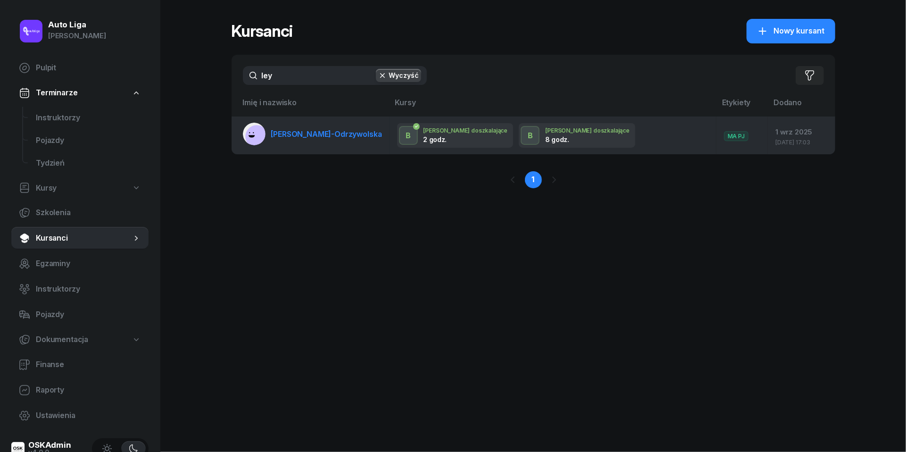
type input "ley"
click at [310, 135] on span "[PERSON_NAME]-Odrzywolska" at bounding box center [326, 133] width 111 height 9
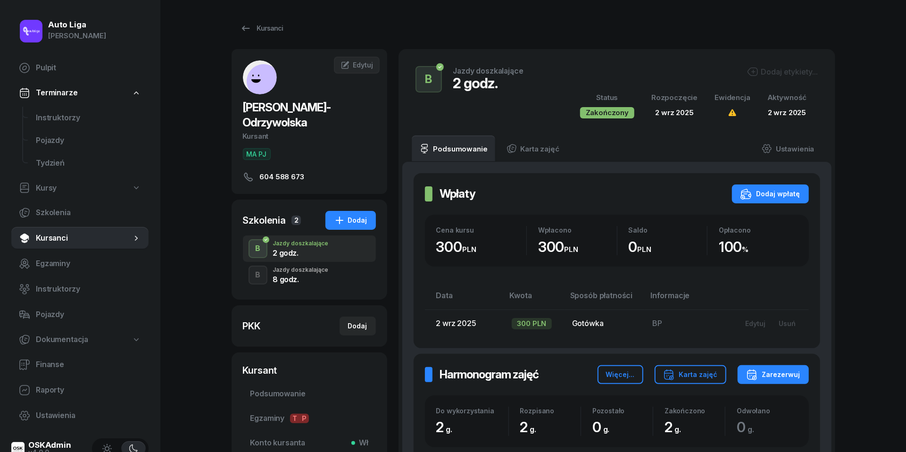
click at [290, 276] on div "8 godz." at bounding box center [301, 279] width 56 height 8
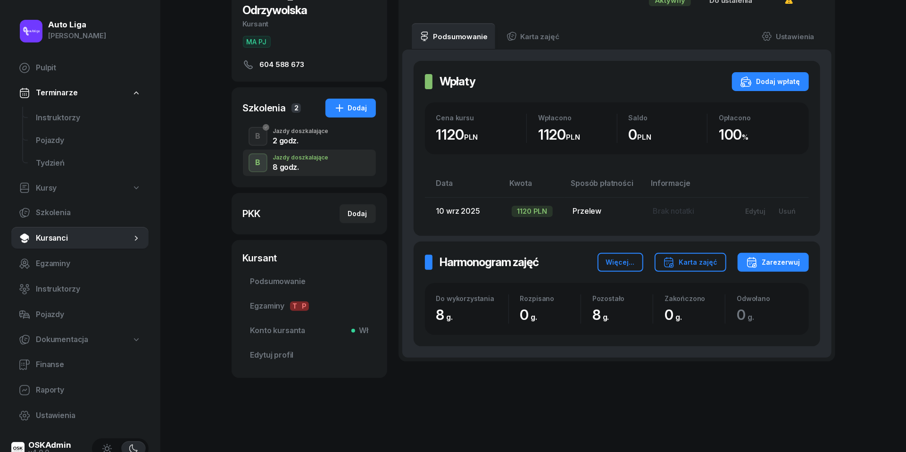
scroll to position [112, 0]
click at [778, 266] on div "Zarezerwuj" at bounding box center [773, 262] width 54 height 11
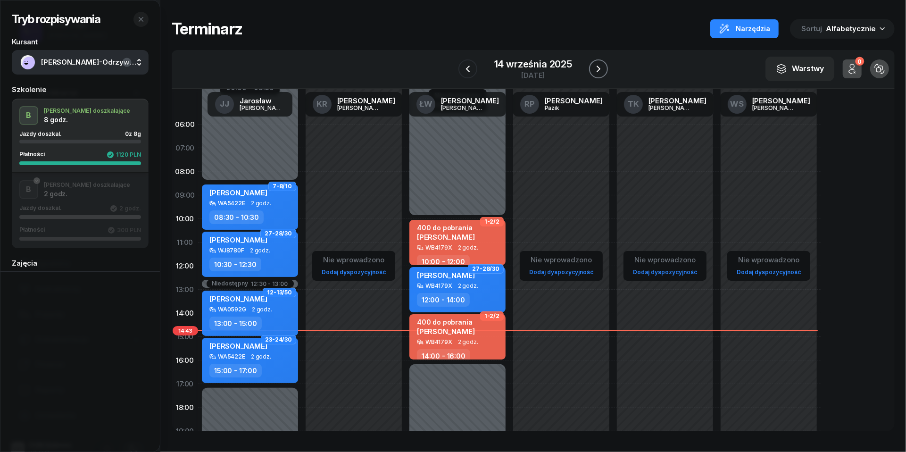
click at [606, 72] on button "button" at bounding box center [598, 68] width 19 height 19
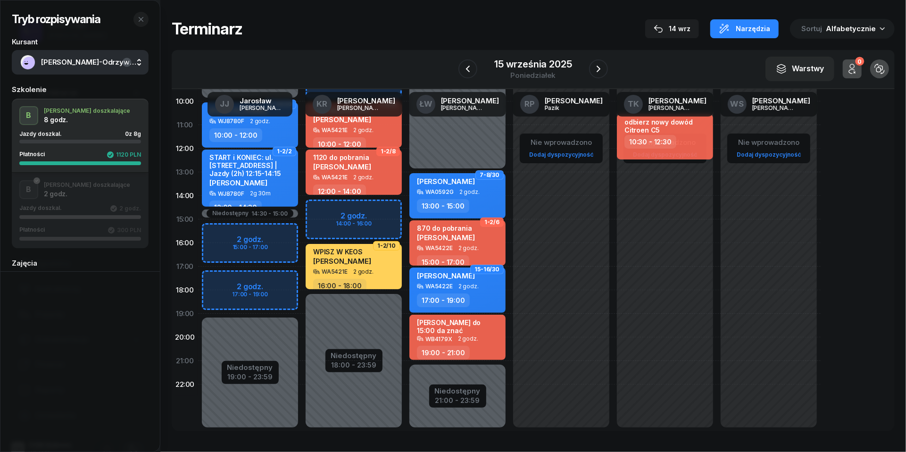
scroll to position [122, 0]
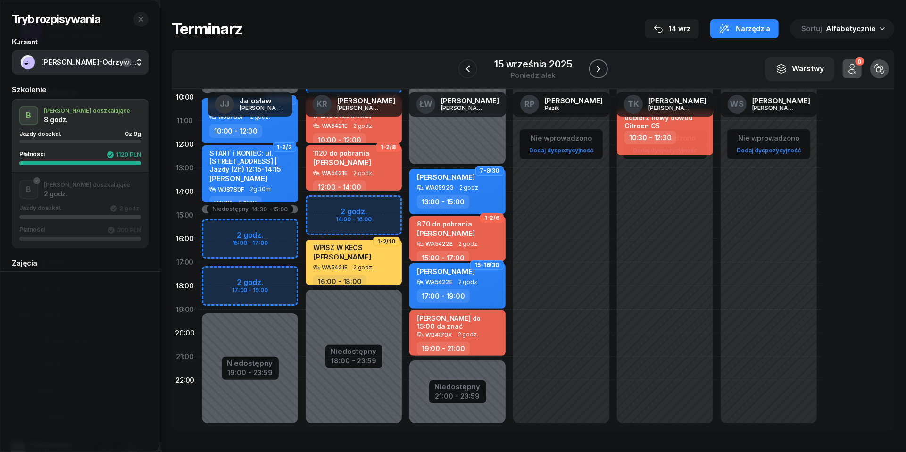
click at [602, 65] on icon "button" at bounding box center [598, 68] width 11 height 11
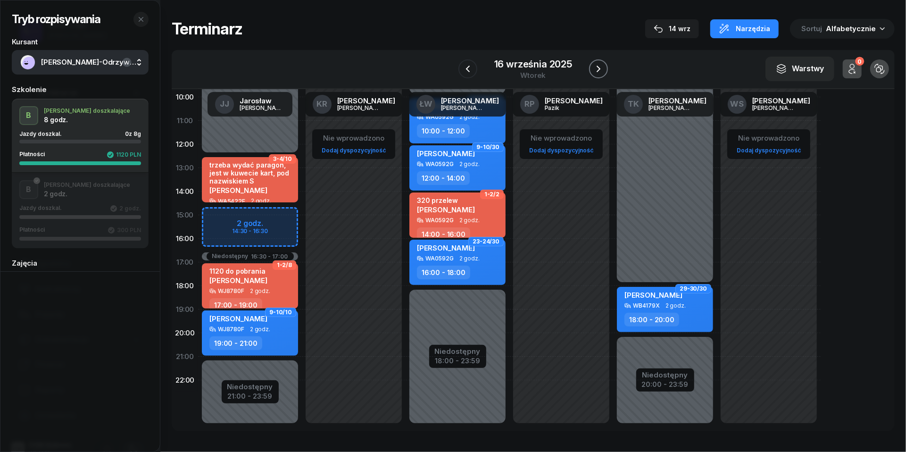
click at [602, 65] on icon "button" at bounding box center [598, 68] width 11 height 11
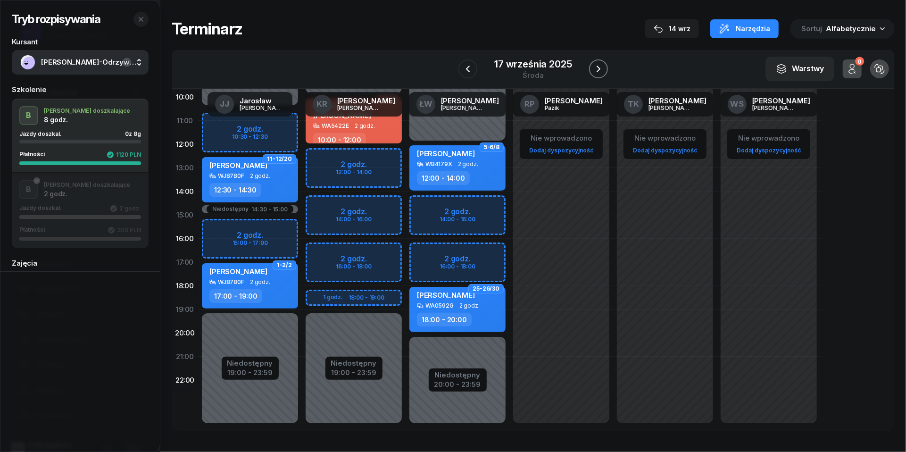
click at [602, 65] on icon "button" at bounding box center [598, 68] width 11 height 11
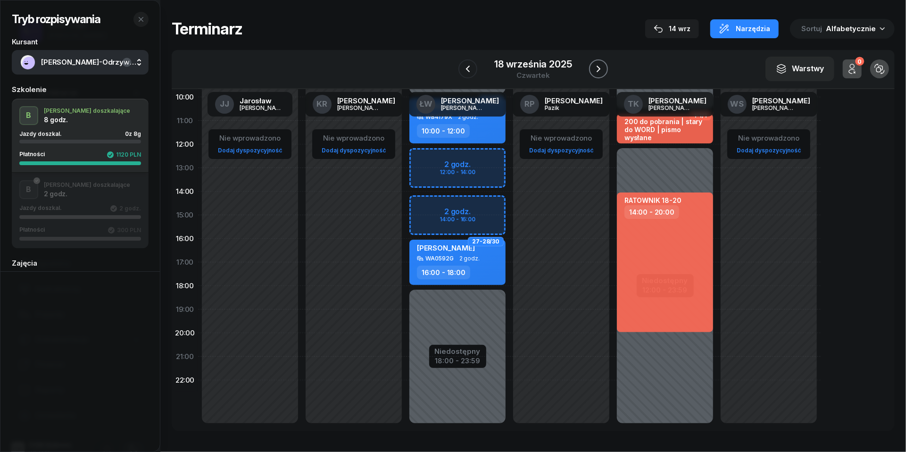
click at [602, 65] on icon "button" at bounding box center [598, 68] width 11 height 11
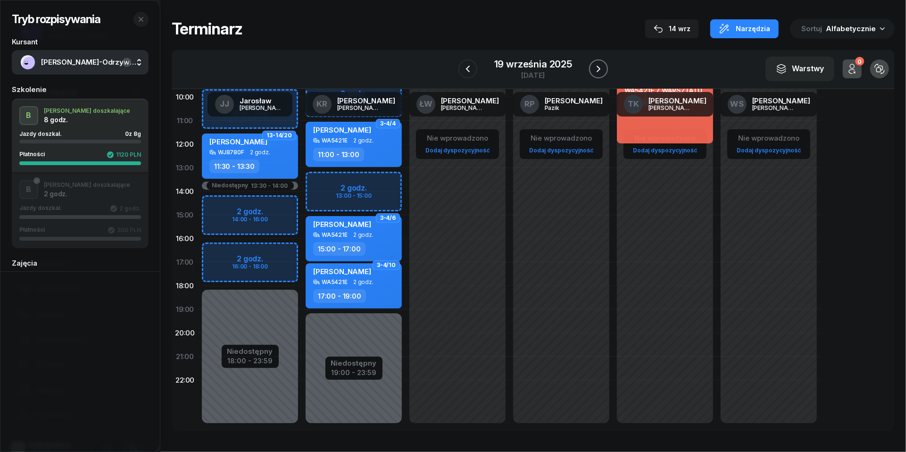
click at [602, 65] on icon "button" at bounding box center [598, 68] width 11 height 11
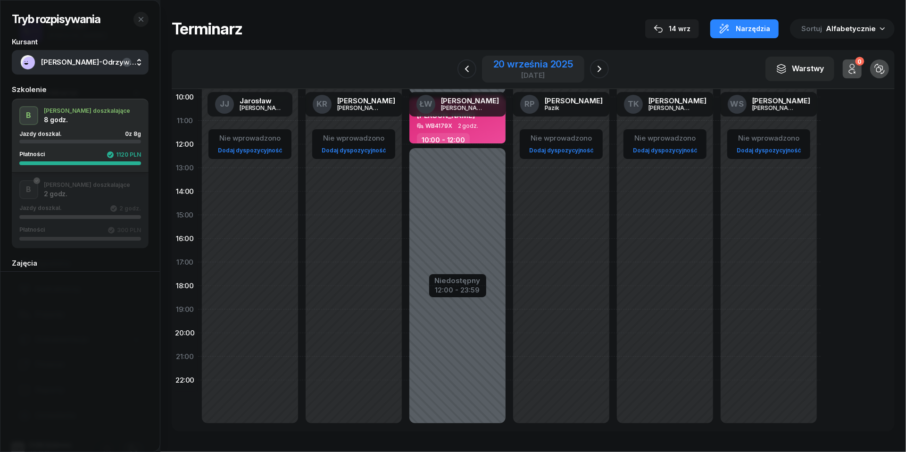
click at [525, 57] on div "[DATE]" at bounding box center [533, 69] width 102 height 27
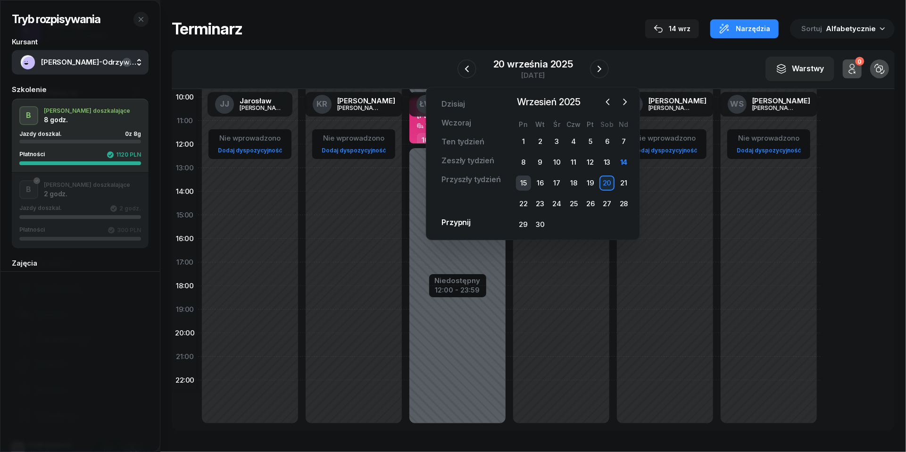
click at [526, 184] on div "15" at bounding box center [523, 182] width 15 height 15
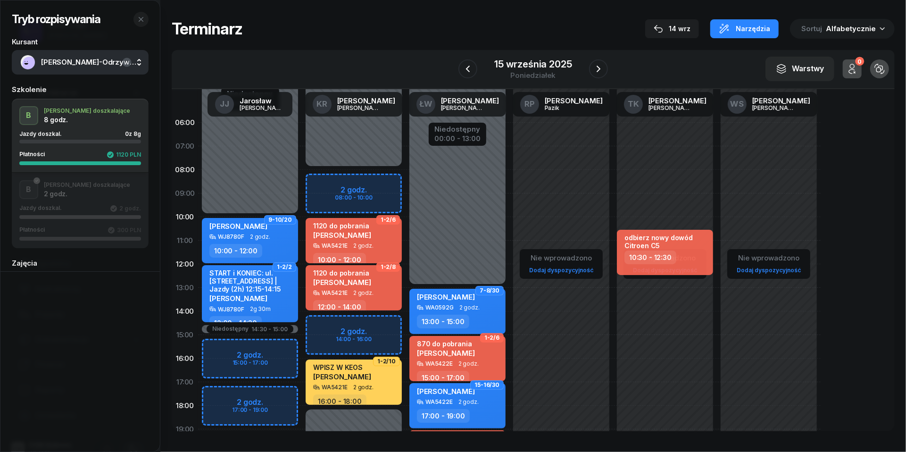
scroll to position [1, 0]
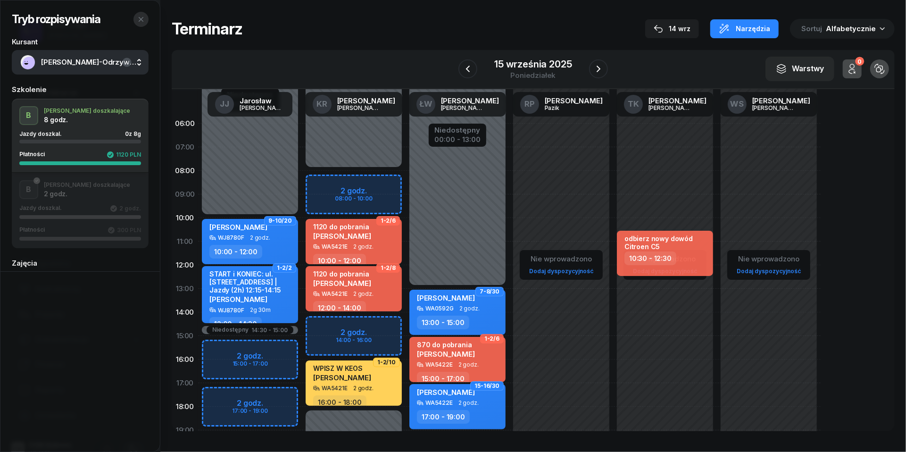
click at [142, 19] on icon "button" at bounding box center [141, 19] width 5 height 5
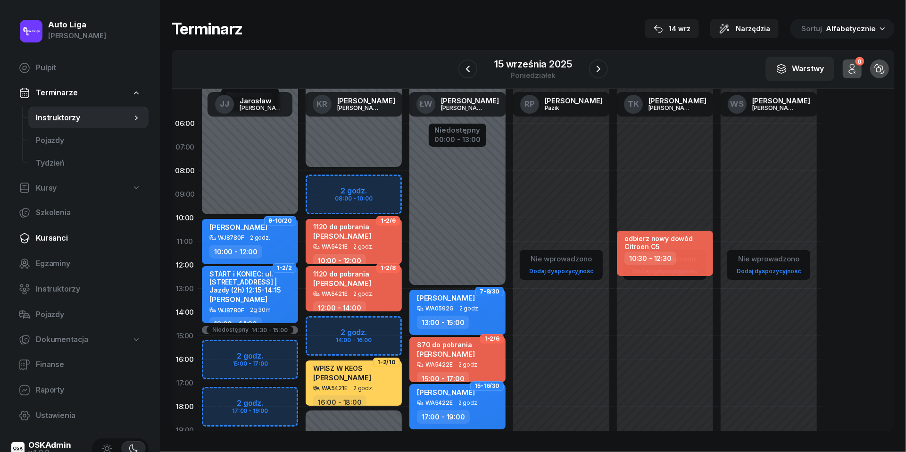
click at [48, 236] on span "Kursanci" at bounding box center [88, 238] width 105 height 12
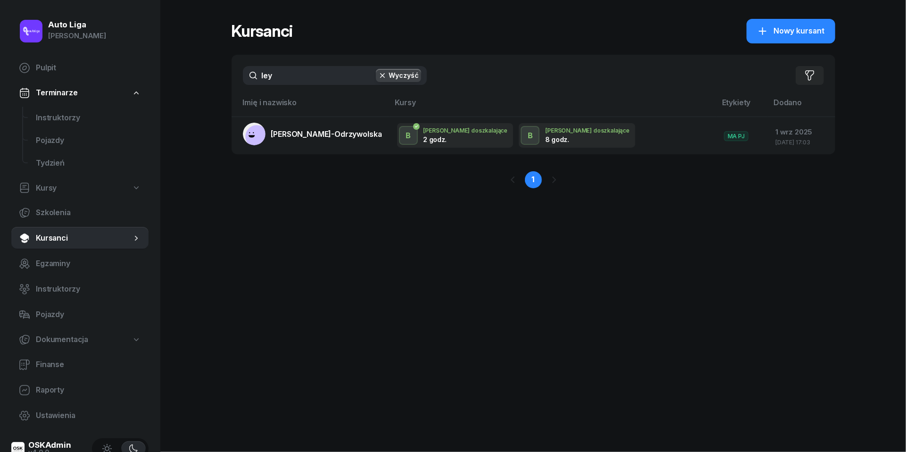
click at [284, 83] on input "ley" at bounding box center [335, 75] width 184 height 19
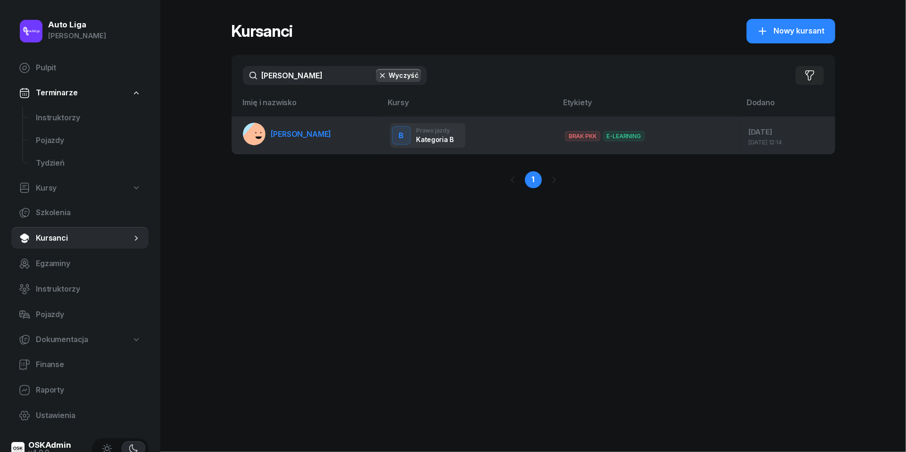
type input "[PERSON_NAME]"
click at [288, 125] on link "[PERSON_NAME]" at bounding box center [287, 134] width 89 height 23
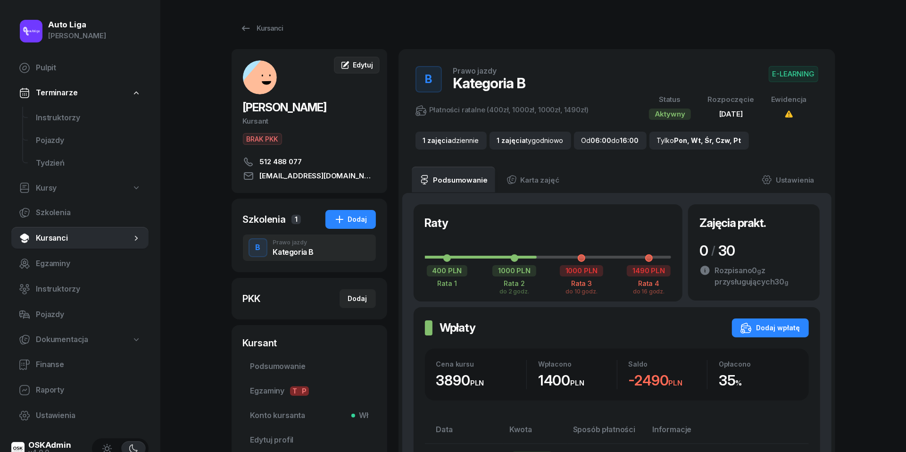
click at [358, 67] on span "Edytuj" at bounding box center [363, 65] width 20 height 8
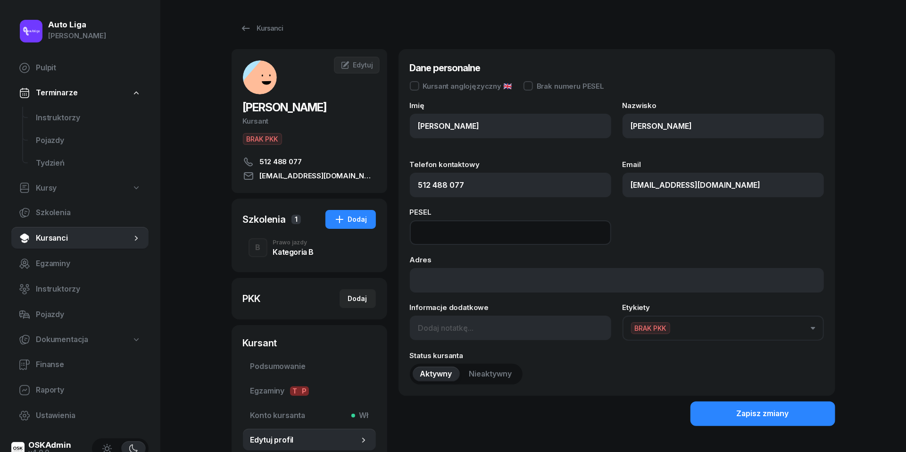
click at [474, 240] on input at bounding box center [510, 232] width 201 height 25
paste input "04232410600"
type input "04232410600"
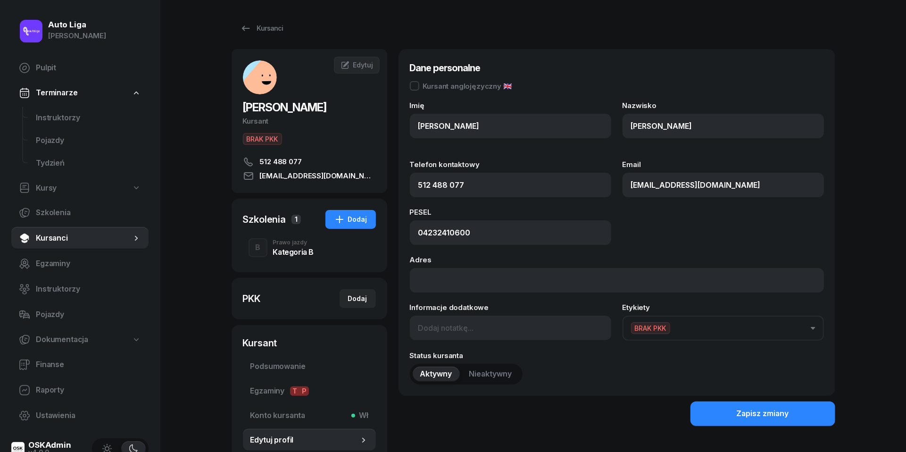
click at [699, 340] on div "Imię [PERSON_NAME] [PERSON_NAME] Telefon kontaktowy [PHONE_NUMBER] Email [EMAIL…" at bounding box center [617, 243] width 414 height 283
click at [685, 333] on button "BRAK PKK" at bounding box center [723, 328] width 201 height 25
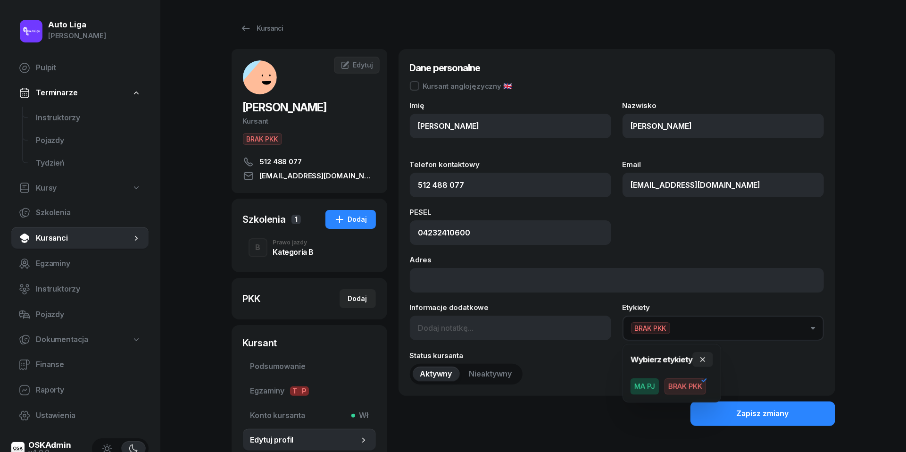
click at [683, 381] on span "BRAK PKK" at bounding box center [686, 386] width 42 height 16
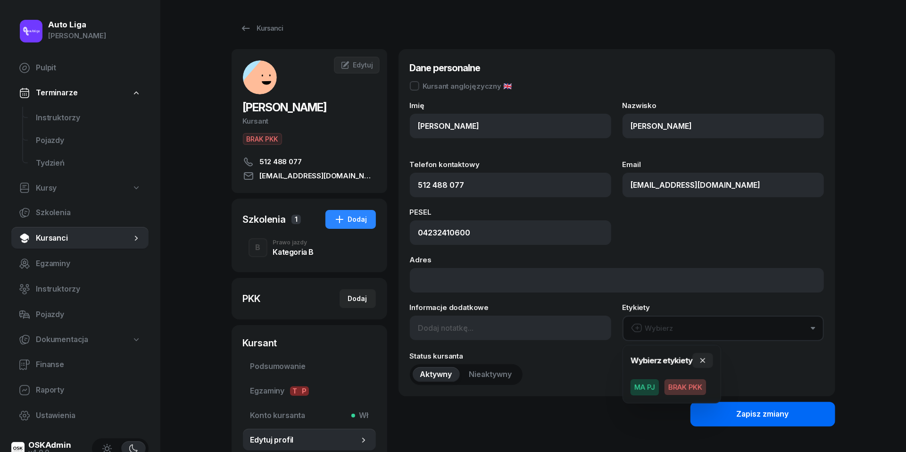
click at [743, 410] on div "Zapisz zmiany" at bounding box center [763, 414] width 52 height 12
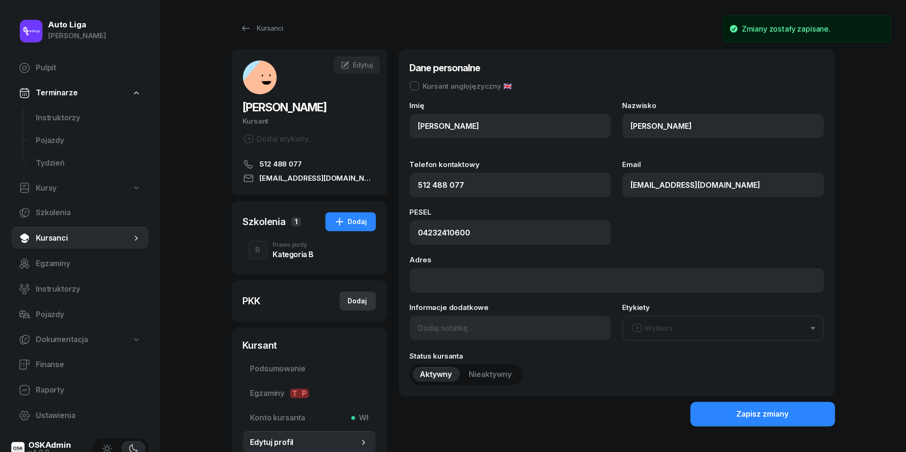
click at [361, 302] on div "Dodaj" at bounding box center [357, 300] width 19 height 11
select select
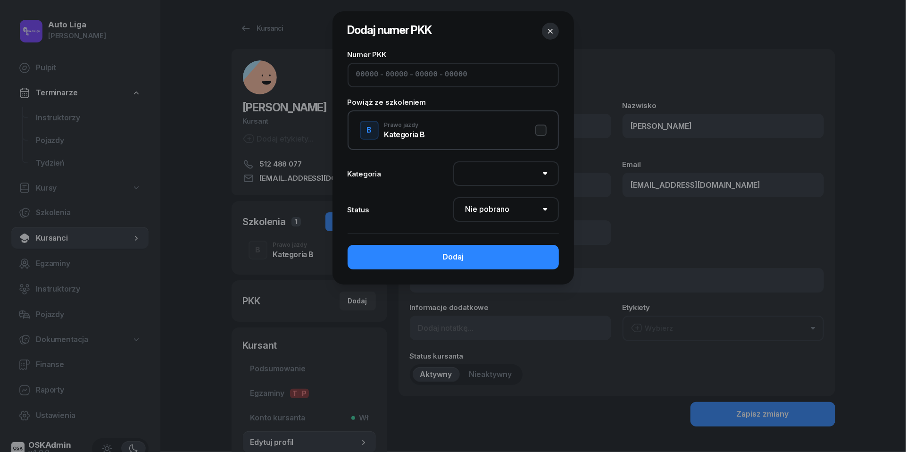
click at [365, 75] on input at bounding box center [367, 75] width 23 height 12
paste input "02510"
type input "02510"
type input "82188"
type input "00843"
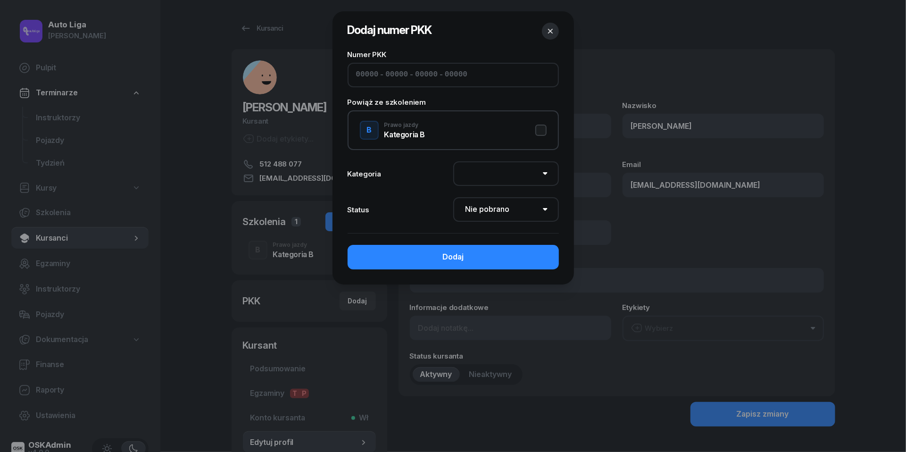
type input "73122"
click at [538, 125] on button "B Prawo jazdy Kategoria B" at bounding box center [453, 130] width 187 height 19
select select "B"
select select "Get"
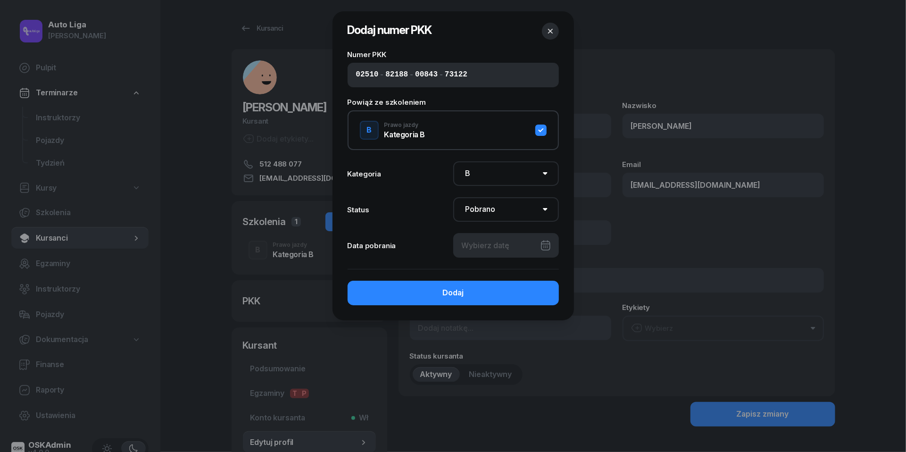
click at [492, 240] on div at bounding box center [506, 245] width 106 height 25
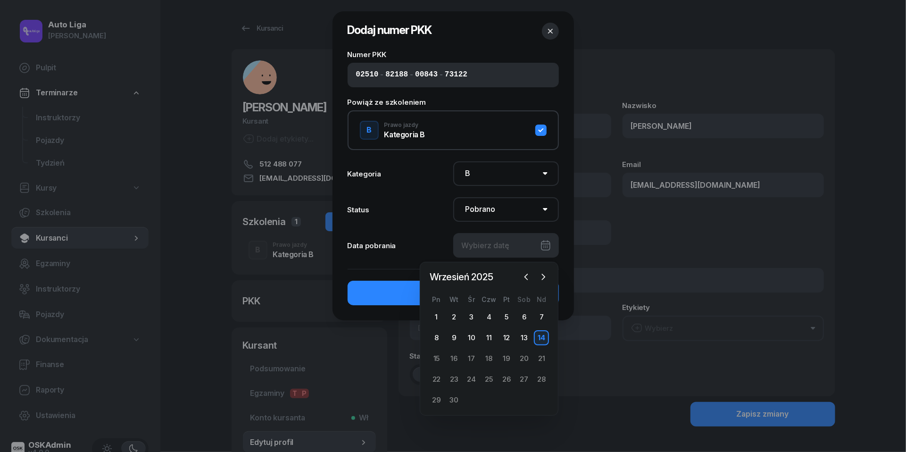
click at [538, 338] on div "14" at bounding box center [541, 337] width 15 height 15
type input "[DATE]"
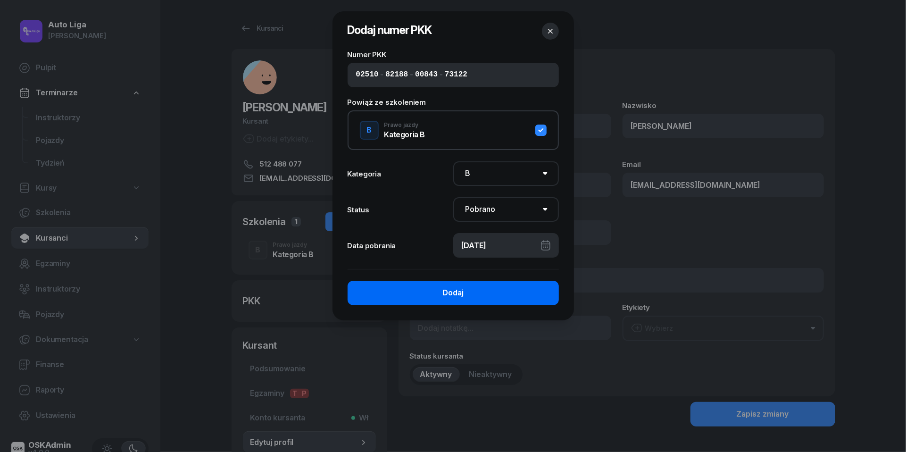
click at [480, 297] on button "Dodaj" at bounding box center [453, 293] width 211 height 25
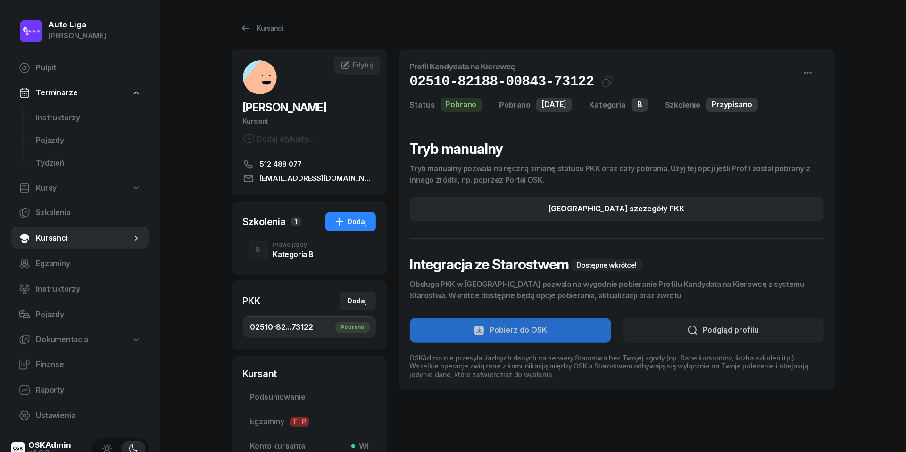
click at [289, 252] on div "Kategoria B" at bounding box center [293, 254] width 41 height 8
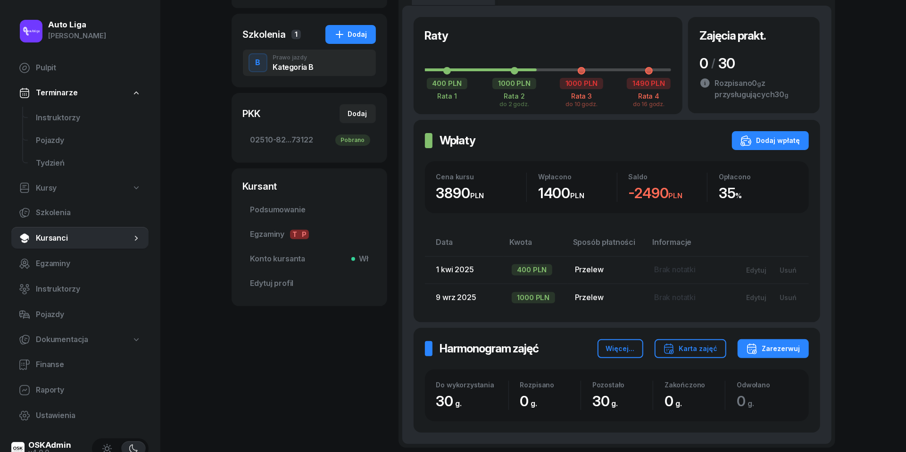
scroll to position [241, 0]
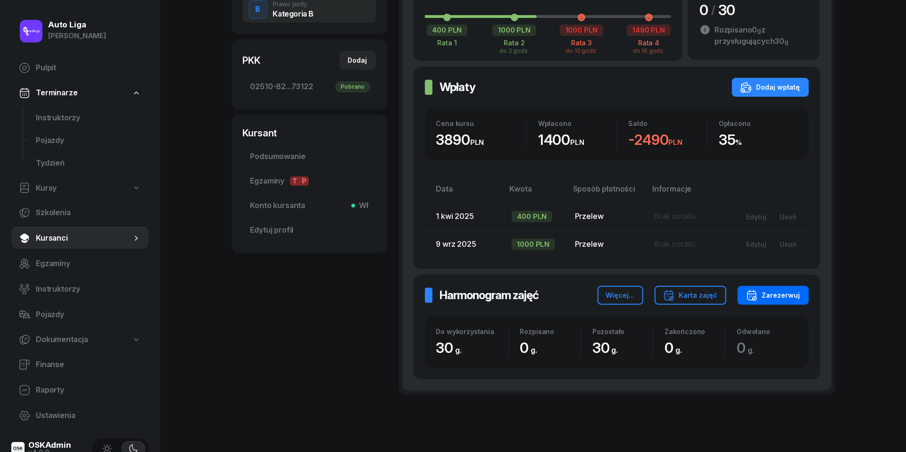
click at [789, 294] on div "Zarezerwuj" at bounding box center [773, 295] width 54 height 11
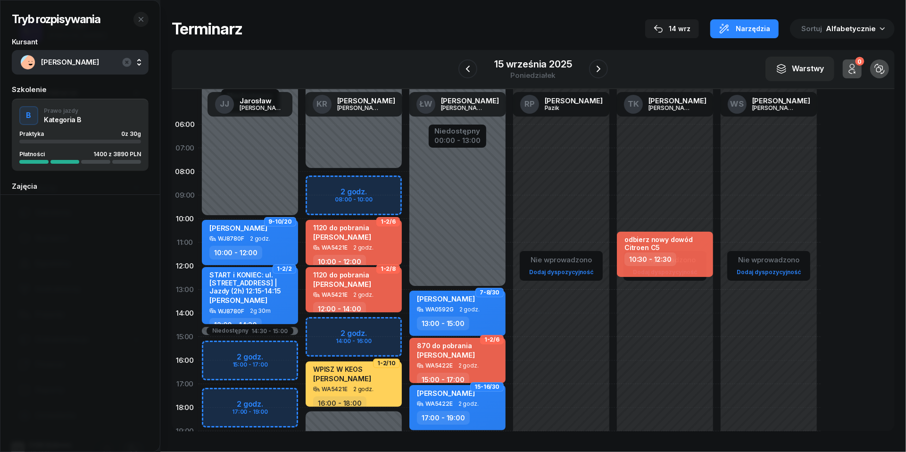
click at [324, 176] on div "Niedostępny 00:00 - 08:00 Niedostępny 18:00 - 23:59 2 godz. 08:00 - 10:00 2 god…" at bounding box center [354, 337] width 104 height 448
select select "08"
select select "10"
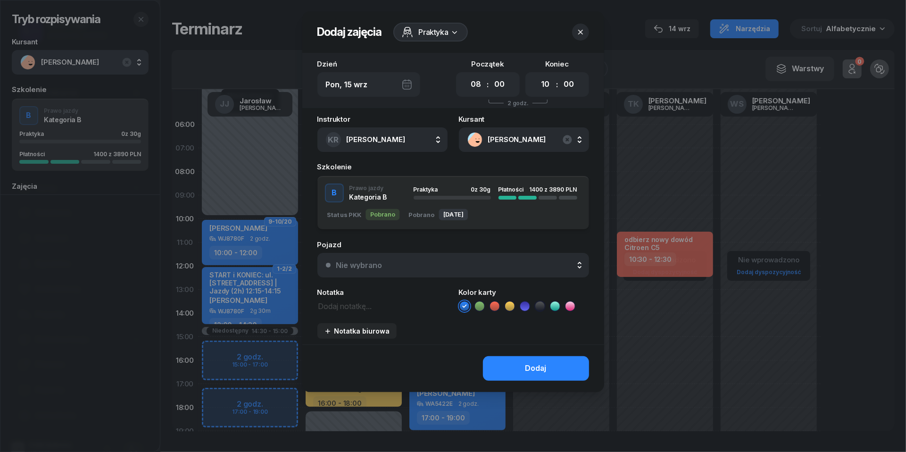
click at [582, 33] on icon "button" at bounding box center [580, 31] width 9 height 9
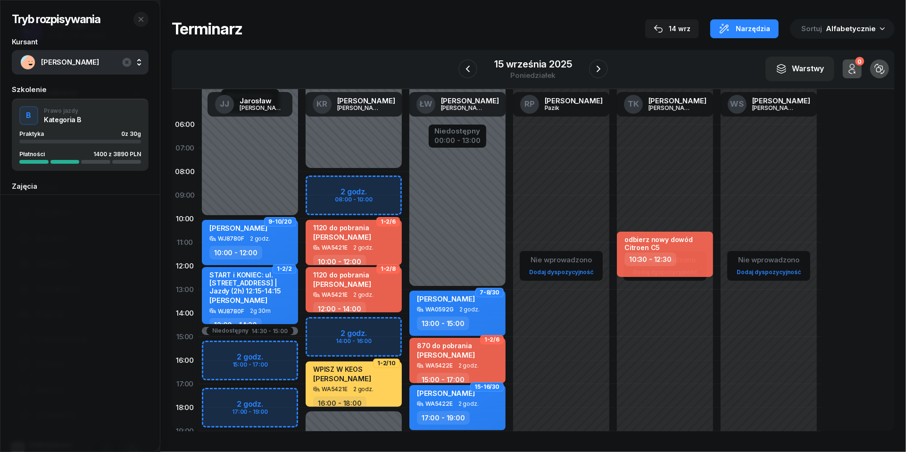
click at [319, 192] on div "Niedostępny 00:00 - 08:00 Niedostępny 18:00 - 23:59 2 godz. 08:00 - 10:00 2 god…" at bounding box center [354, 337] width 104 height 448
select select "08"
select select "10"
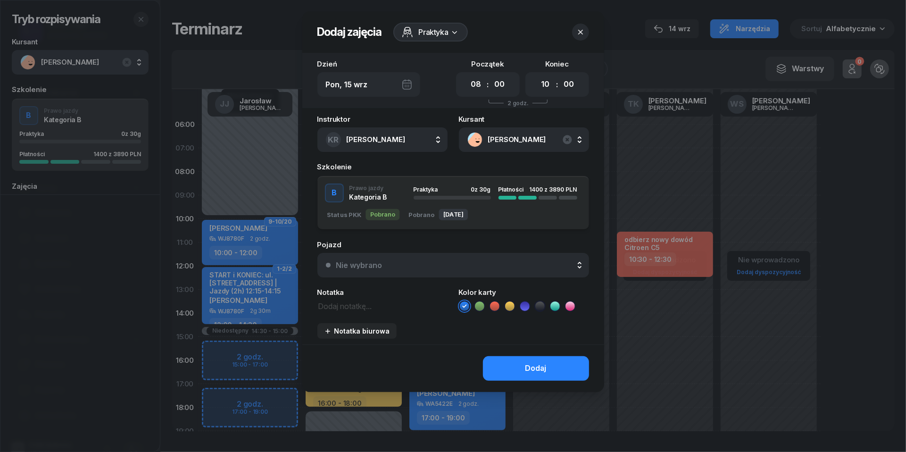
click at [380, 261] on div "Nie wybrano" at bounding box center [359, 265] width 46 height 8
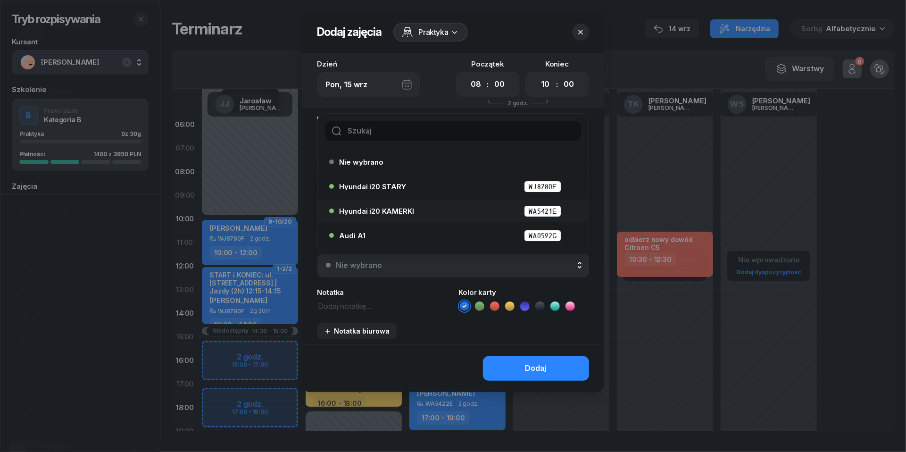
click at [366, 212] on span "Hyundai i20 KAMERKI" at bounding box center [377, 211] width 75 height 7
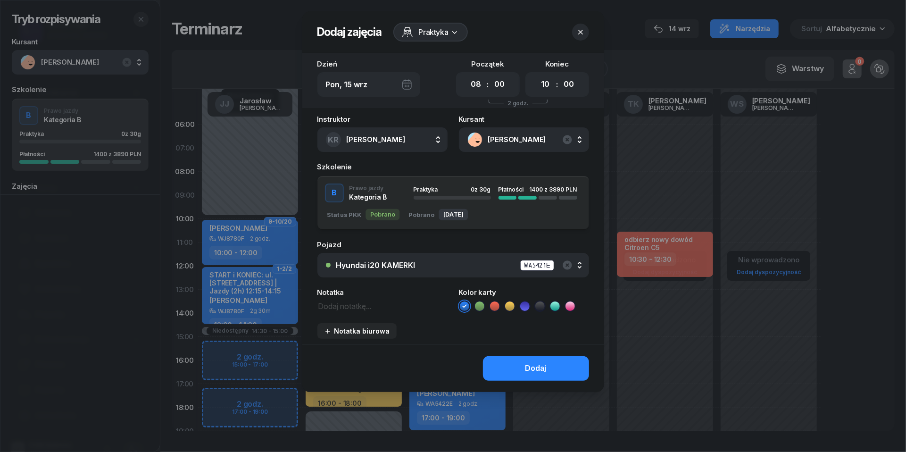
click at [353, 308] on textarea at bounding box center [382, 306] width 130 height 12
type textarea "ROZPOCZĘCIE E-LEARNING"
click at [508, 308] on icon at bounding box center [509, 305] width 9 height 9
click at [525, 364] on button "Dodaj" at bounding box center [536, 368] width 106 height 25
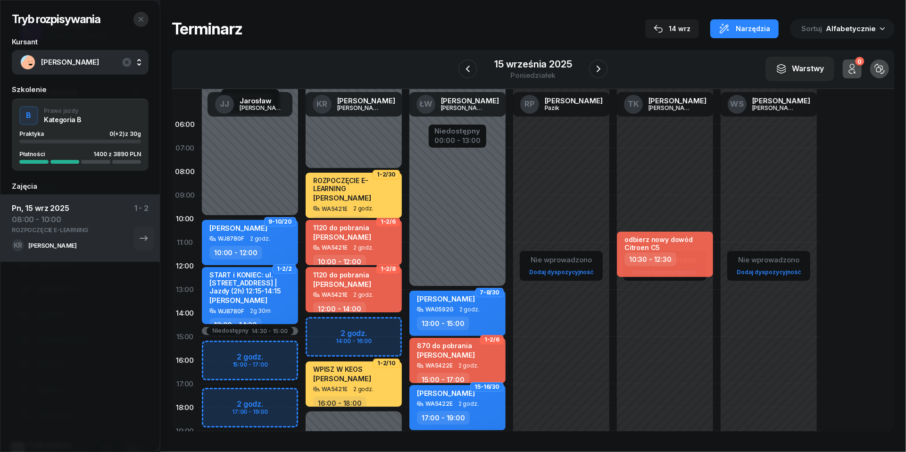
click at [136, 22] on button "button" at bounding box center [140, 19] width 15 height 15
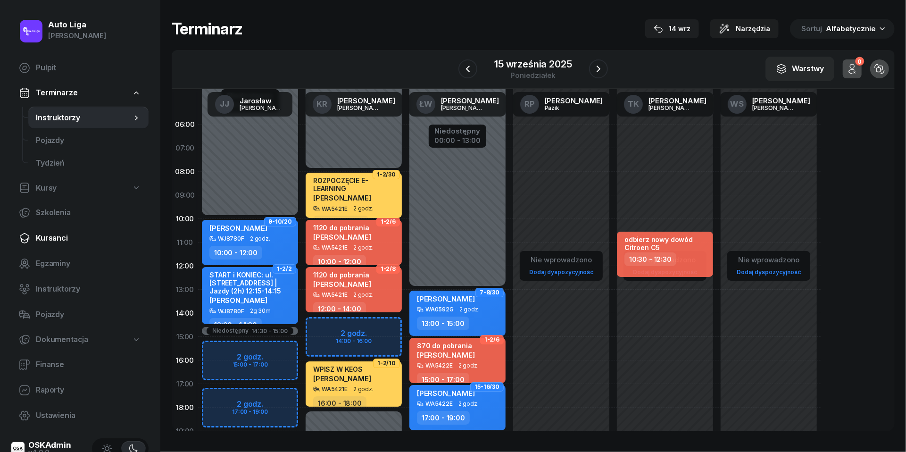
click at [60, 239] on span "Kursanci" at bounding box center [88, 238] width 105 height 12
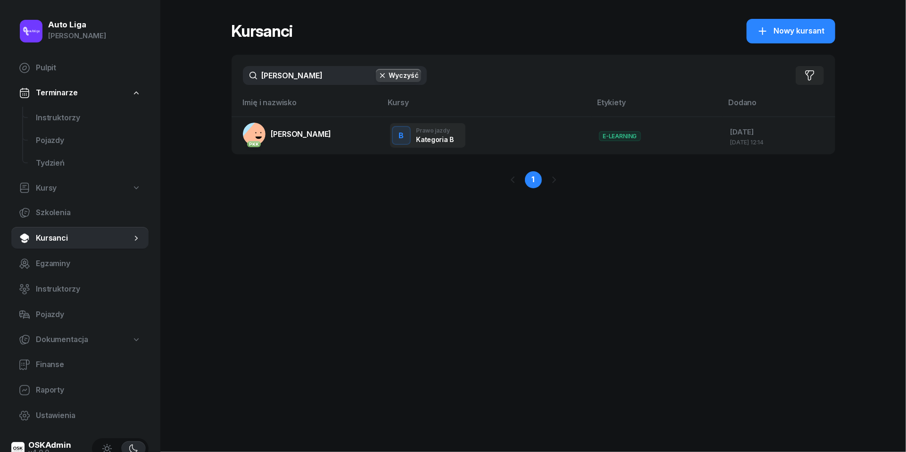
click at [328, 72] on input "[PERSON_NAME]" at bounding box center [335, 75] width 184 height 19
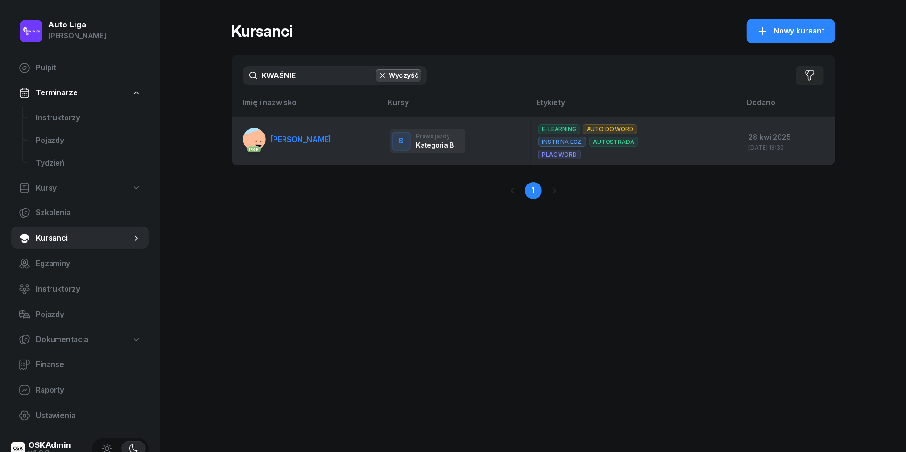
type input "KWAŚNIE"
click at [309, 134] on span "[PERSON_NAME]" at bounding box center [301, 138] width 60 height 9
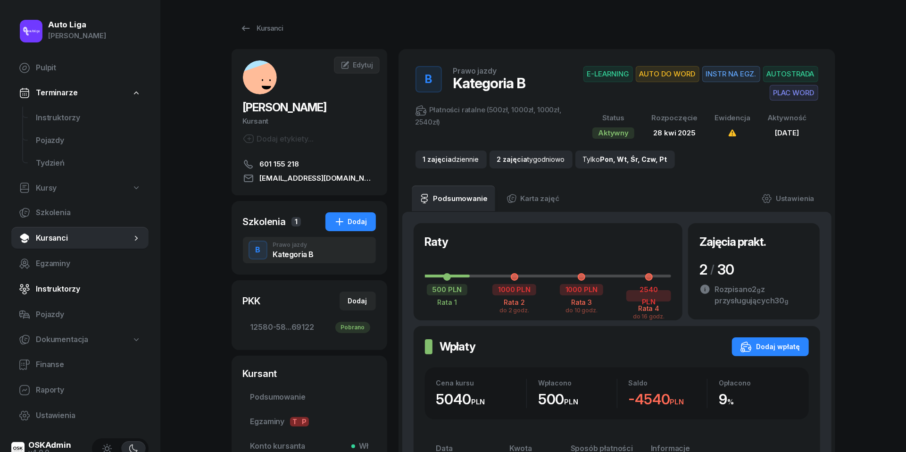
click at [50, 295] on link "Instruktorzy" at bounding box center [79, 289] width 137 height 23
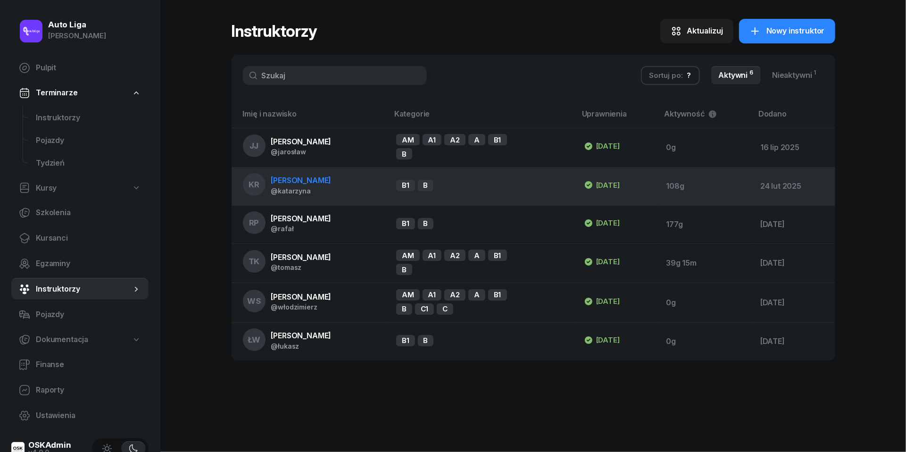
click at [317, 178] on span "[PERSON_NAME]" at bounding box center [301, 179] width 60 height 9
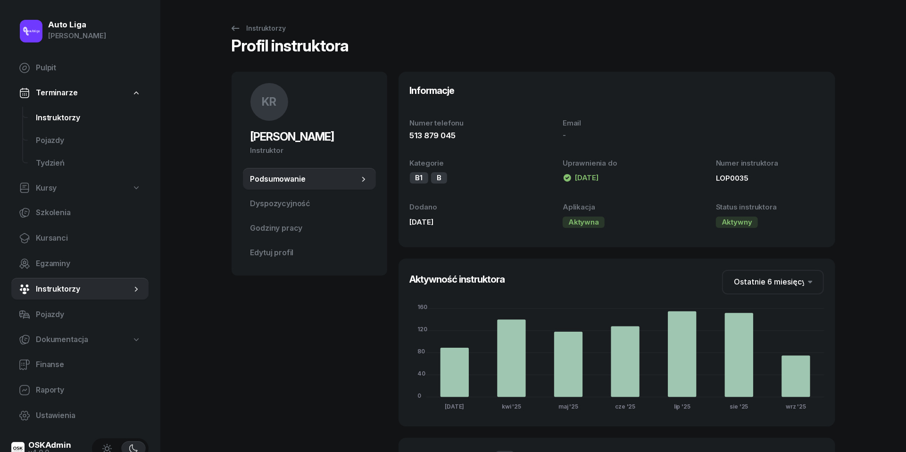
click at [57, 110] on link "Instruktorzy" at bounding box center [88, 118] width 120 height 23
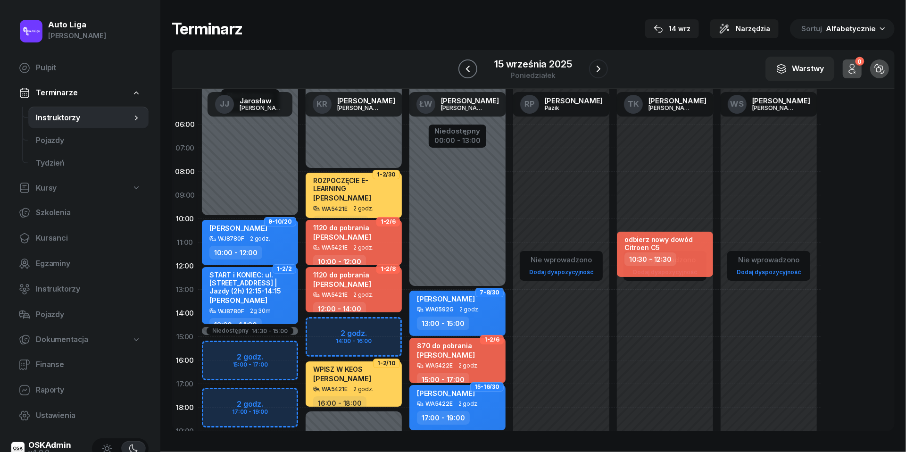
click at [466, 67] on icon "button" at bounding box center [467, 68] width 11 height 11
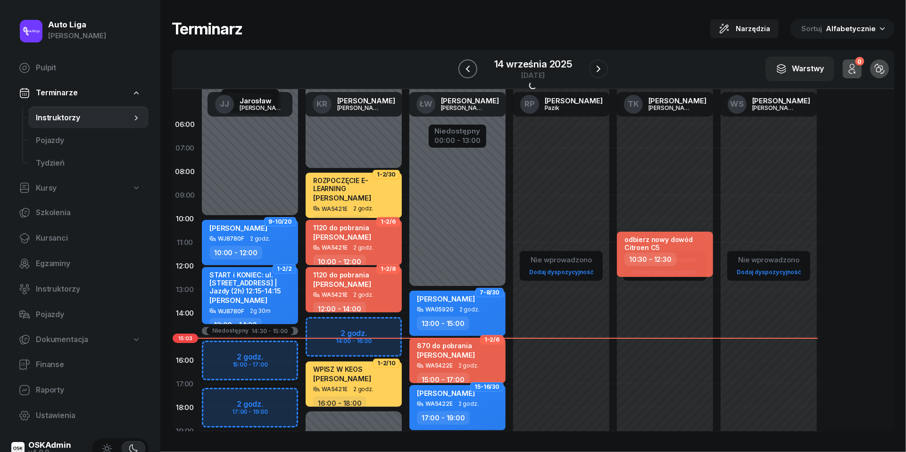
click at [466, 67] on icon "button" at bounding box center [467, 68] width 11 height 11
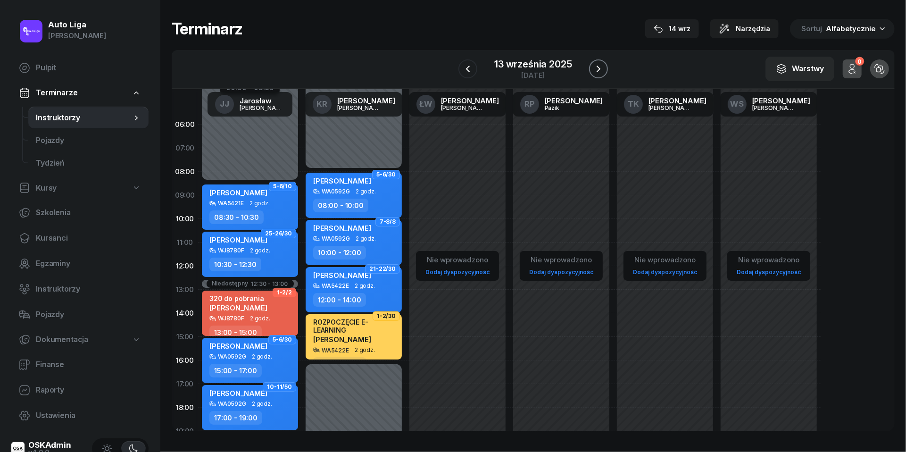
click at [597, 65] on icon "button" at bounding box center [598, 68] width 11 height 11
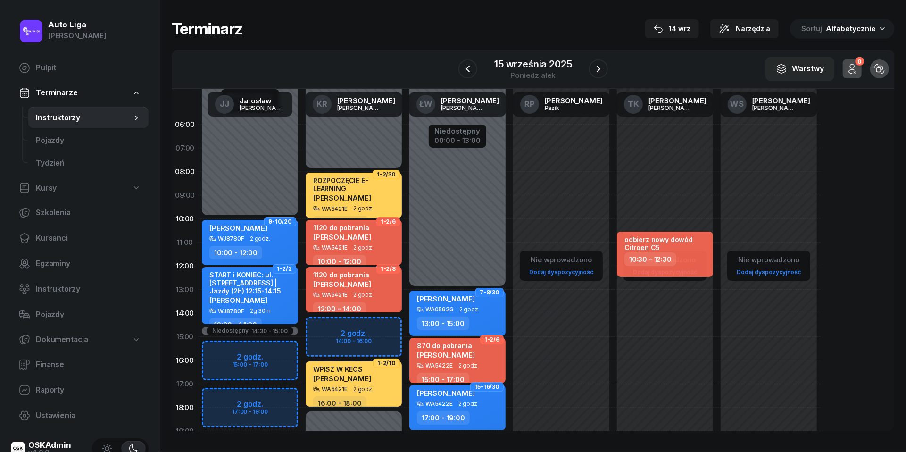
click at [217, 349] on div "Niedostępny 00:00 - 10:00 Niedostępny 19:00 - 23:59 Niedostępny 14:30 - 15:00 2…" at bounding box center [250, 337] width 104 height 448
select select "15"
select select "17"
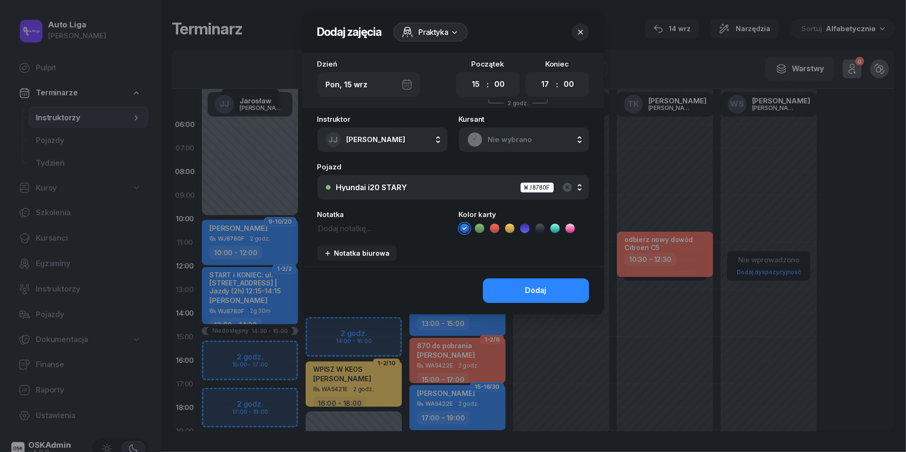
click at [507, 128] on div "Nie wybrano" at bounding box center [524, 139] width 130 height 25
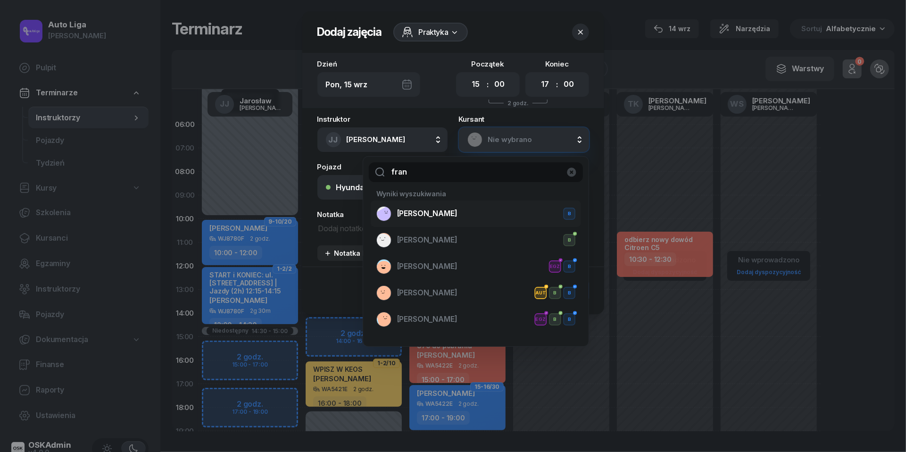
type input "fran"
click at [440, 212] on span "[PERSON_NAME]" at bounding box center [427, 214] width 60 height 12
